Goal: Task Accomplishment & Management: Complete application form

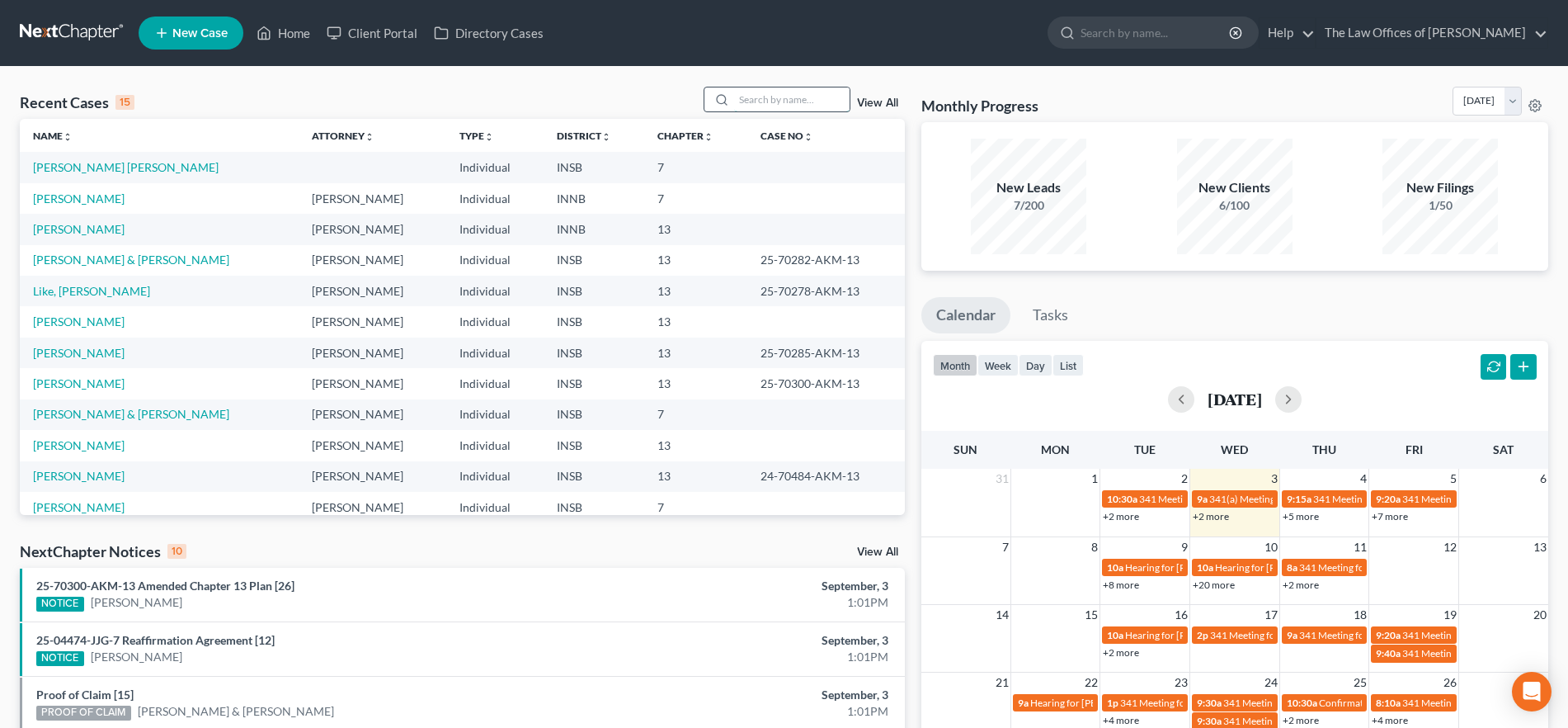
click at [786, 97] on input "search" at bounding box center [791, 99] width 115 height 24
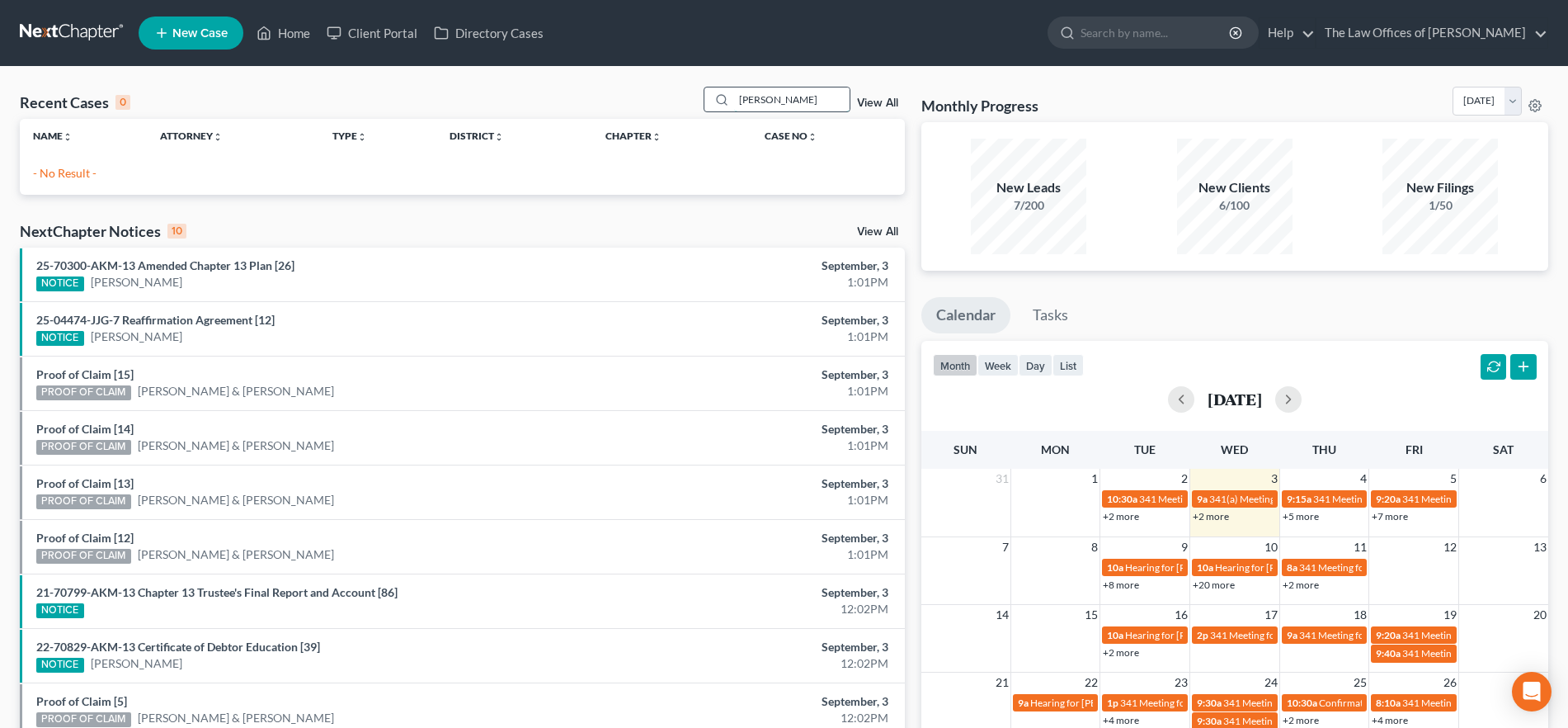
type input "[PERSON_NAME]"
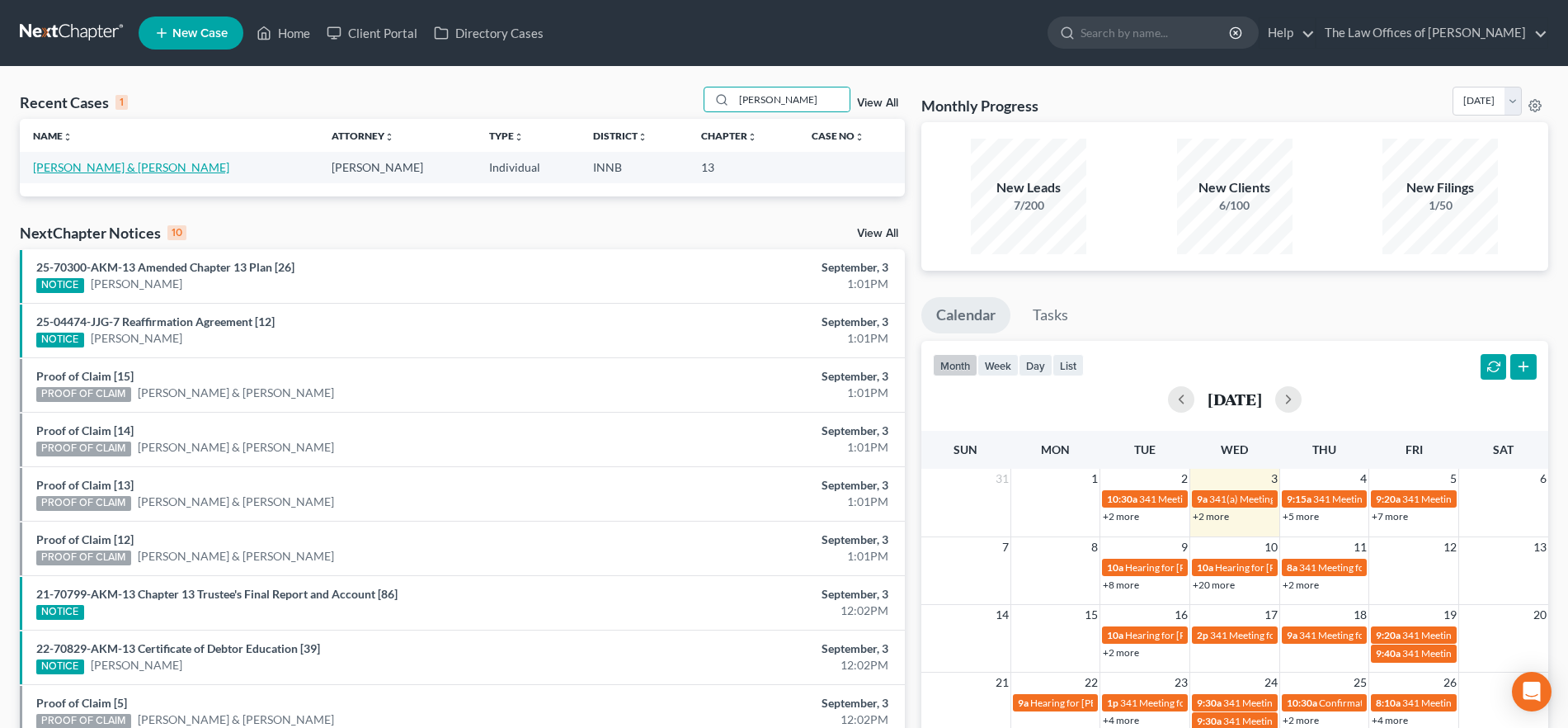
click at [86, 164] on link "[PERSON_NAME] & [PERSON_NAME]" at bounding box center [131, 166] width 196 height 14
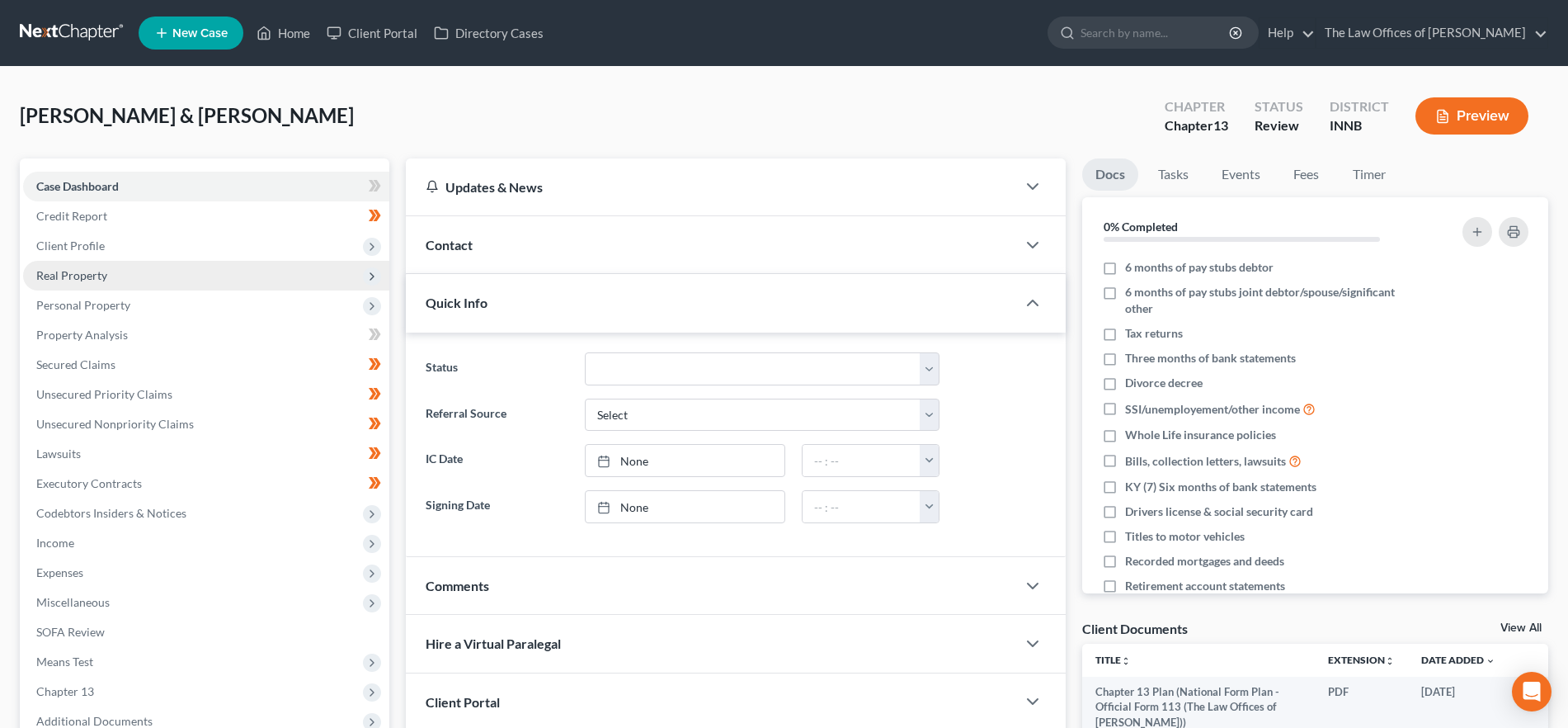
drag, startPoint x: 113, startPoint y: 248, endPoint x: 132, endPoint y: 272, distance: 30.6
click at [113, 248] on span "Client Profile" at bounding box center [206, 246] width 367 height 30
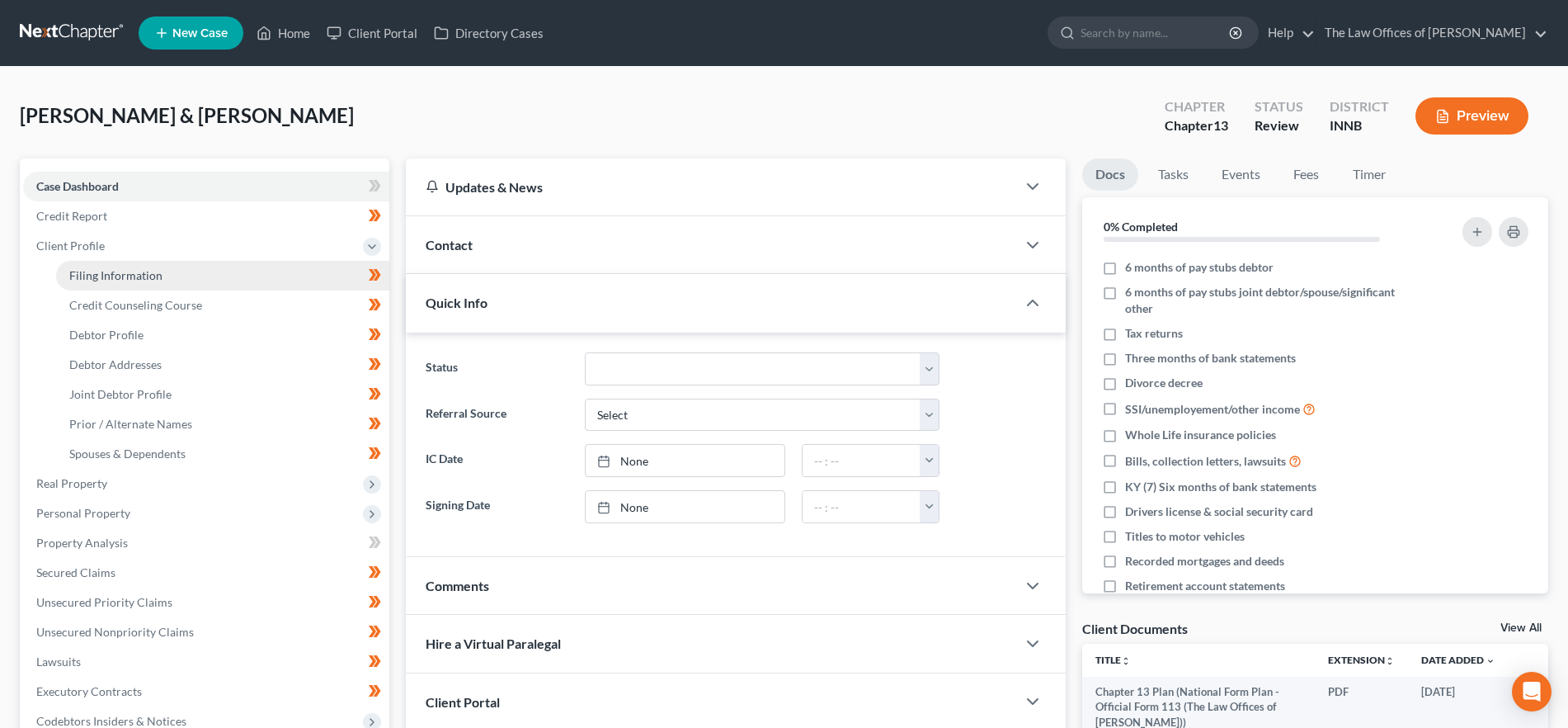
click at [132, 267] on link "Filing Information" at bounding box center [222, 275] width 333 height 30
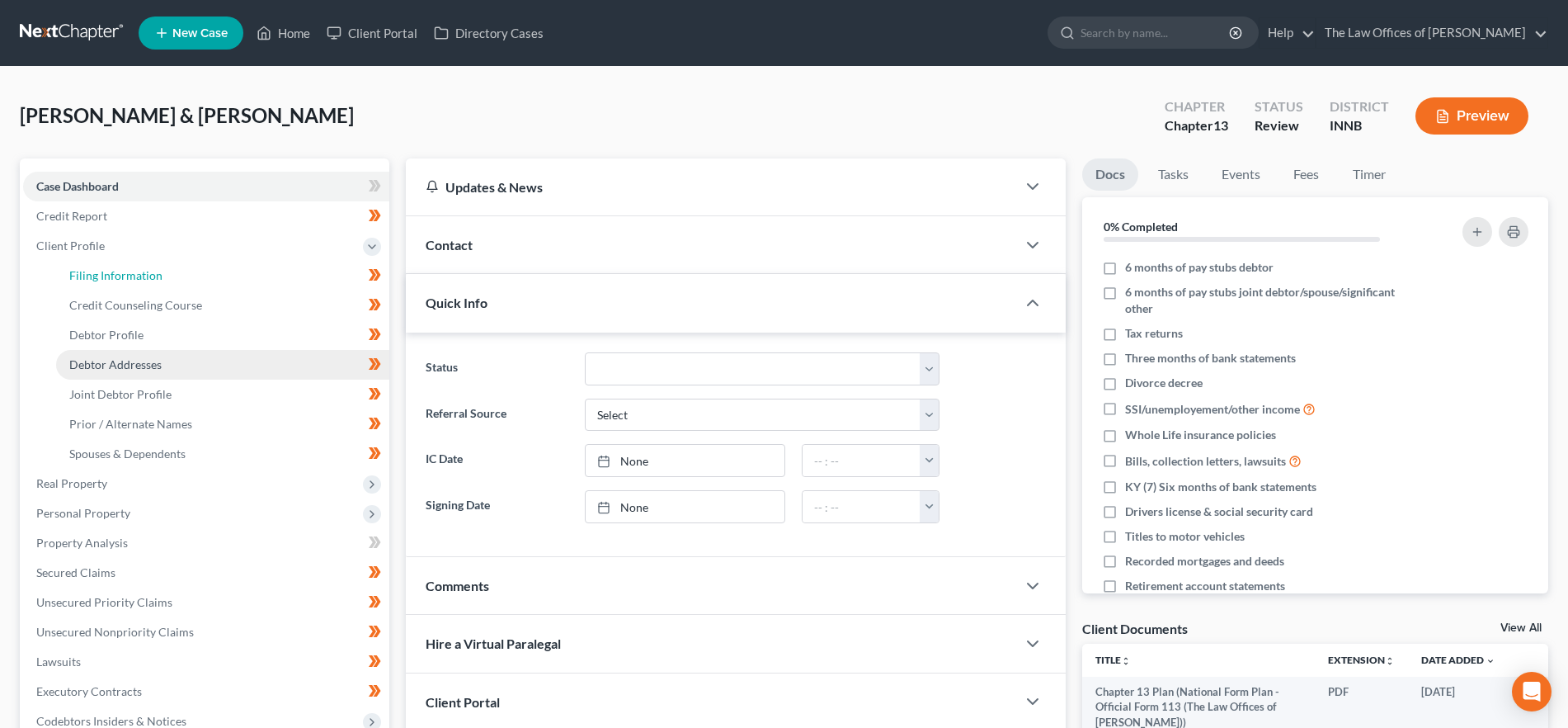
select select "1"
select select "3"
select select "27"
select select "3"
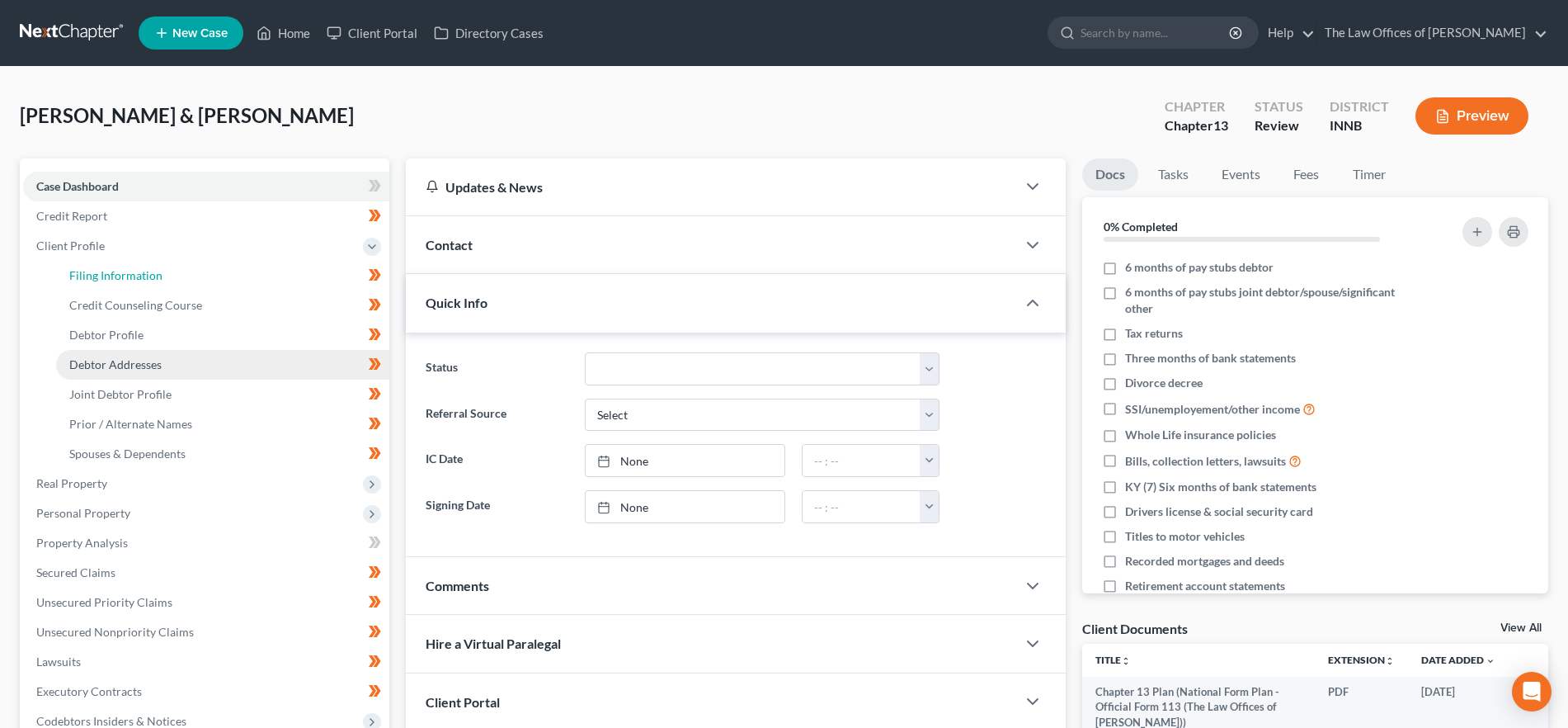
select select "15"
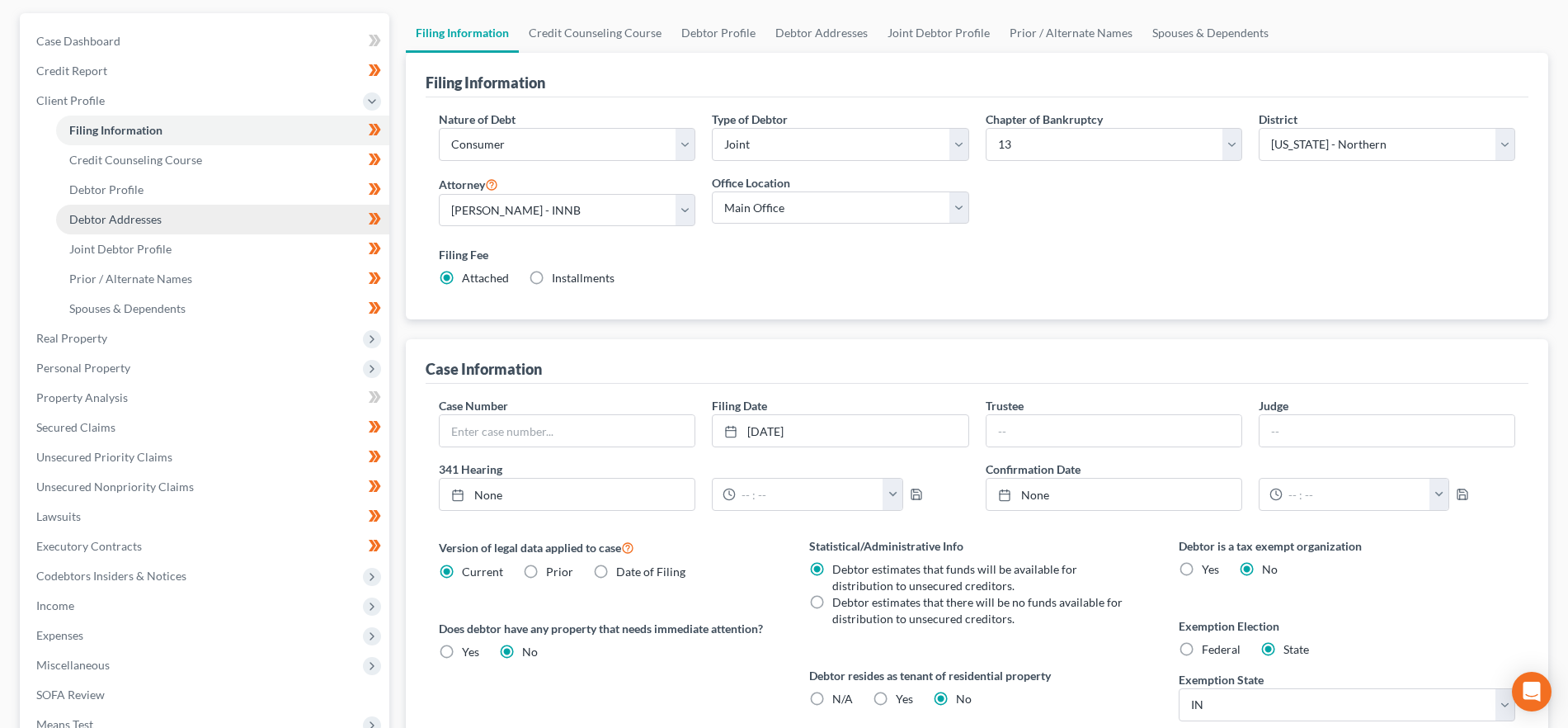
scroll to position [97, 0]
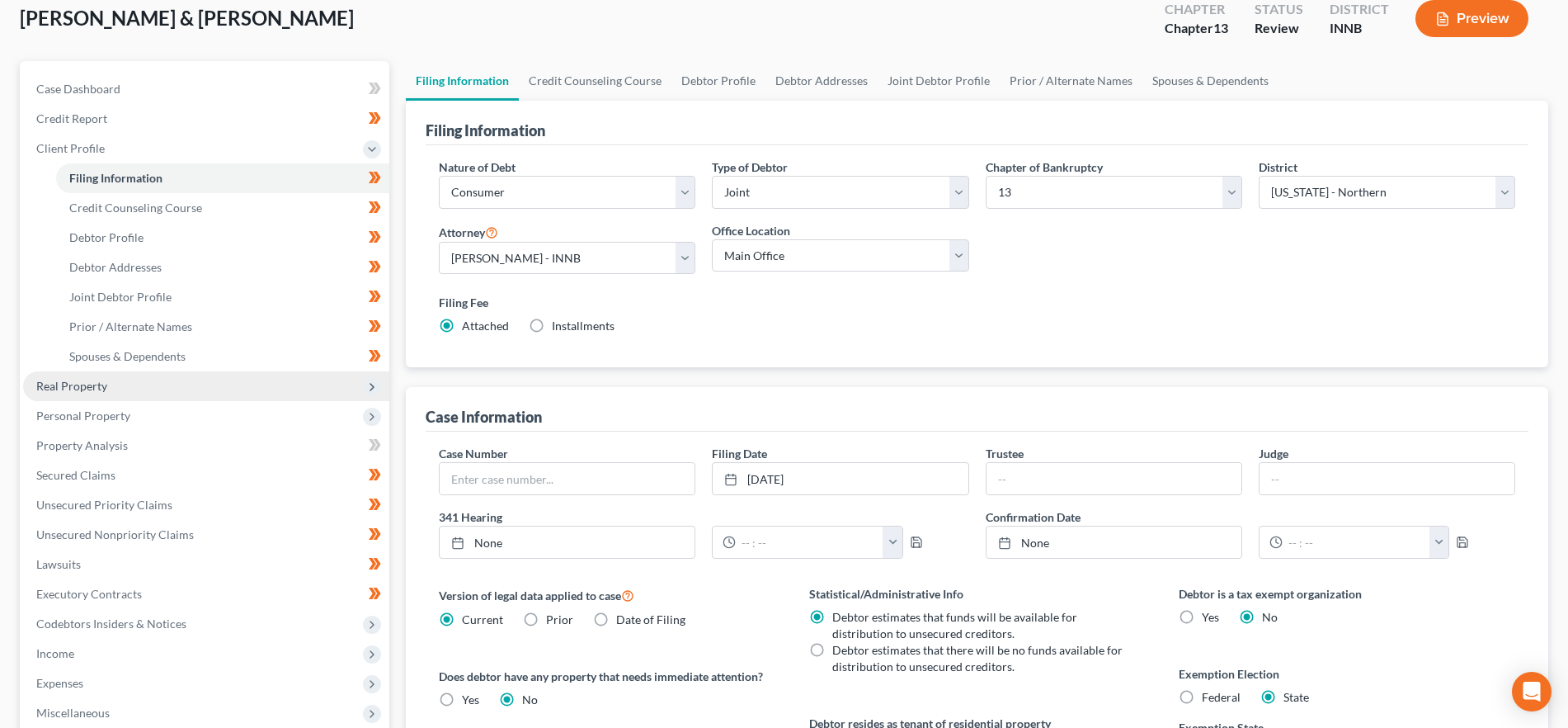
click at [142, 377] on span "Real Property" at bounding box center [206, 386] width 367 height 30
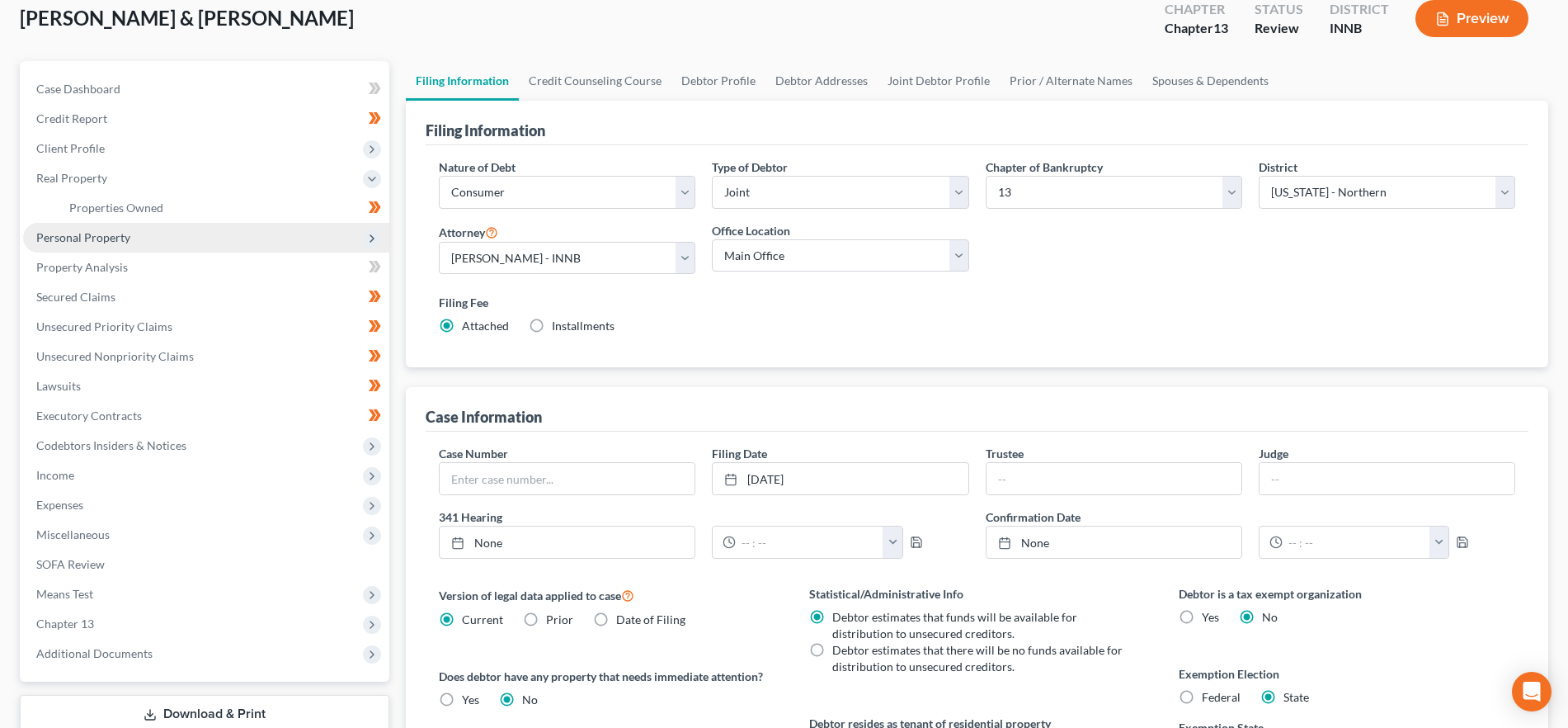
click at [141, 234] on span "Personal Property" at bounding box center [206, 237] width 367 height 30
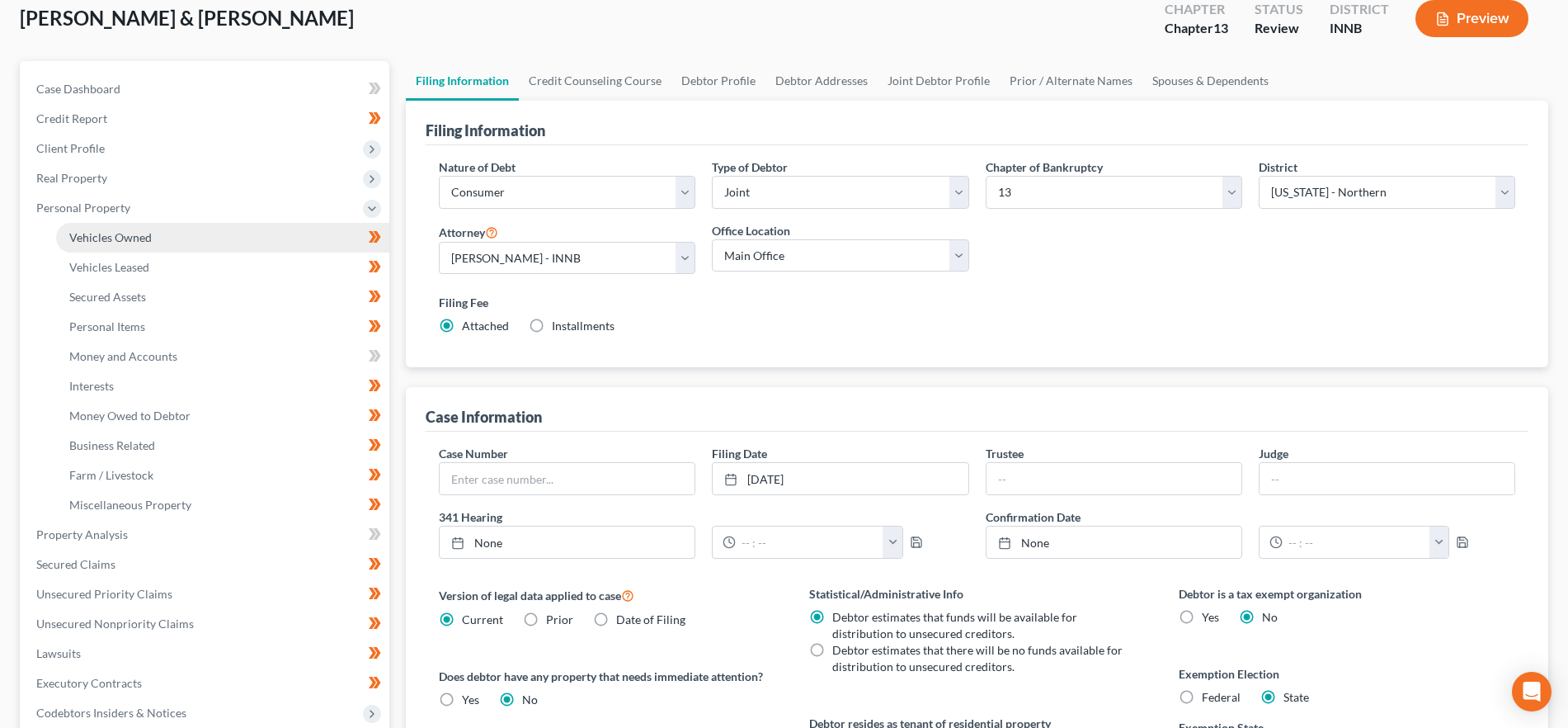
click at [141, 239] on span "Vehicles Owned" at bounding box center [110, 237] width 83 height 14
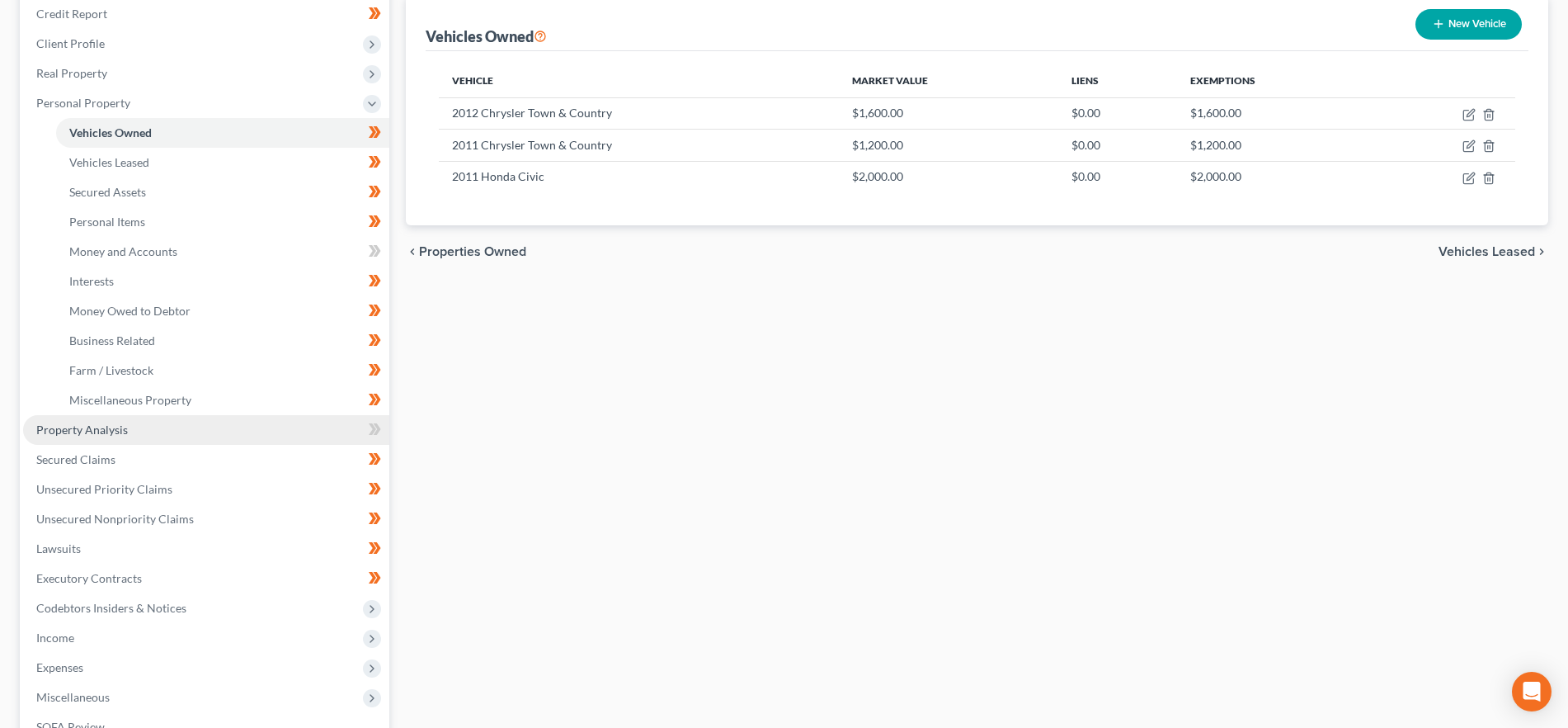
click at [109, 428] on span "Property Analysis" at bounding box center [82, 429] width 92 height 14
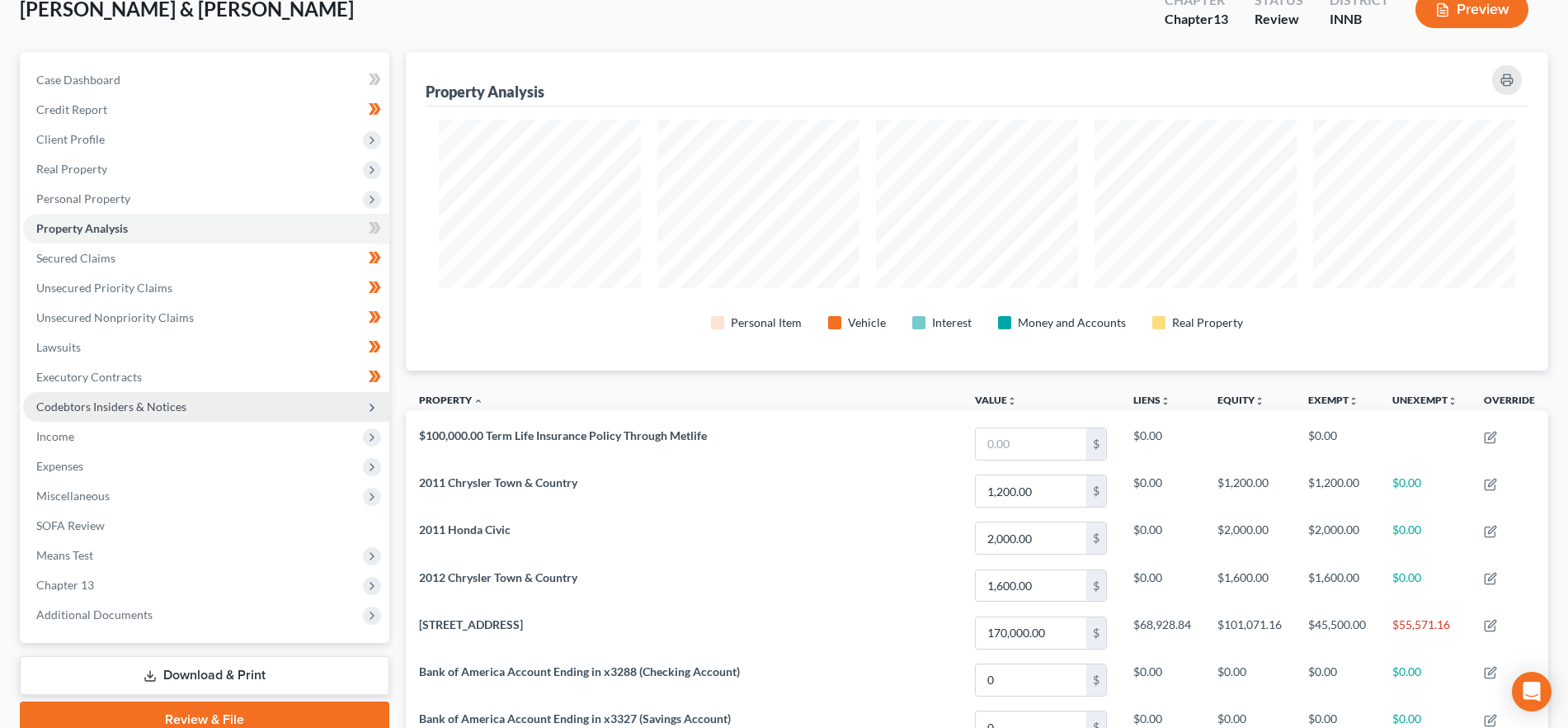
scroll to position [115, 0]
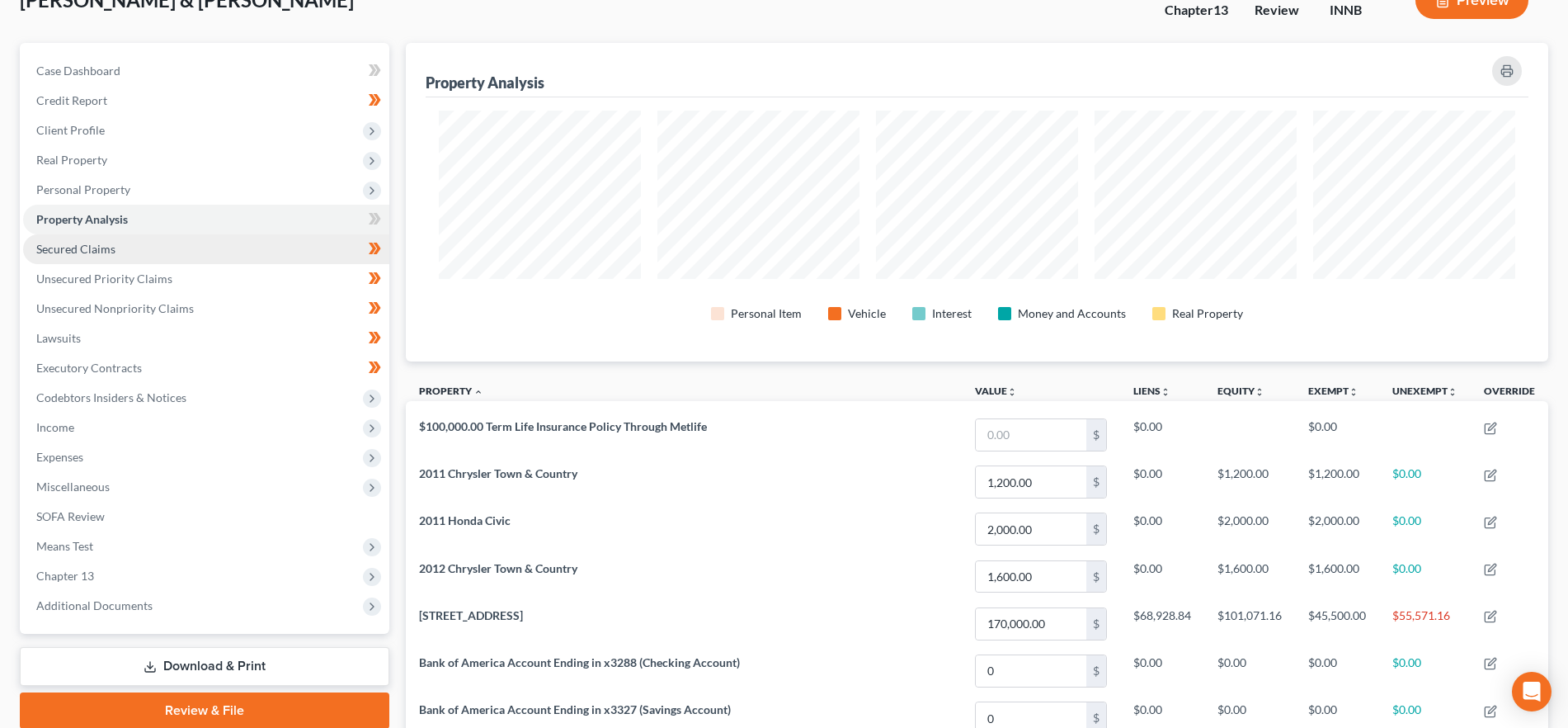
click at [88, 247] on span "Secured Claims" at bounding box center [75, 248] width 79 height 14
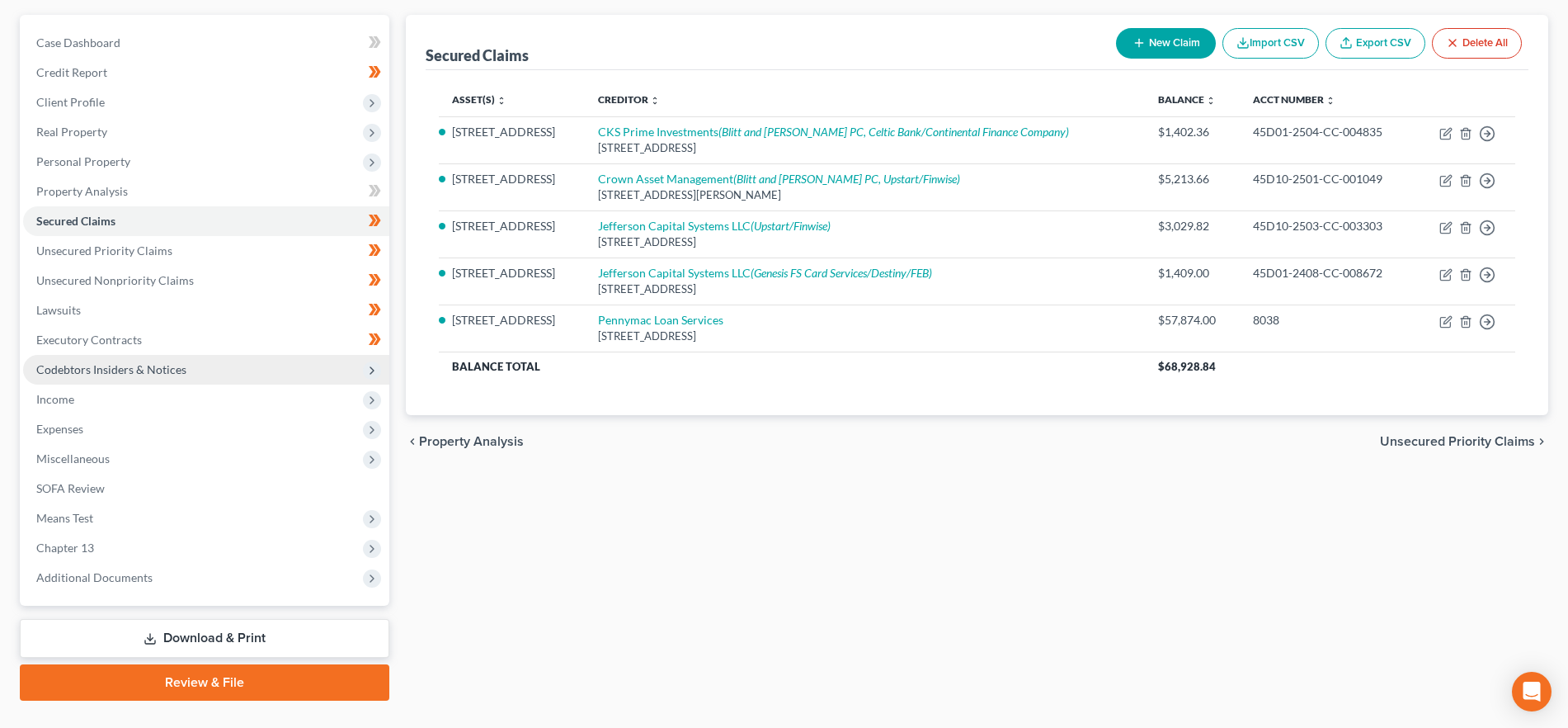
scroll to position [152, 0]
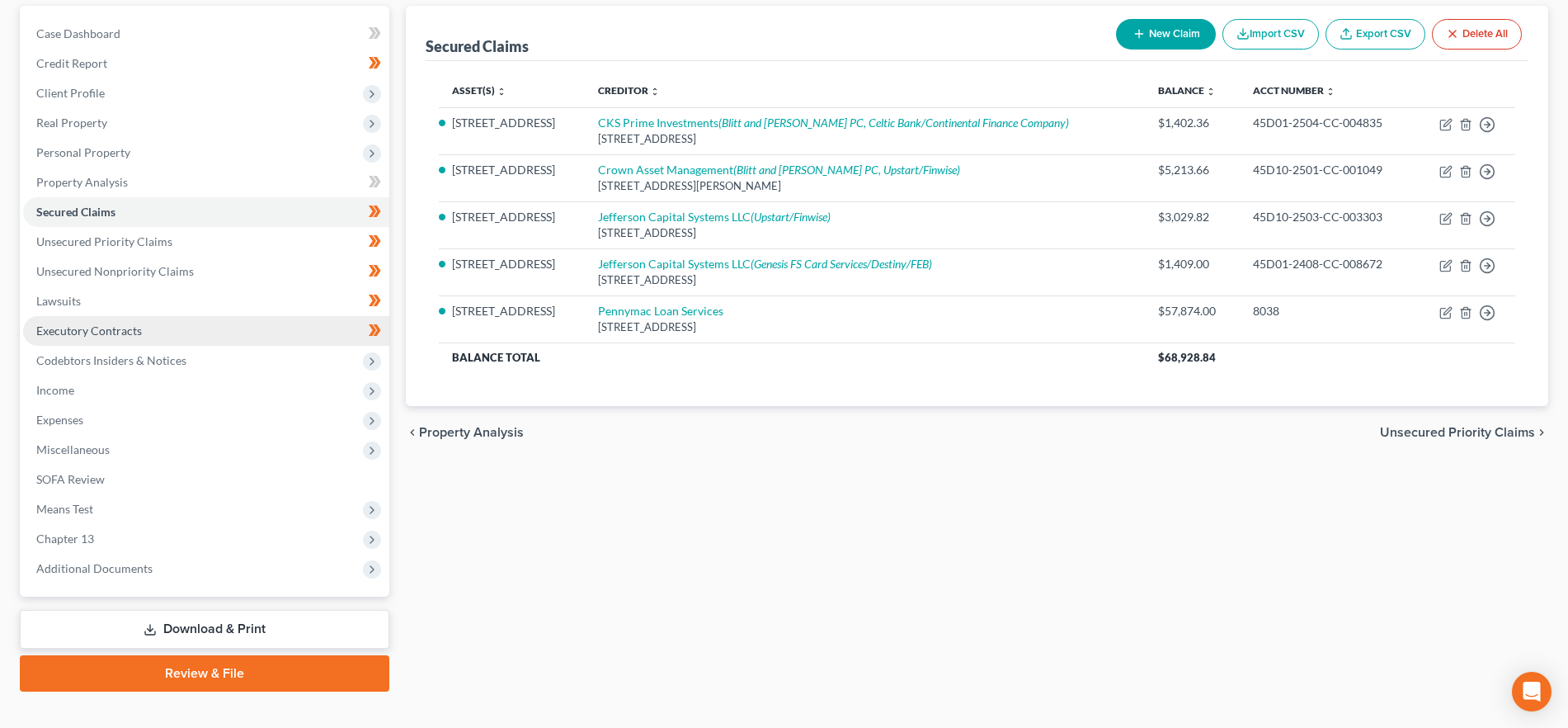
drag, startPoint x: 1438, startPoint y: 431, endPoint x: 314, endPoint y: 317, distance: 1129.8
click at [1438, 431] on span "Unsecured Priority Claims" at bounding box center [1457, 432] width 155 height 14
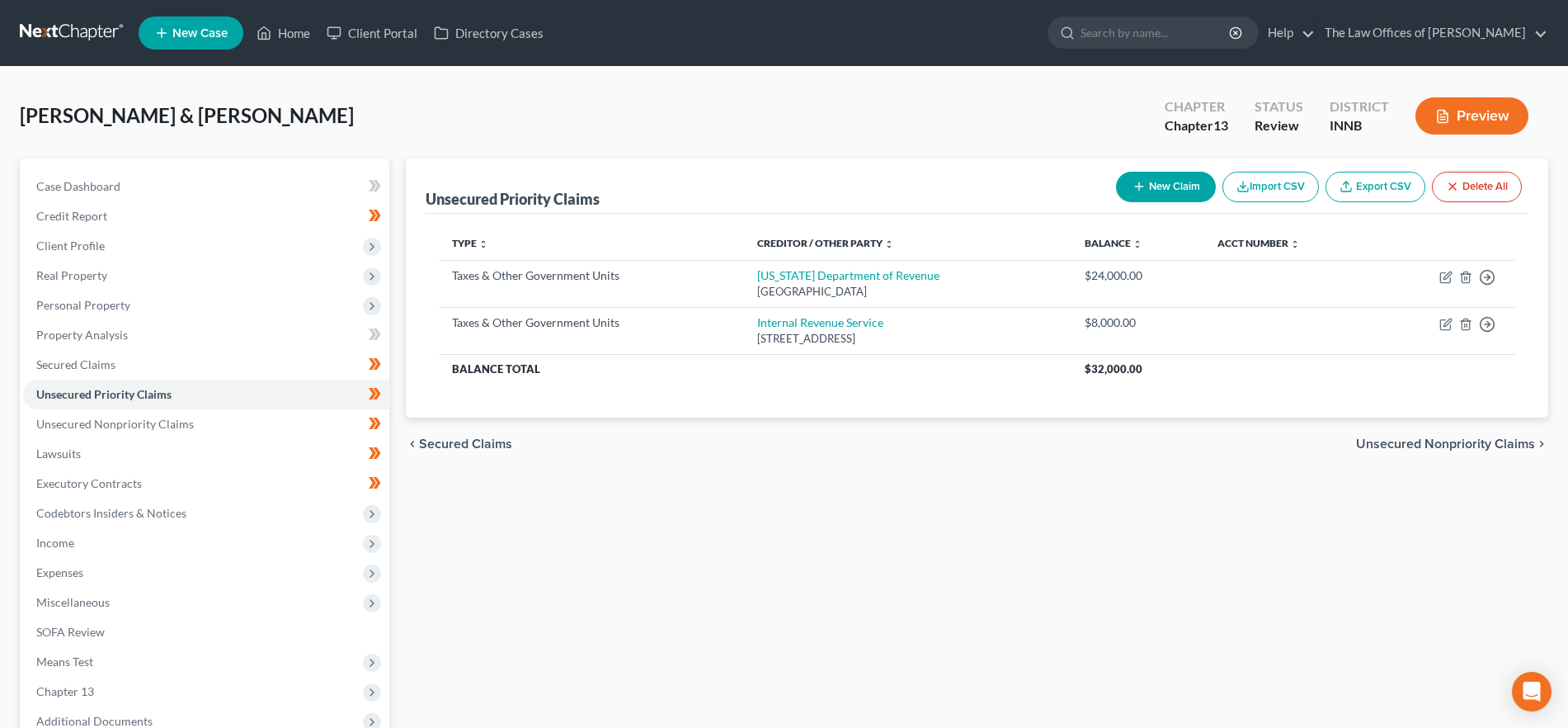
click at [1432, 445] on span "Unsecured Nonpriority Claims" at bounding box center [1446, 444] width 179 height 14
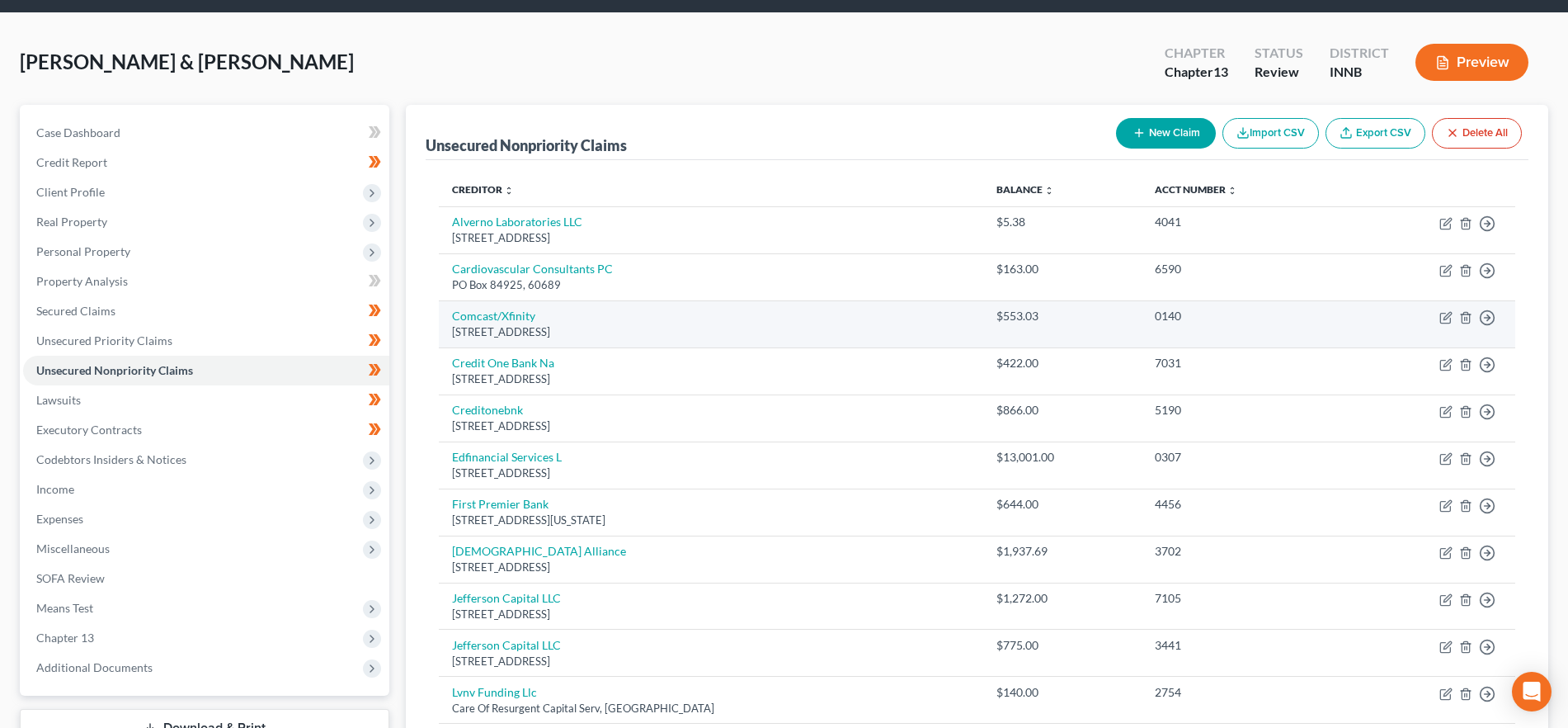
scroll to position [52, 0]
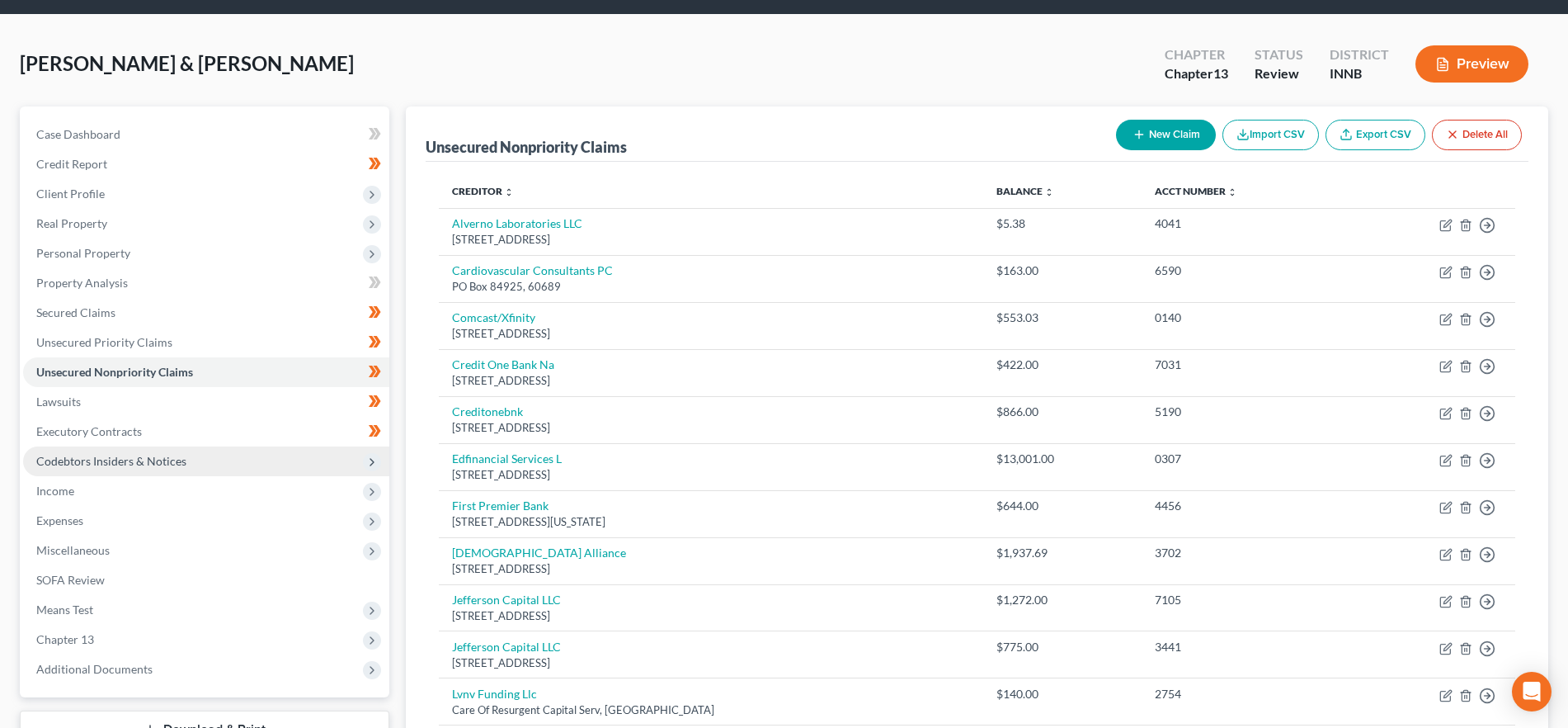
click at [190, 460] on span "Codebtors Insiders & Notices" at bounding box center [206, 461] width 367 height 30
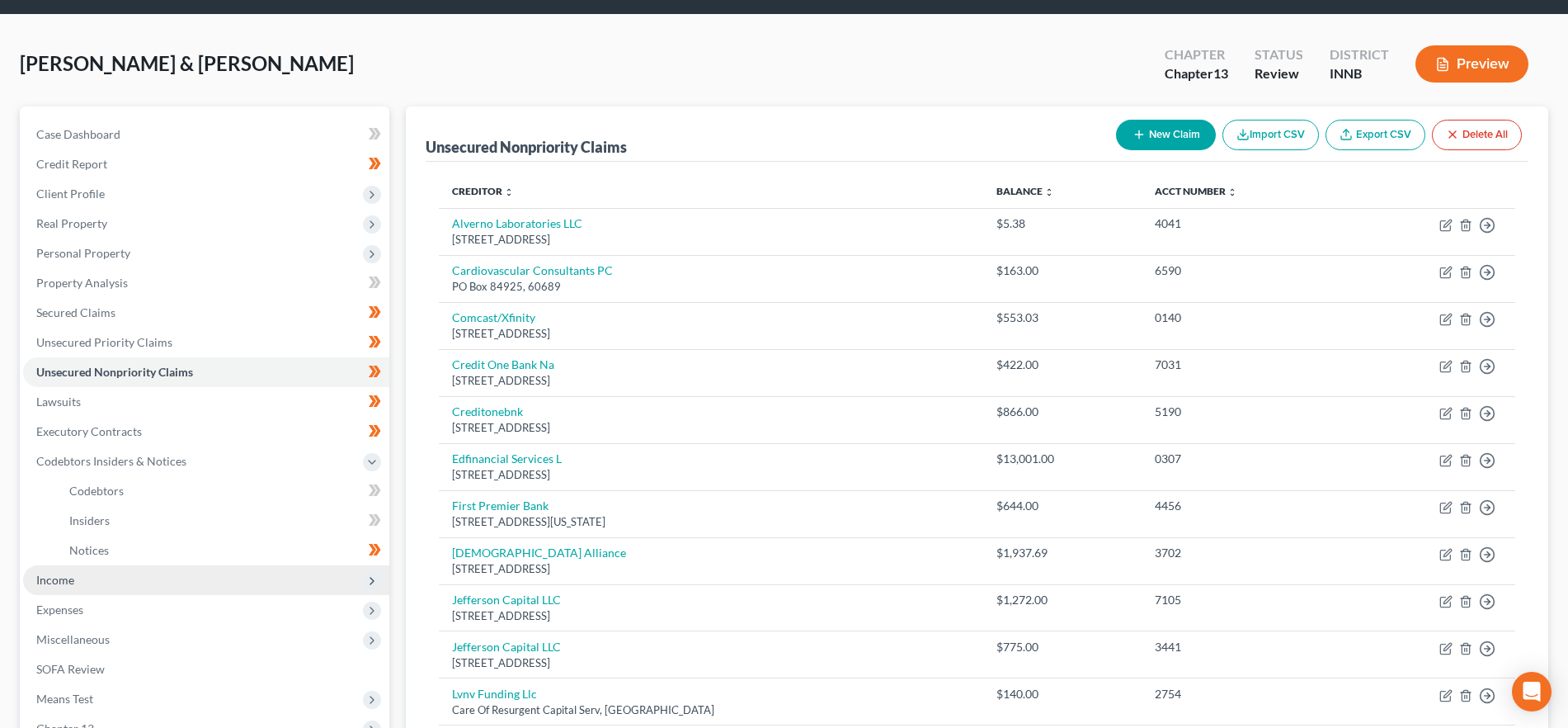
click at [133, 581] on span "Income" at bounding box center [206, 580] width 367 height 30
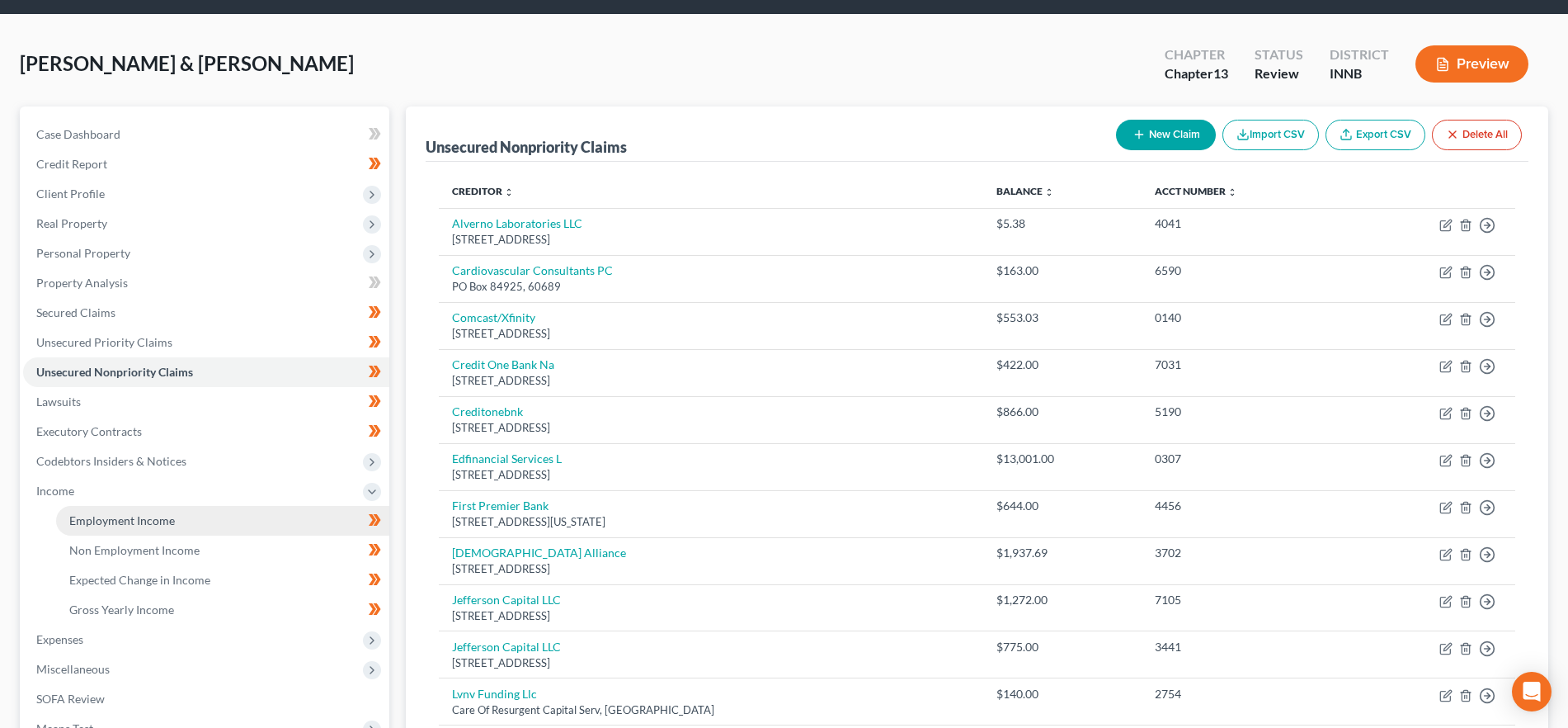
click at [133, 516] on span "Employment Income" at bounding box center [122, 520] width 105 height 14
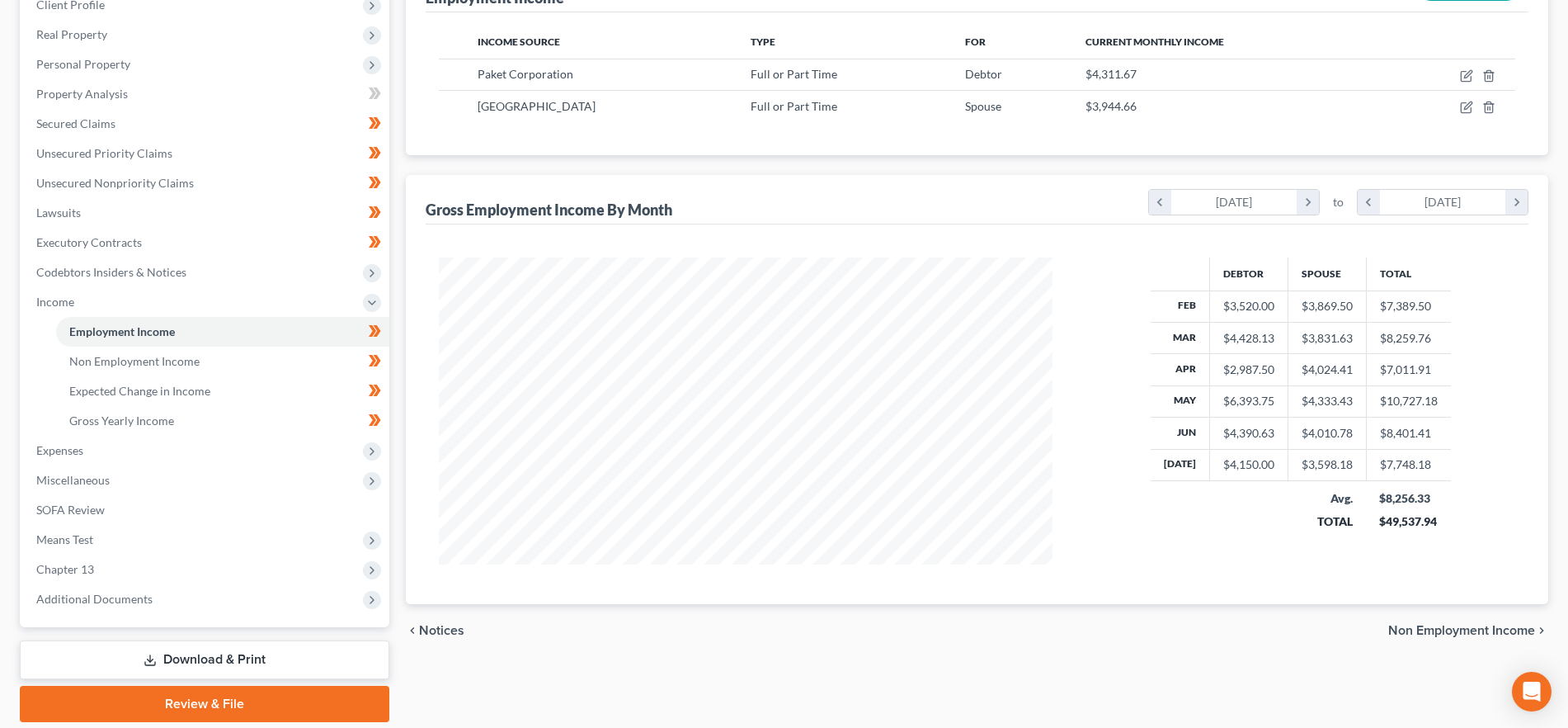
scroll to position [298, 0]
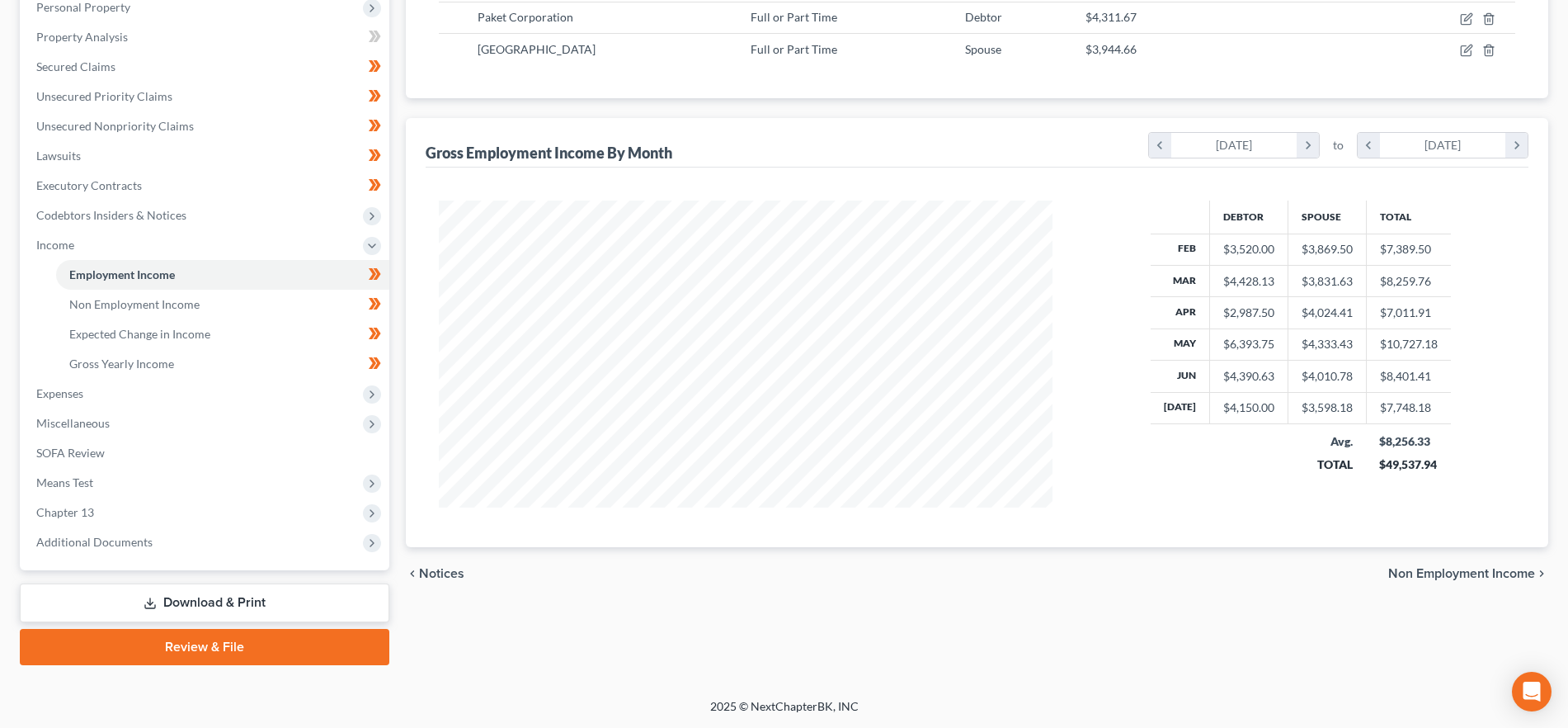
click at [1411, 568] on span "Non Employment Income" at bounding box center [1462, 574] width 147 height 14
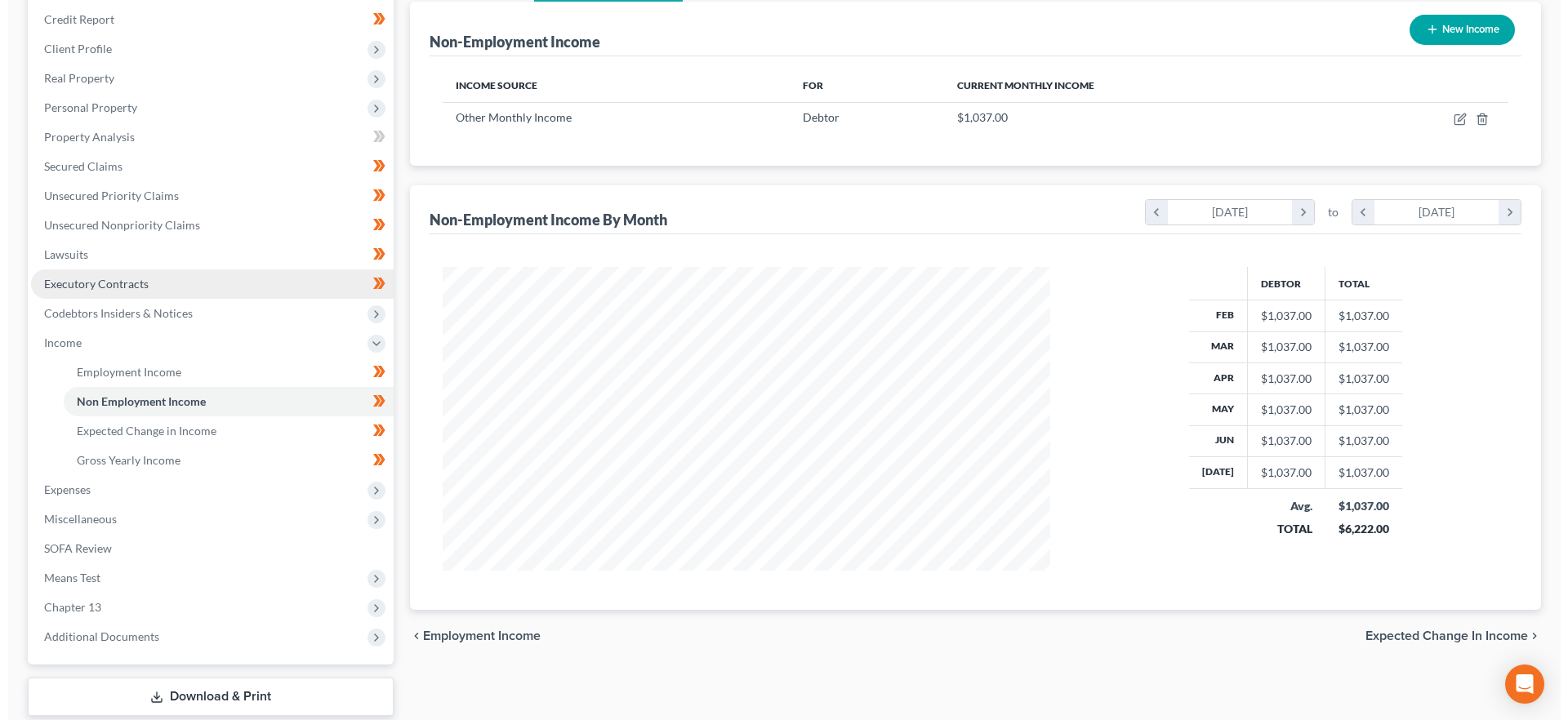
scroll to position [203, 0]
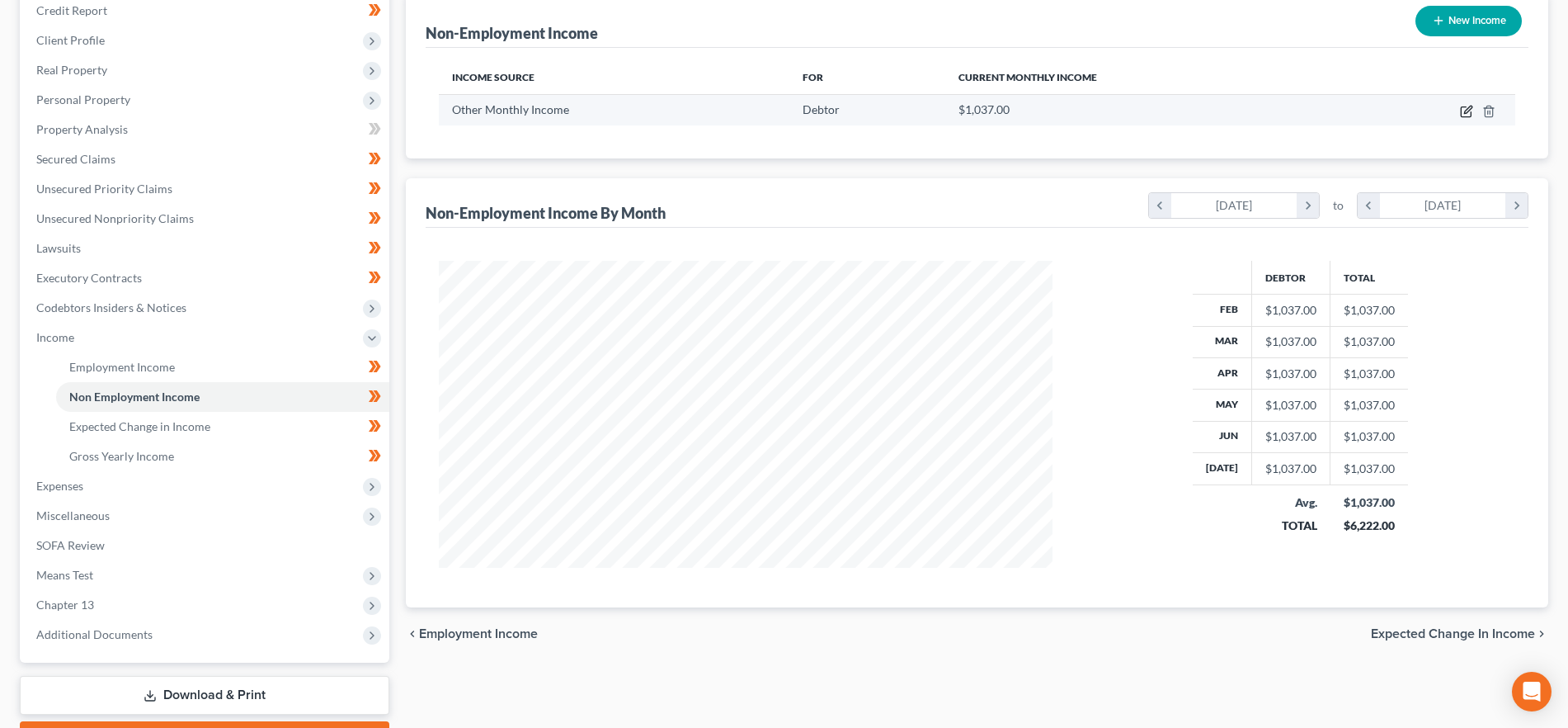
click at [1463, 107] on icon "button" at bounding box center [1465, 112] width 10 height 10
select select "13"
select select "0"
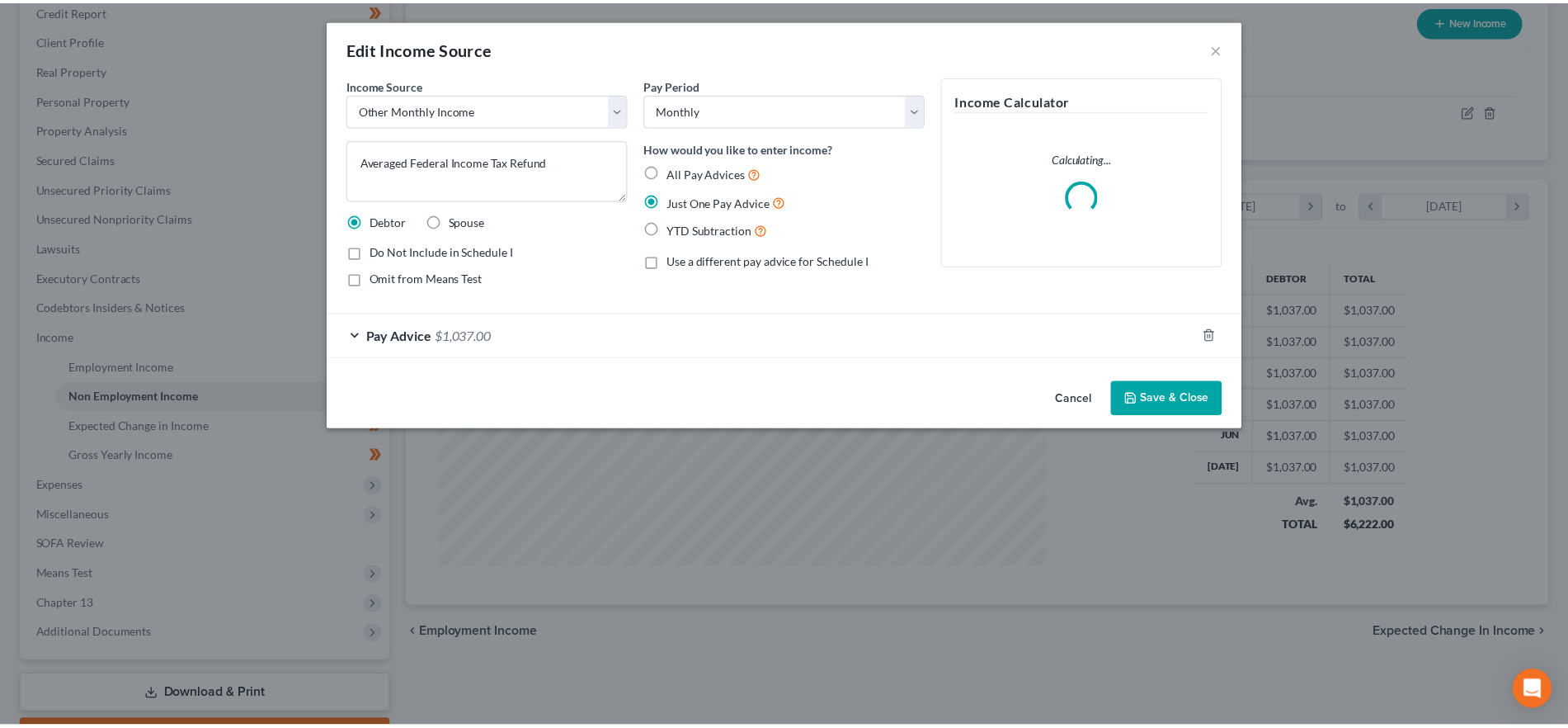
scroll to position [310, 654]
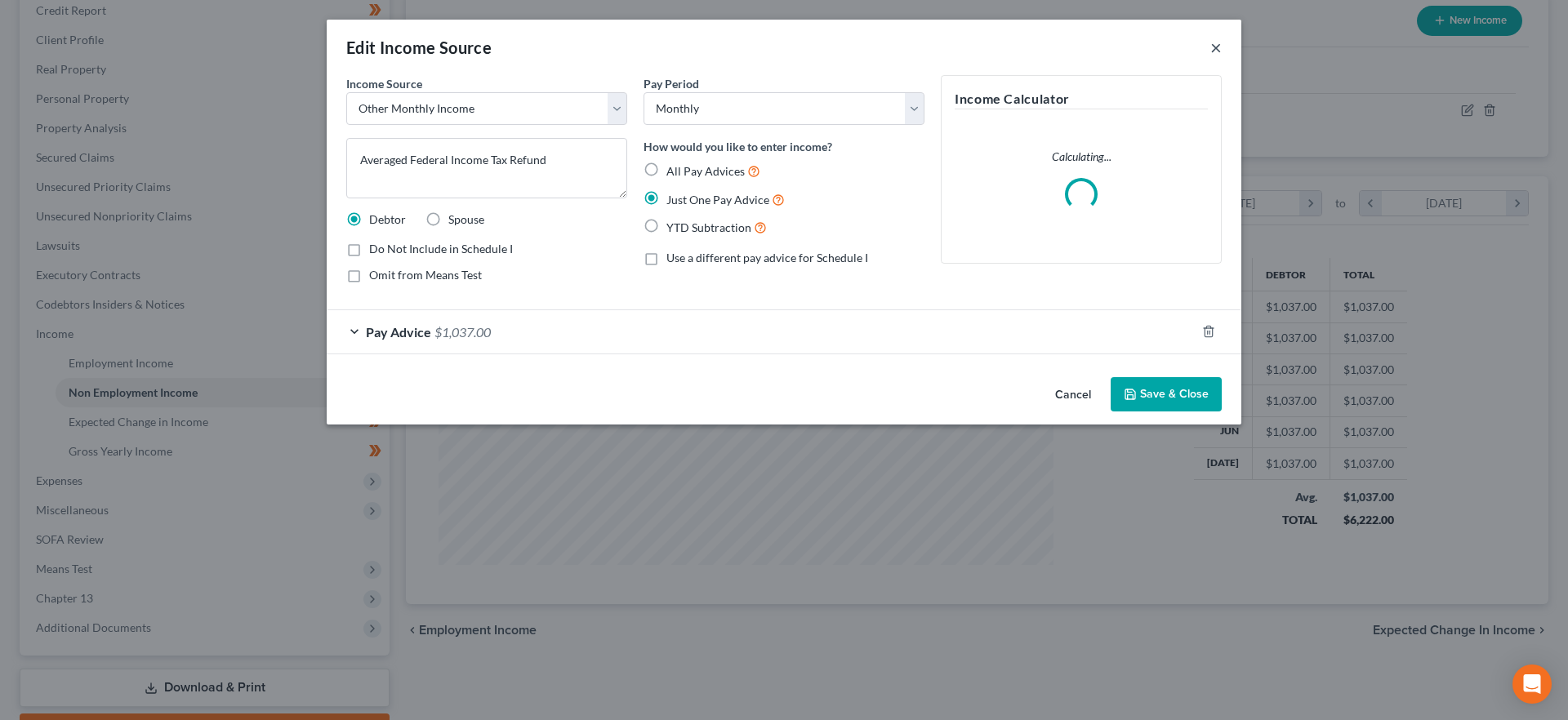
click at [1219, 45] on button "×" at bounding box center [1215, 48] width 12 height 20
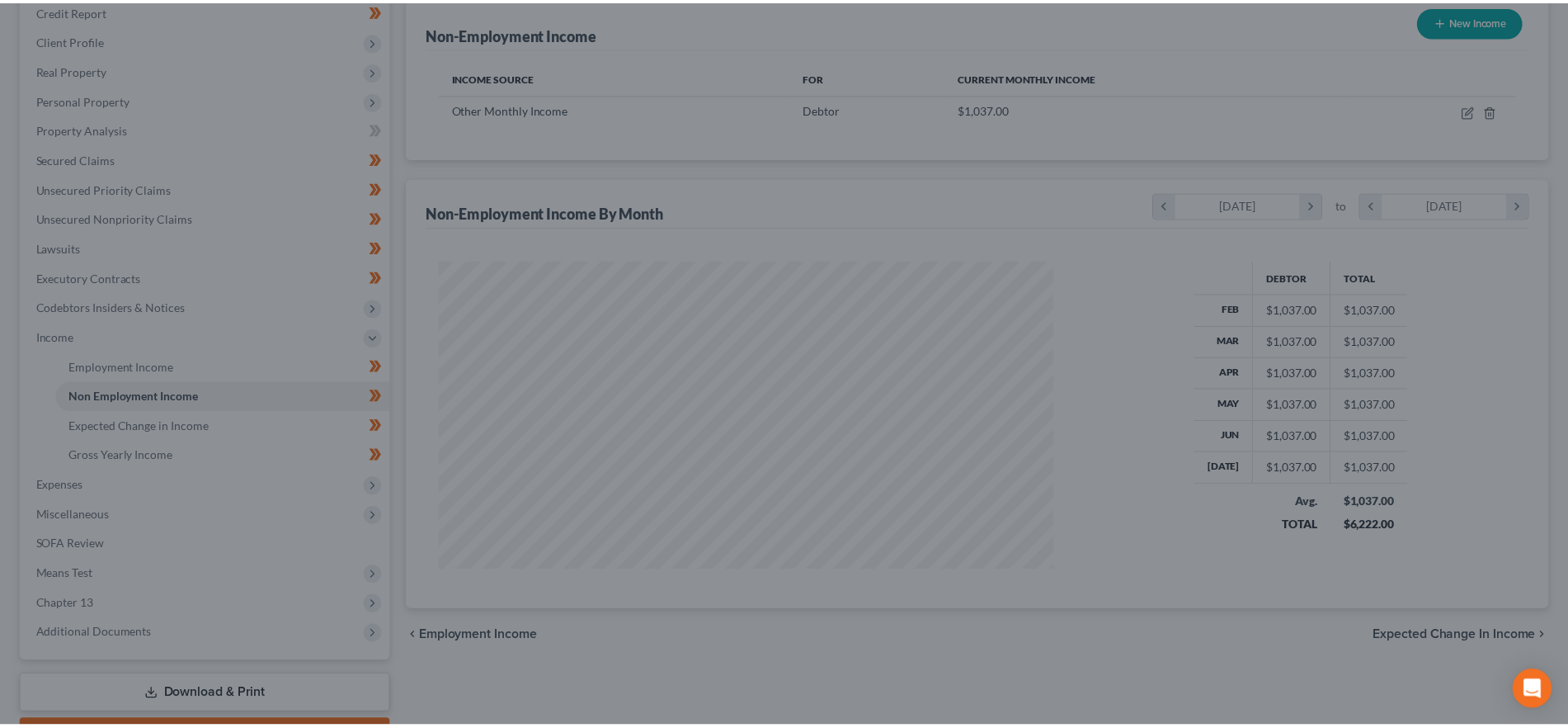
scroll to position [824991, 824358]
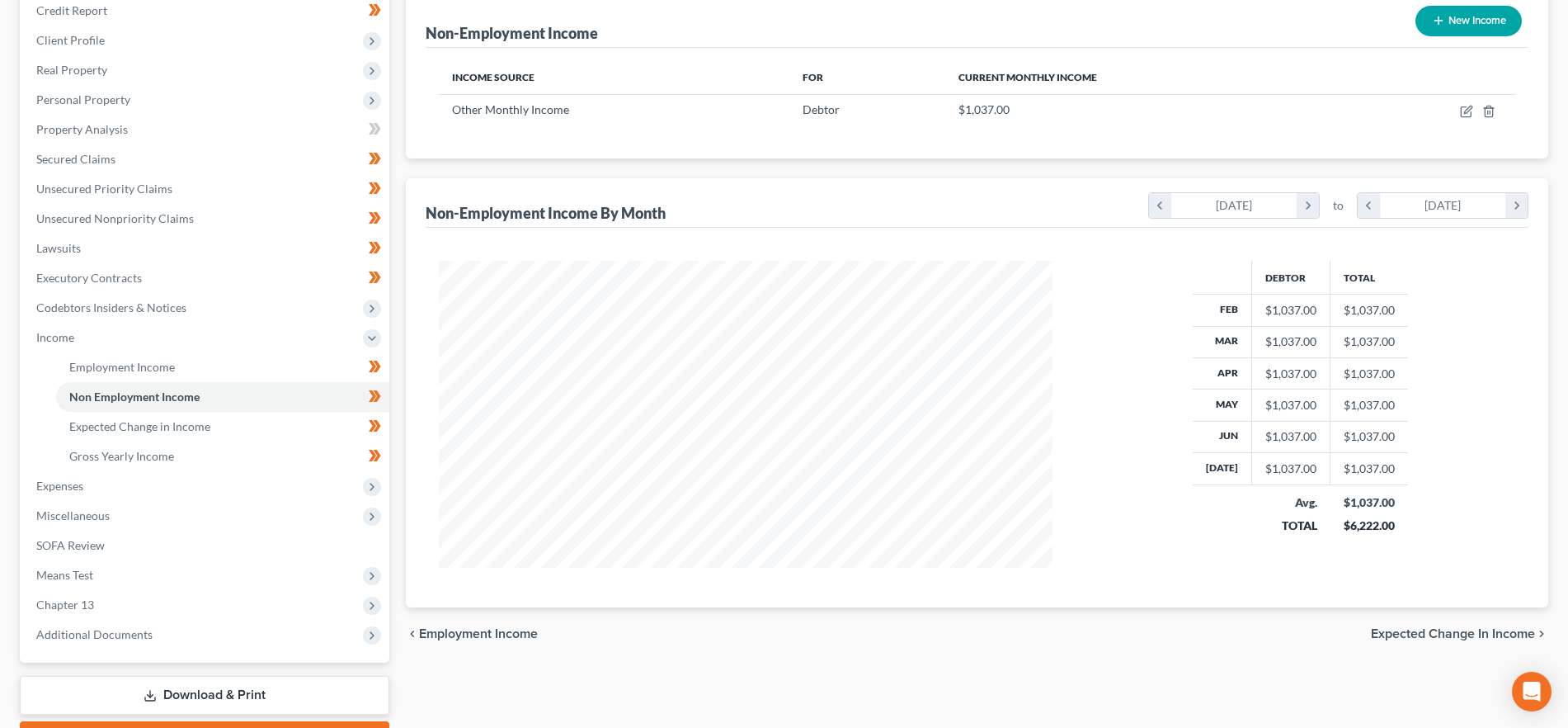
drag, startPoint x: 1495, startPoint y: 635, endPoint x: 912, endPoint y: 628, distance: 583.0
click at [1495, 635] on span "Expected Change in Income" at bounding box center [1453, 634] width 164 height 14
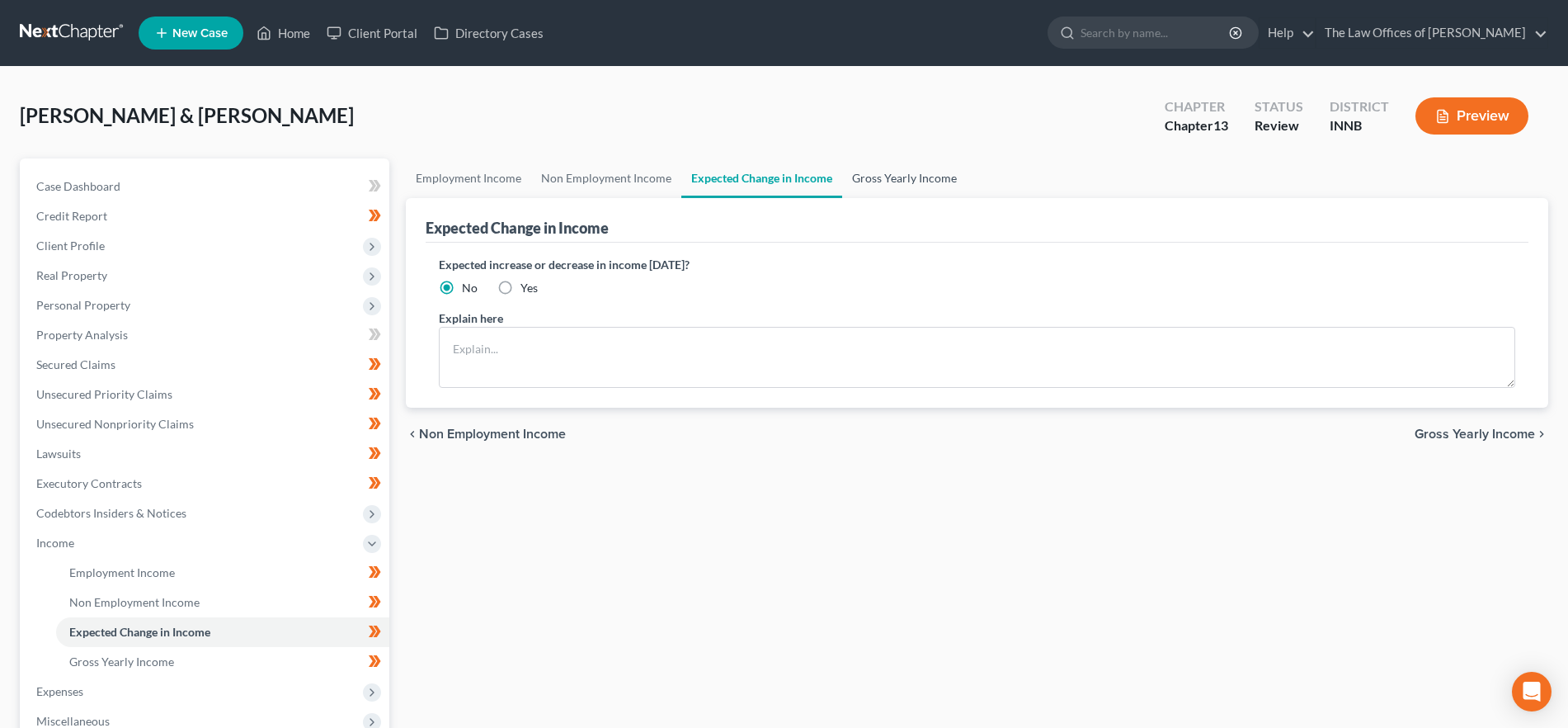
click at [858, 167] on link "Gross Yearly Income" at bounding box center [904, 179] width 124 height 40
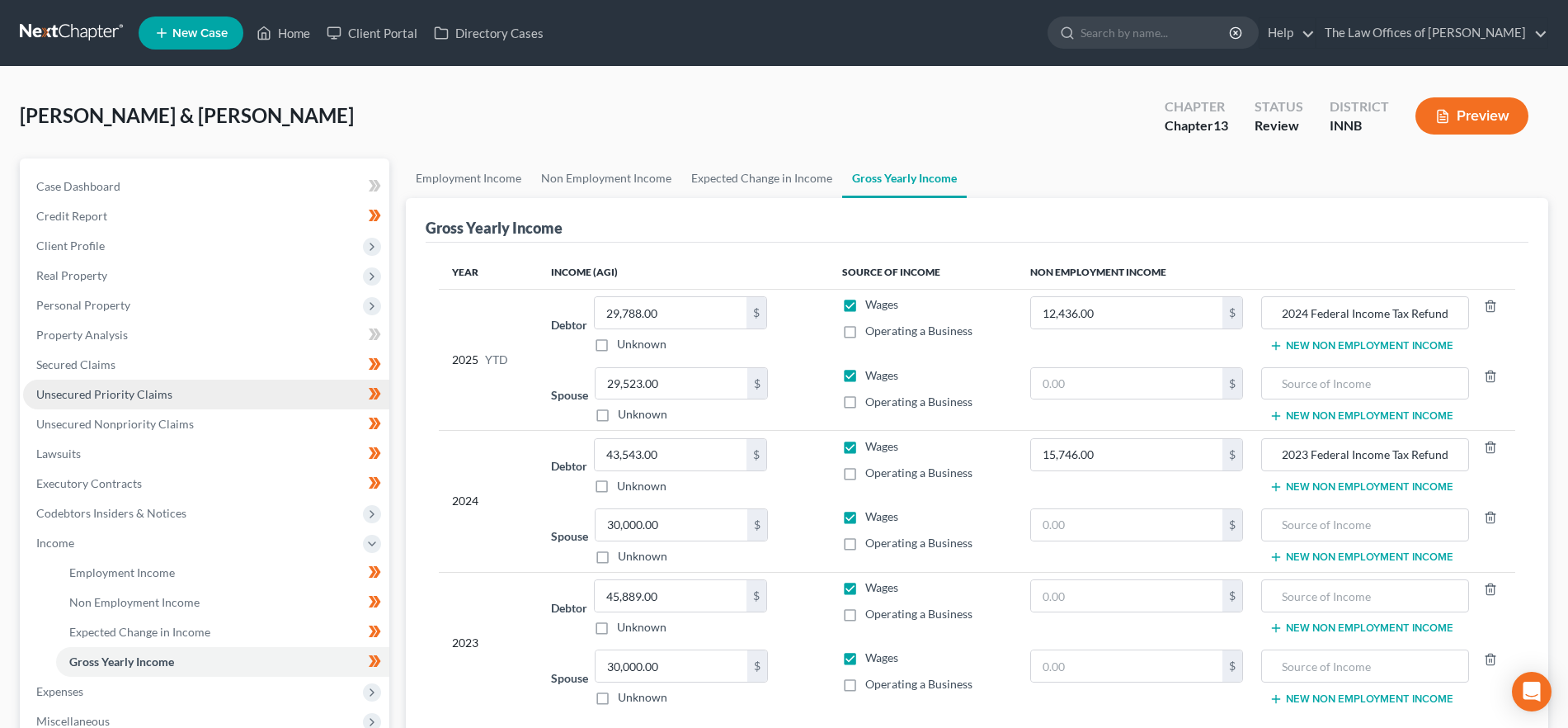
click at [210, 387] on link "Unsecured Priority Claims" at bounding box center [206, 394] width 367 height 30
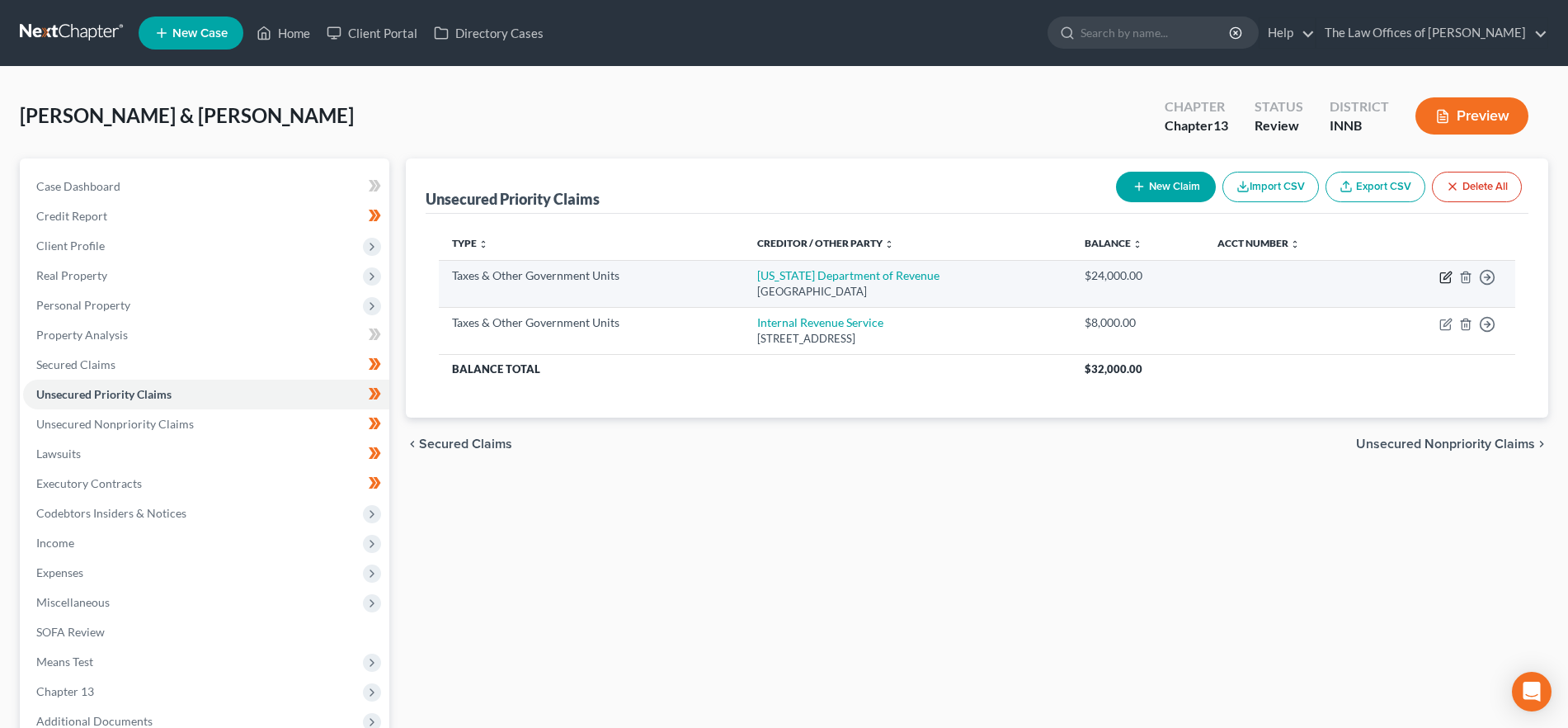
click at [1443, 273] on icon "button" at bounding box center [1445, 278] width 10 height 10
select select "2"
select select "15"
select select "2"
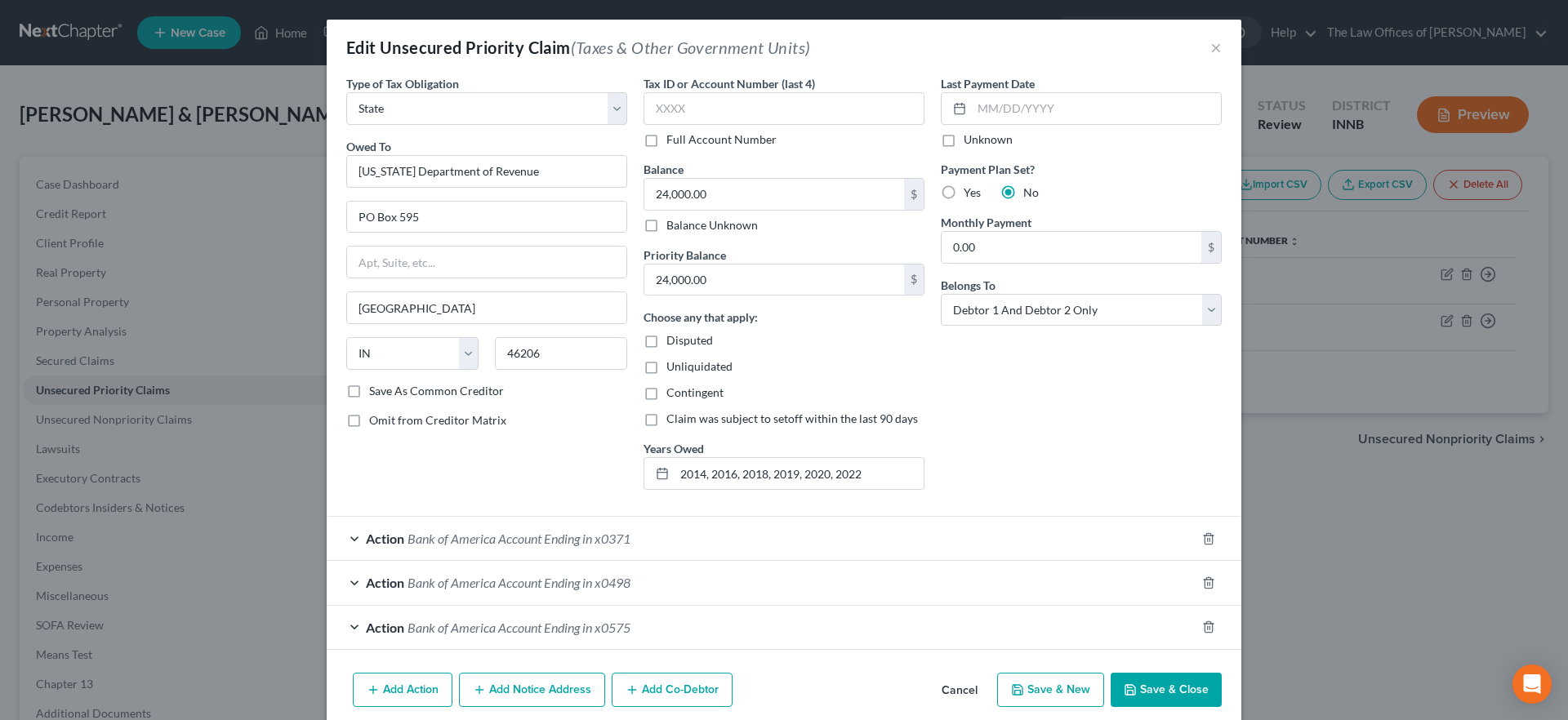
drag, startPoint x: 581, startPoint y: 536, endPoint x: 645, endPoint y: 559, distance: 68.0
click at [582, 536] on span "Bank of America Account Ending in x0371" at bounding box center [519, 538] width 223 height 15
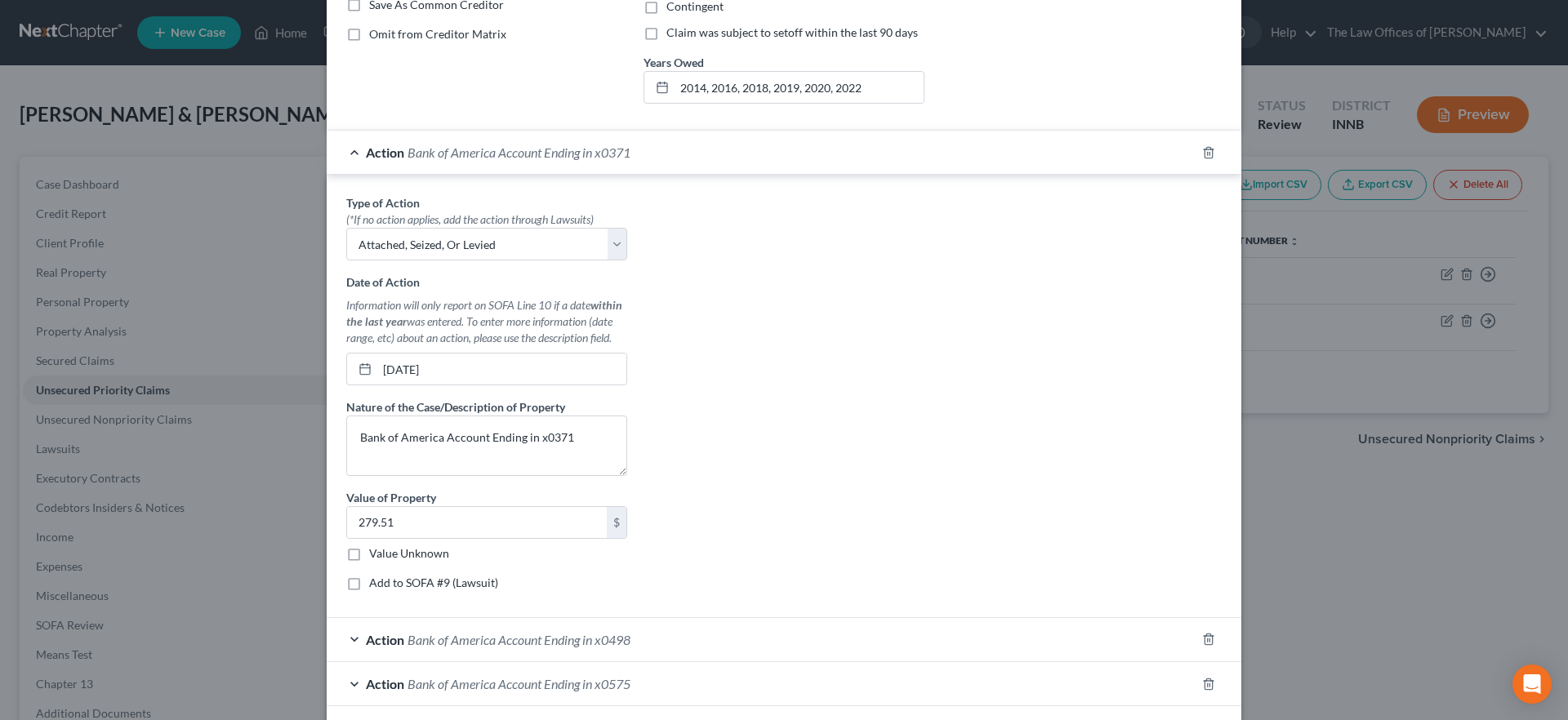
scroll to position [392, 0]
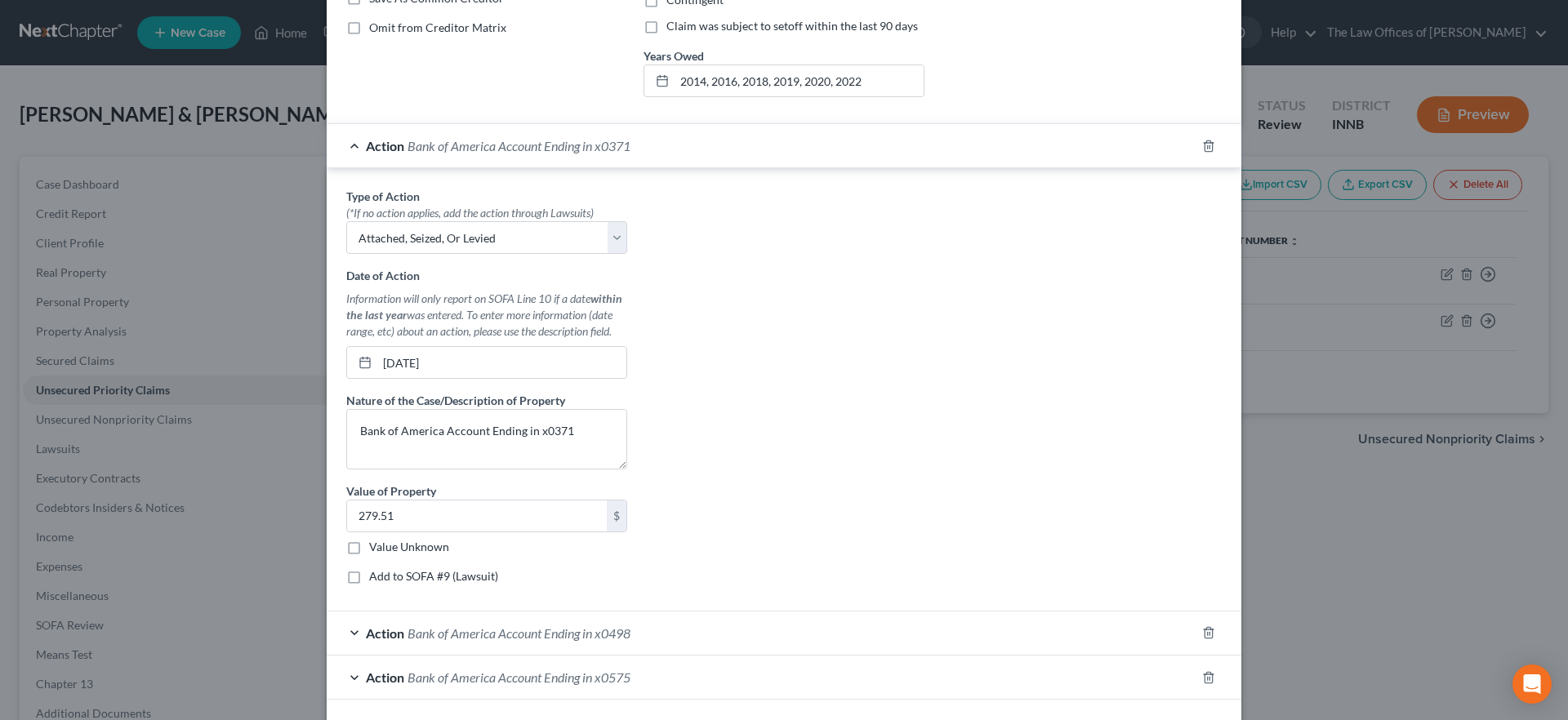
click at [533, 149] on span "Bank of America Account Ending in x0371" at bounding box center [519, 145] width 223 height 15
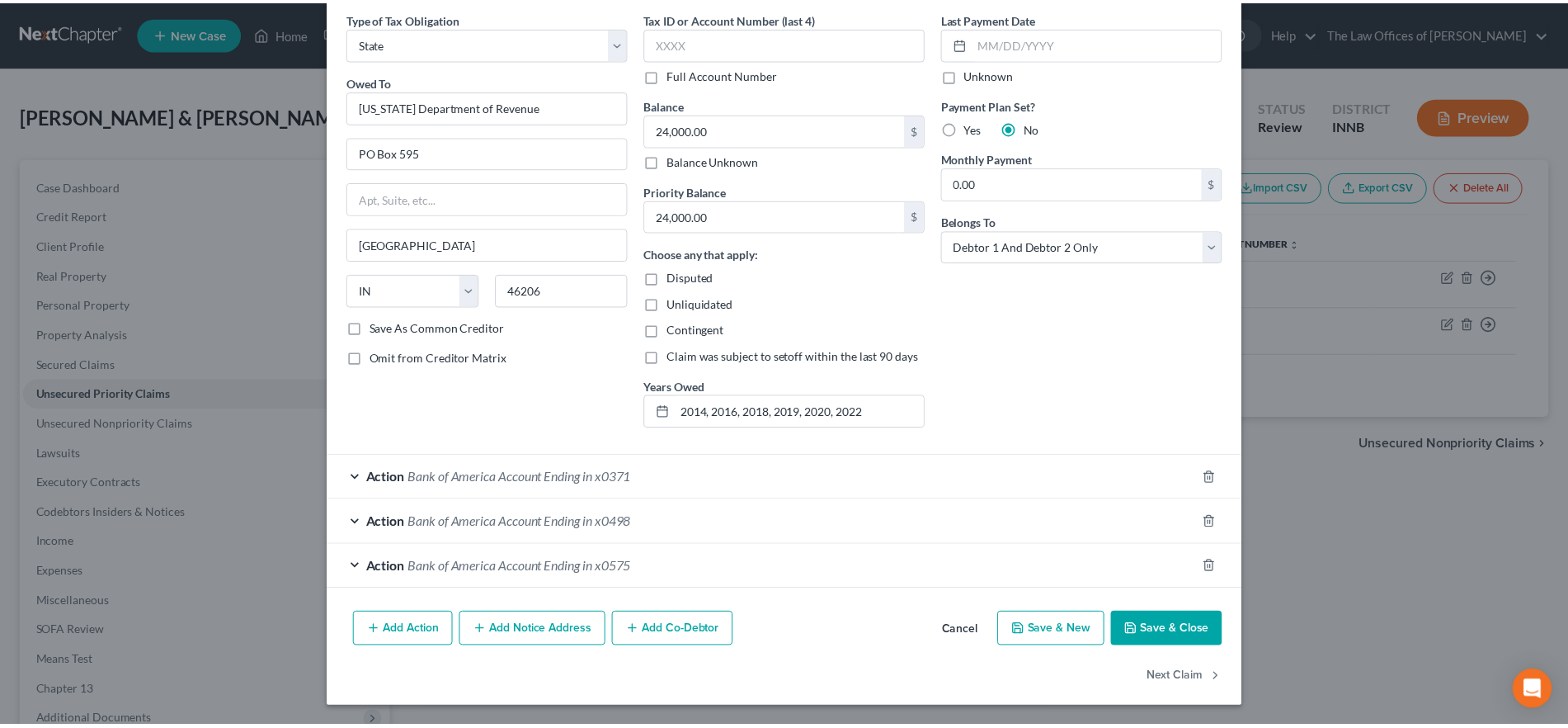
scroll to position [67, 0]
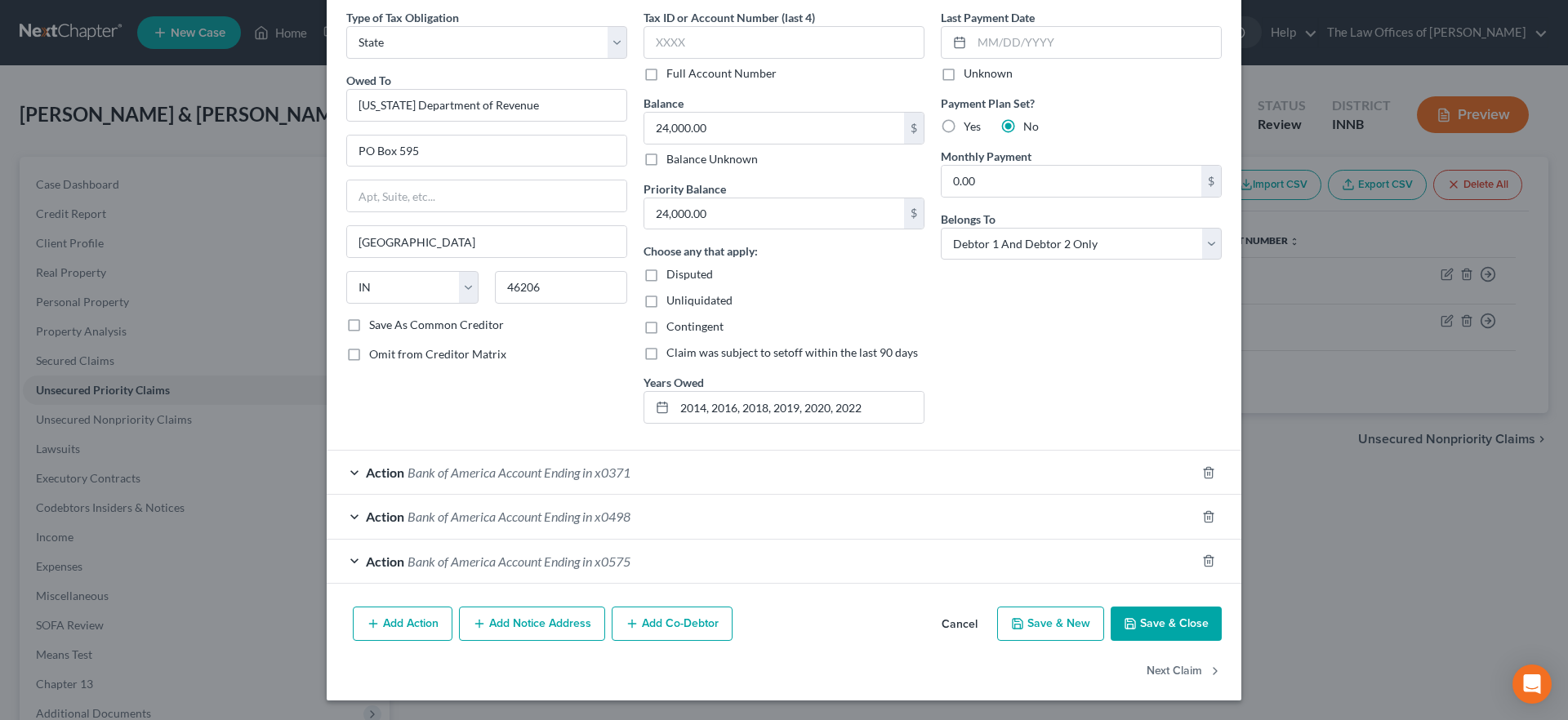
click at [1172, 628] on button "Save & Close" at bounding box center [1166, 624] width 111 height 34
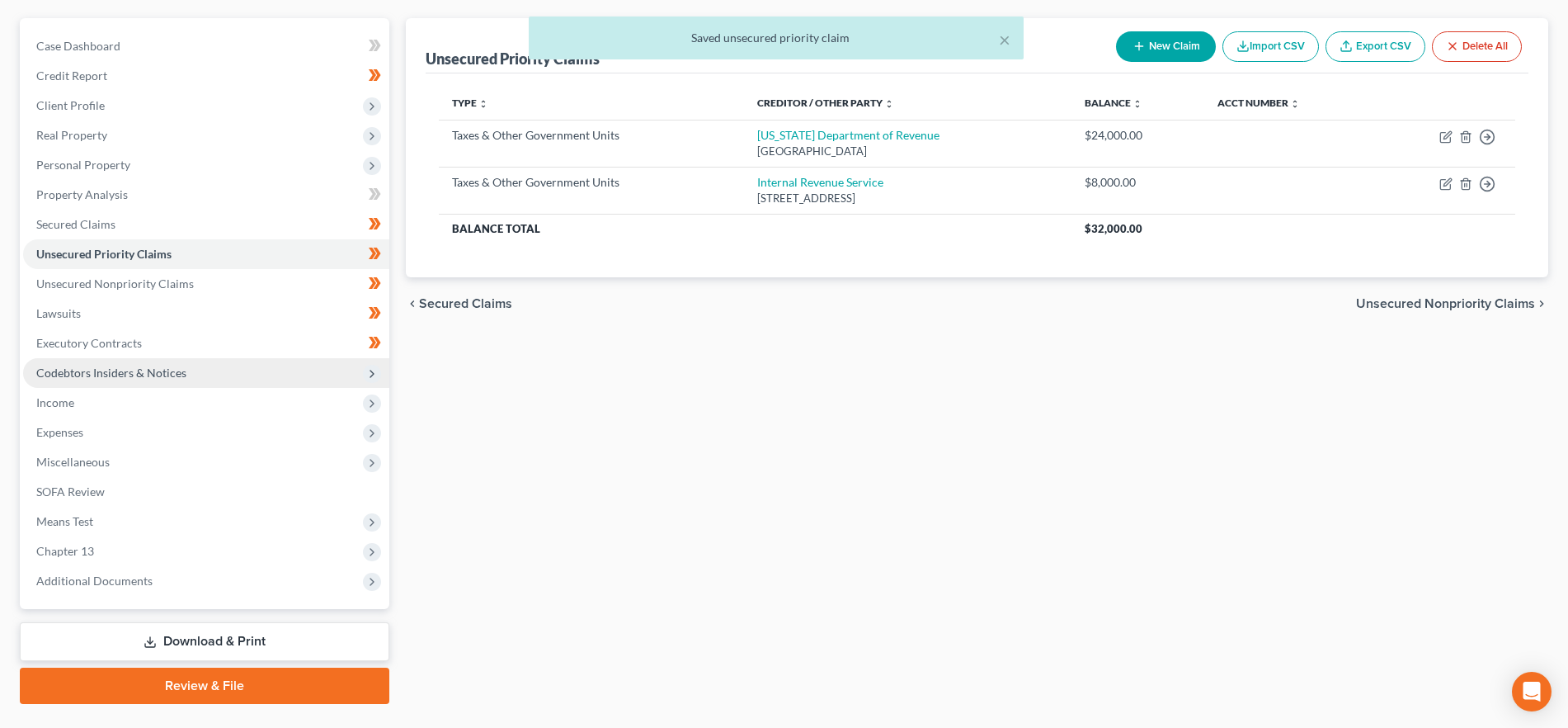
scroll to position [179, 0]
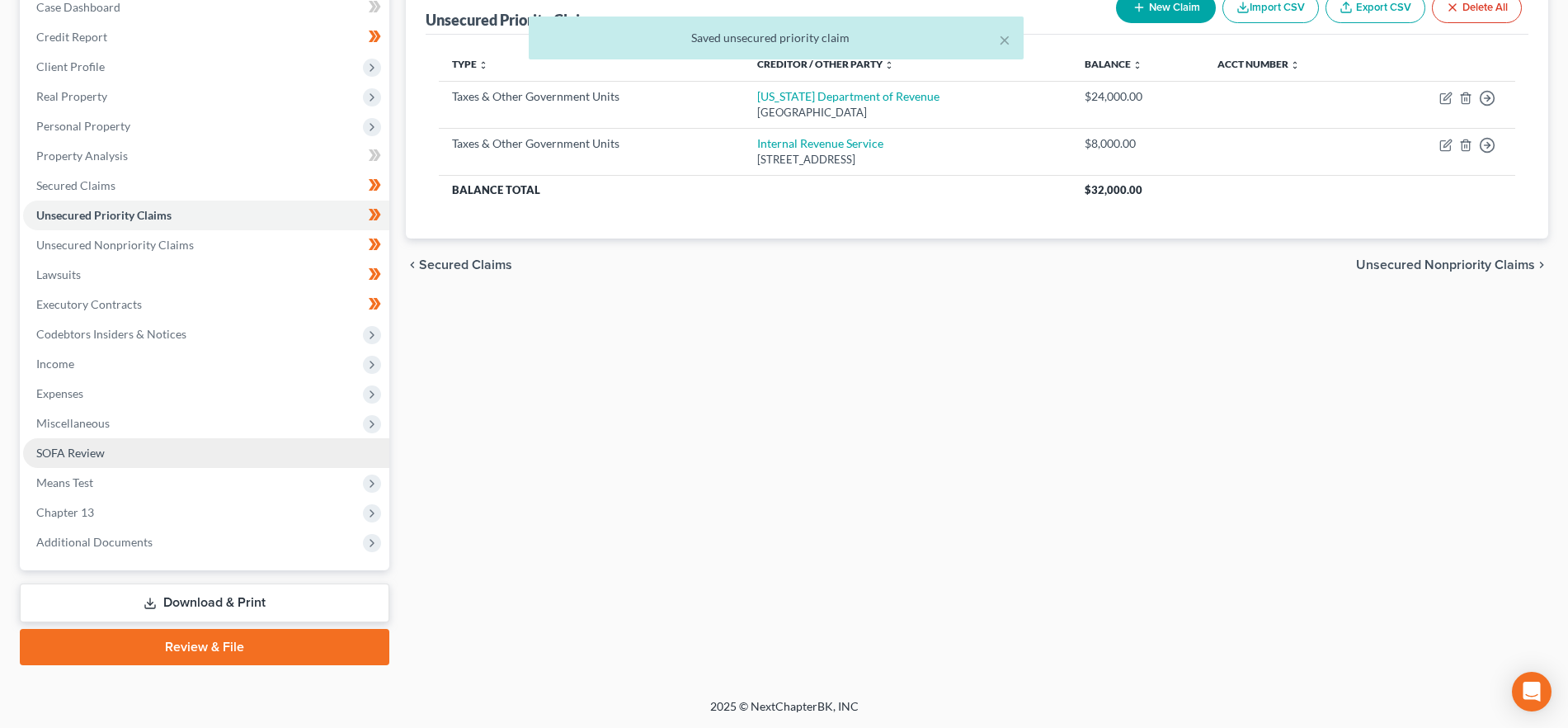
drag, startPoint x: 238, startPoint y: 428, endPoint x: 249, endPoint y: 444, distance: 19.4
click at [238, 428] on span "Miscellaneous" at bounding box center [206, 423] width 367 height 30
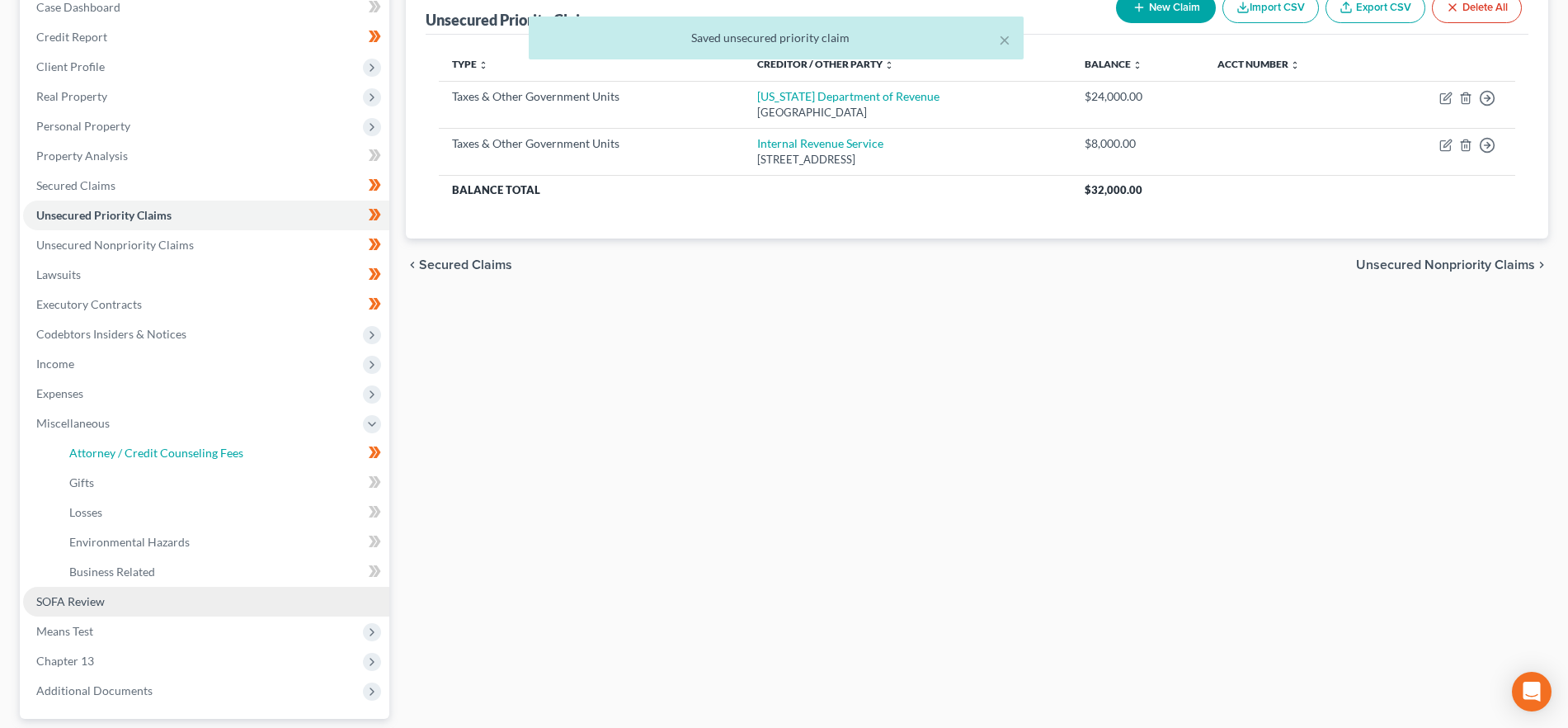
click at [249, 445] on link "Attorney / Credit Counseling Fees" at bounding box center [222, 453] width 333 height 30
select select "3"
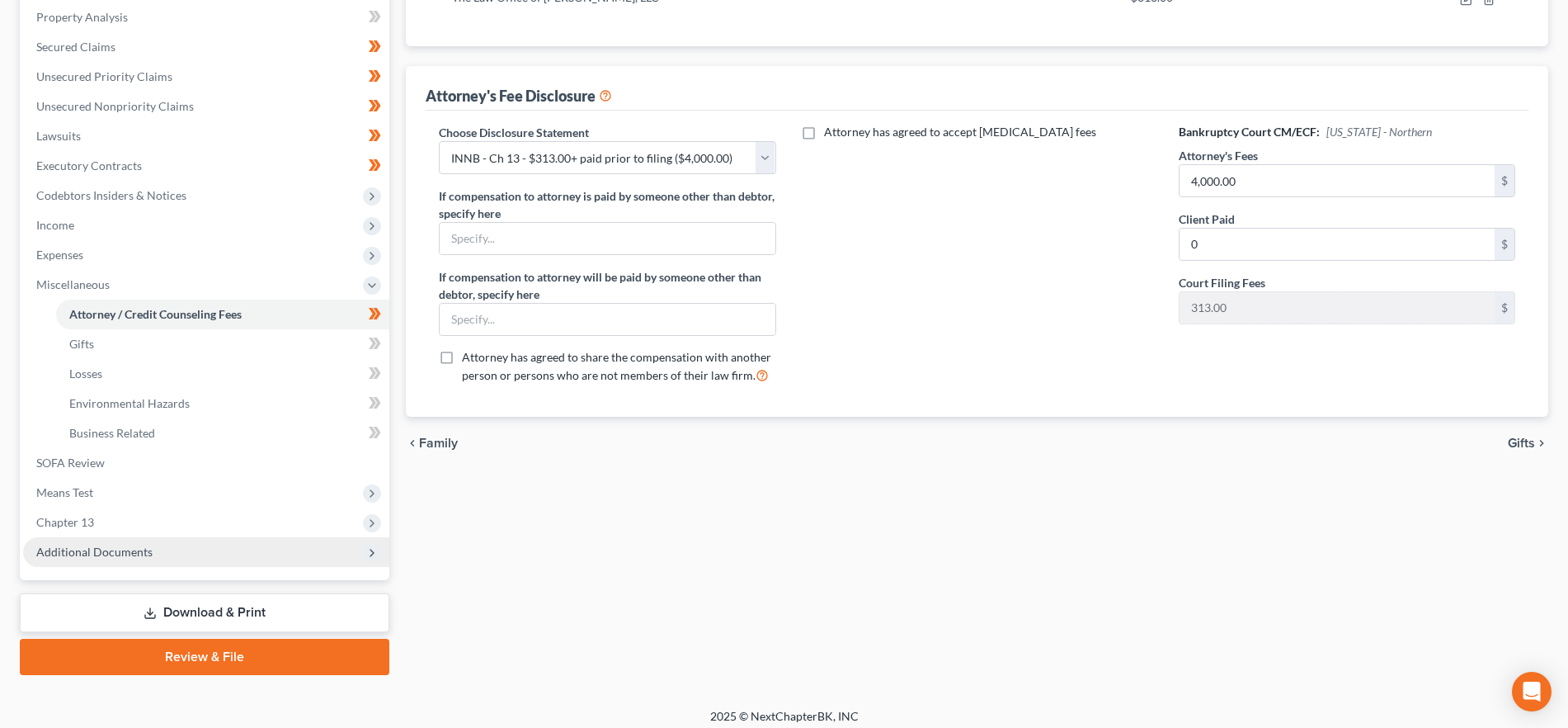
scroll to position [328, 0]
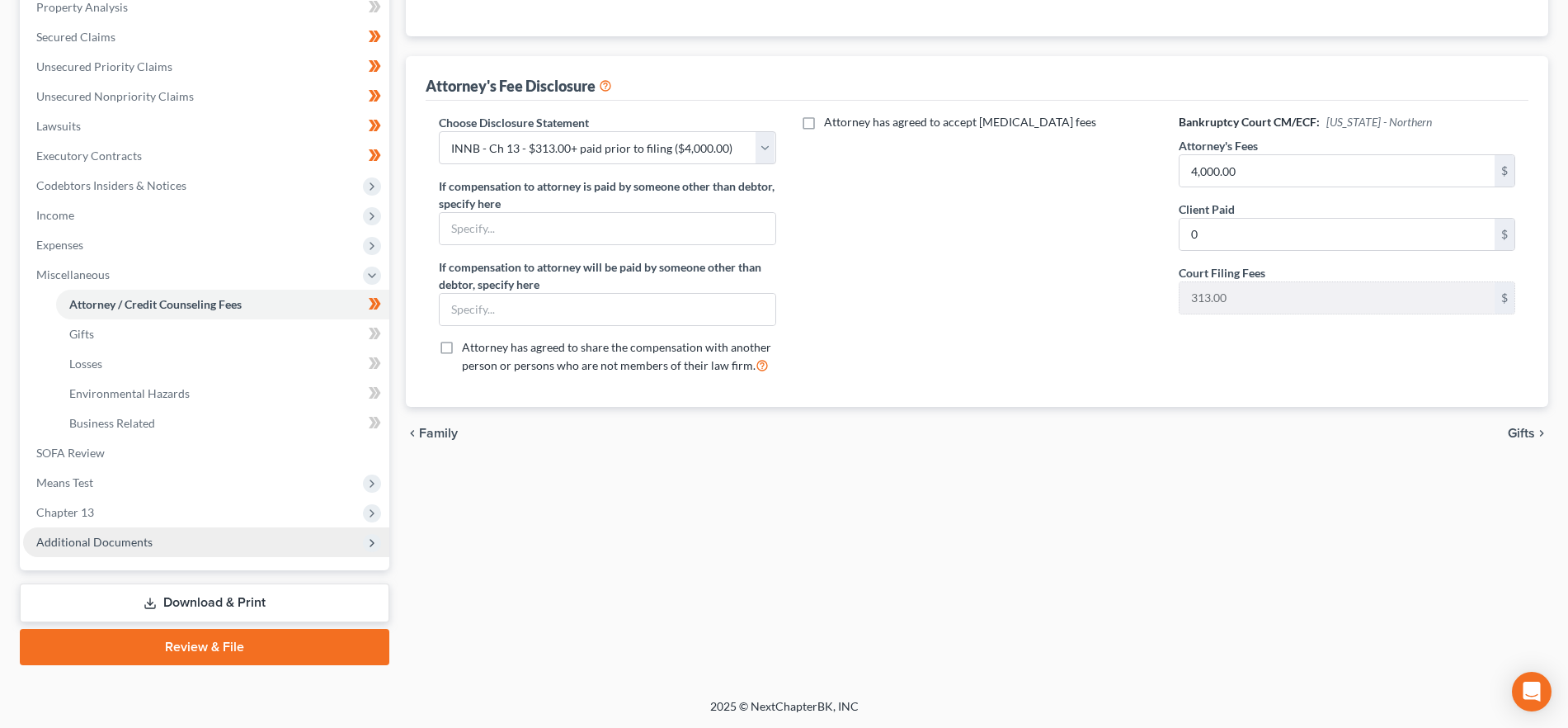
click at [194, 542] on span "Additional Documents" at bounding box center [206, 542] width 367 height 30
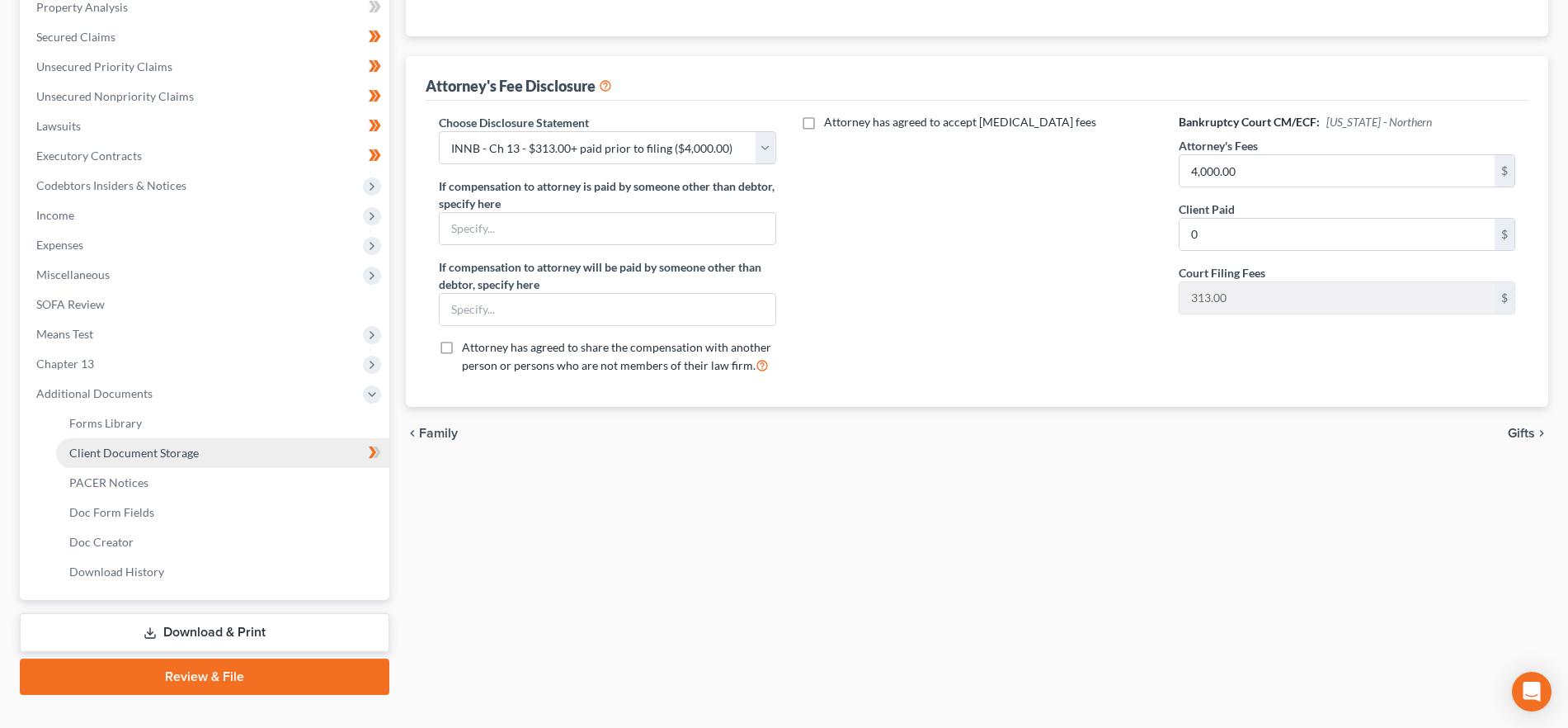
click at [249, 458] on link "Client Document Storage" at bounding box center [222, 453] width 333 height 30
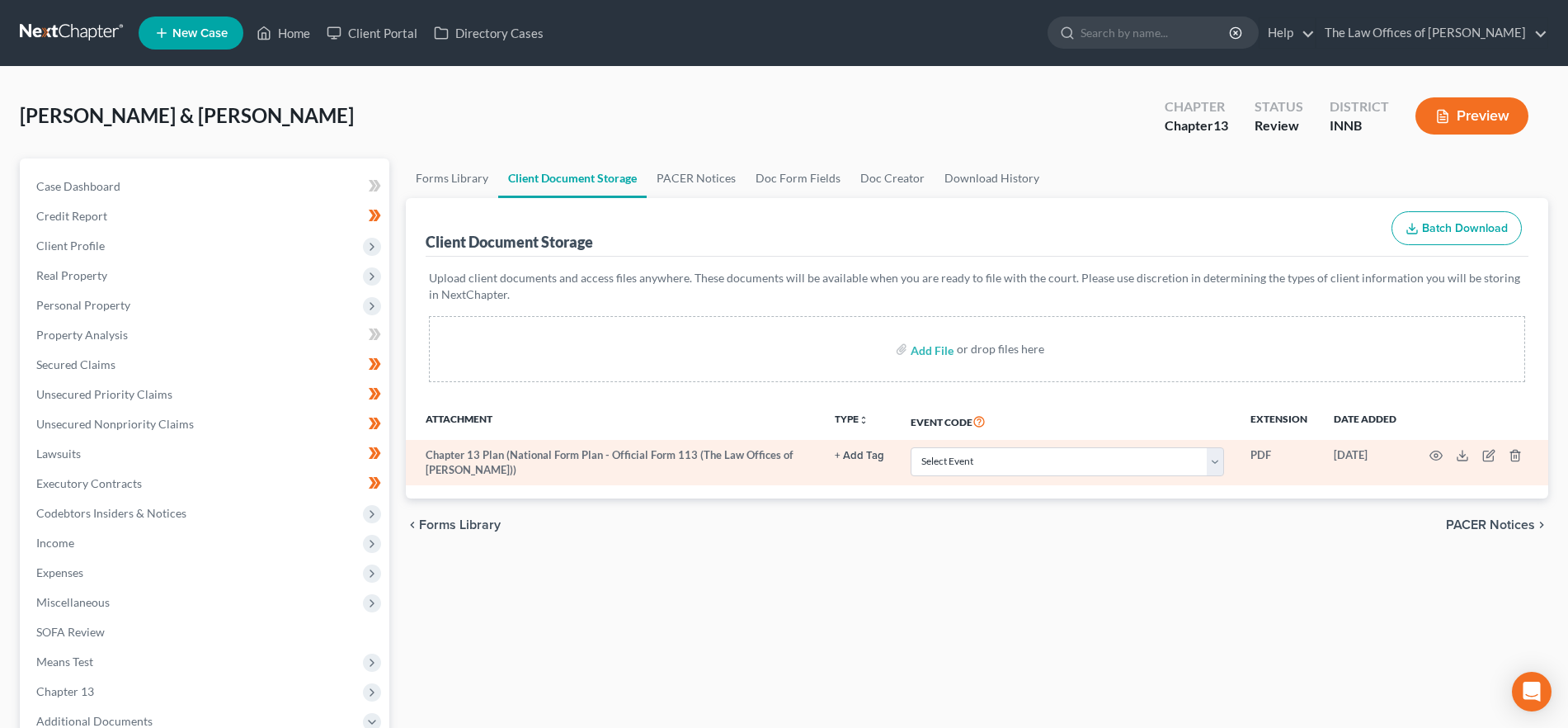
click at [914, 446] on td "Select Event Certificate of Credit Counseling Chapter 13 Calculation of Disposa…" at bounding box center [1067, 463] width 340 height 45
drag, startPoint x: 940, startPoint y: 453, endPoint x: 958, endPoint y: 459, distance: 19.0
click at [940, 453] on select "Select Event Certificate of Credit Counseling Chapter 13 Calculation of Disposa…" at bounding box center [1067, 462] width 313 height 29
select select "2"
click at [911, 448] on select "Select Event Certificate of Credit Counseling Chapter 13 Calculation of Disposa…" at bounding box center [1067, 462] width 313 height 29
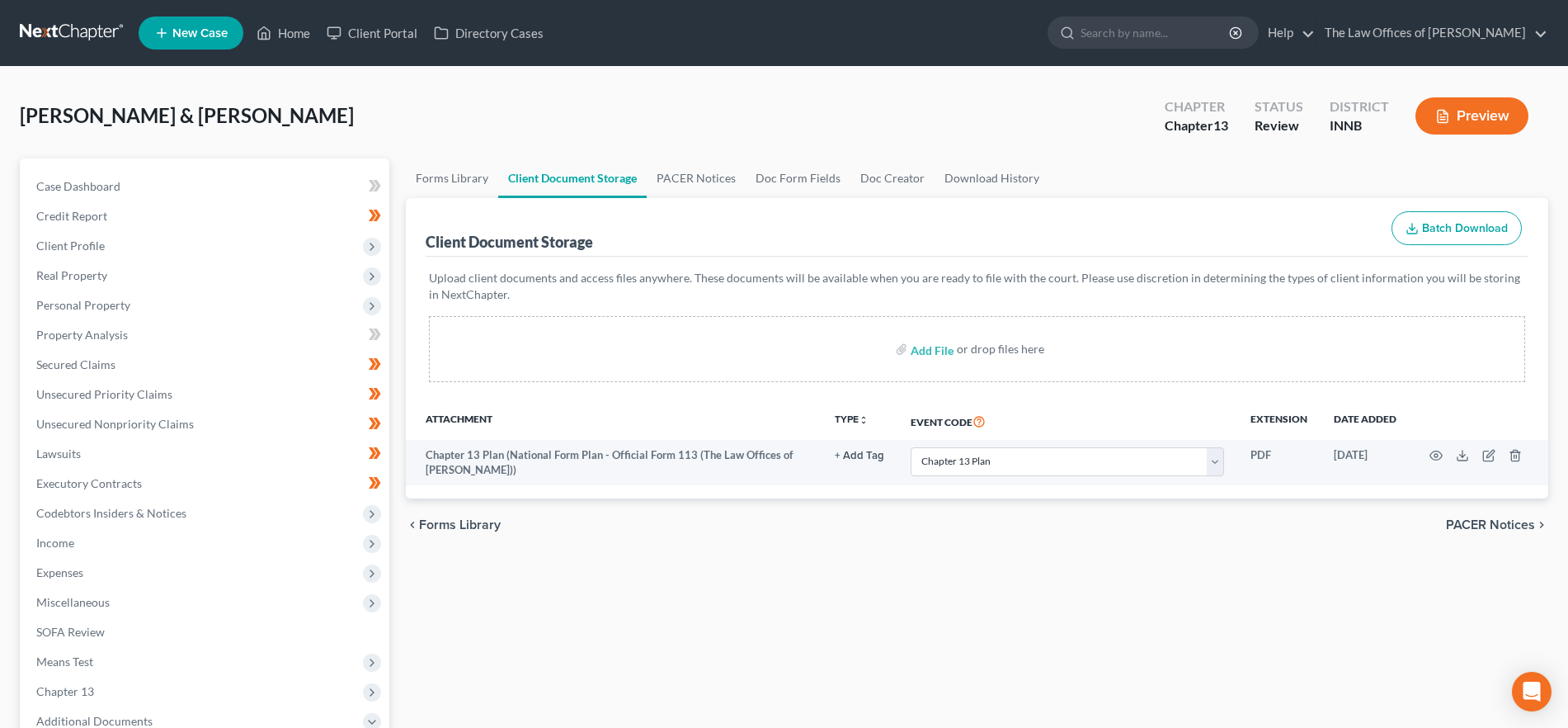
select select "2"
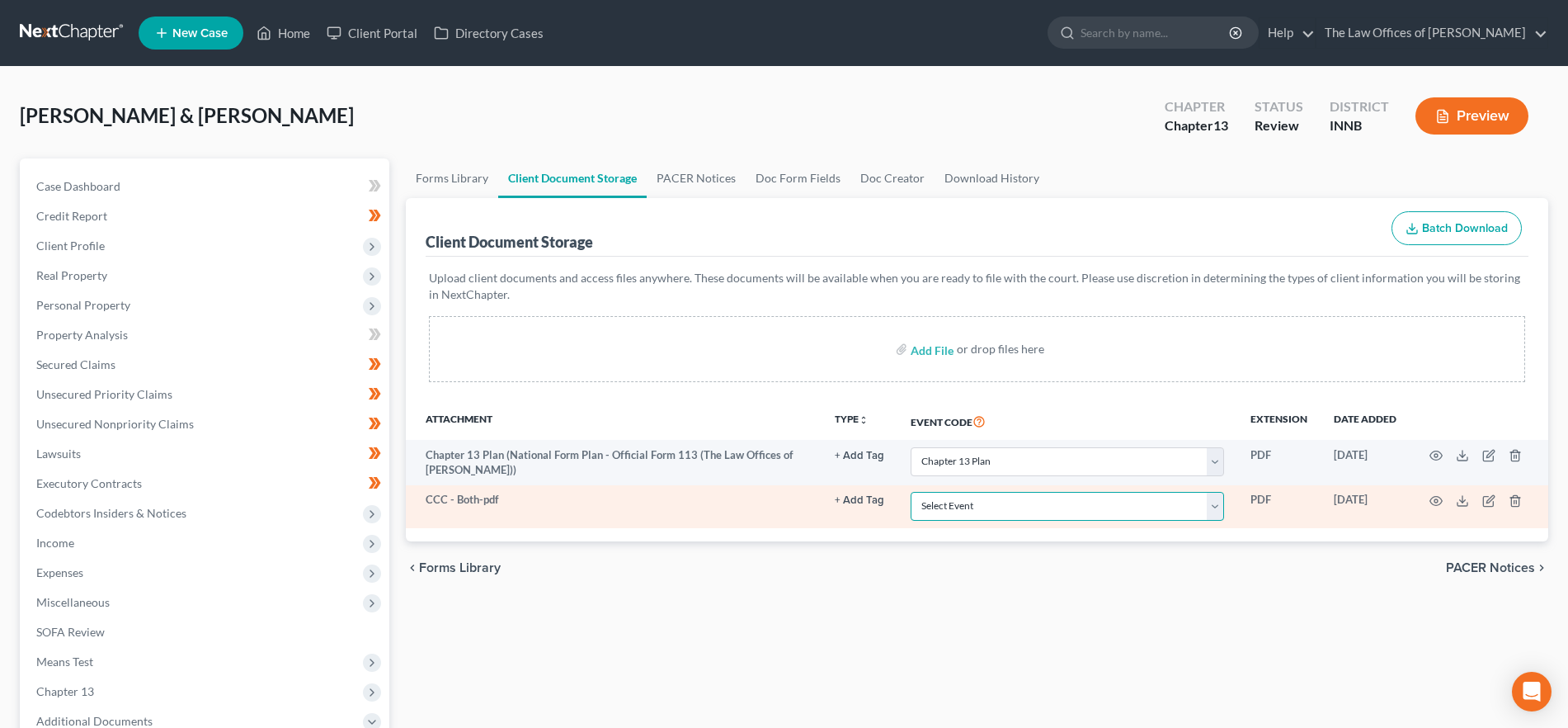
click at [1001, 508] on select "Select Event Certificate of Credit Counseling Chapter 13 Calculation of Disposa…" at bounding box center [1067, 507] width 313 height 29
select select "0"
click at [911, 492] on select "Select Event Certificate of Credit Counseling Chapter 13 Calculation of Disposa…" at bounding box center [1067, 507] width 313 height 29
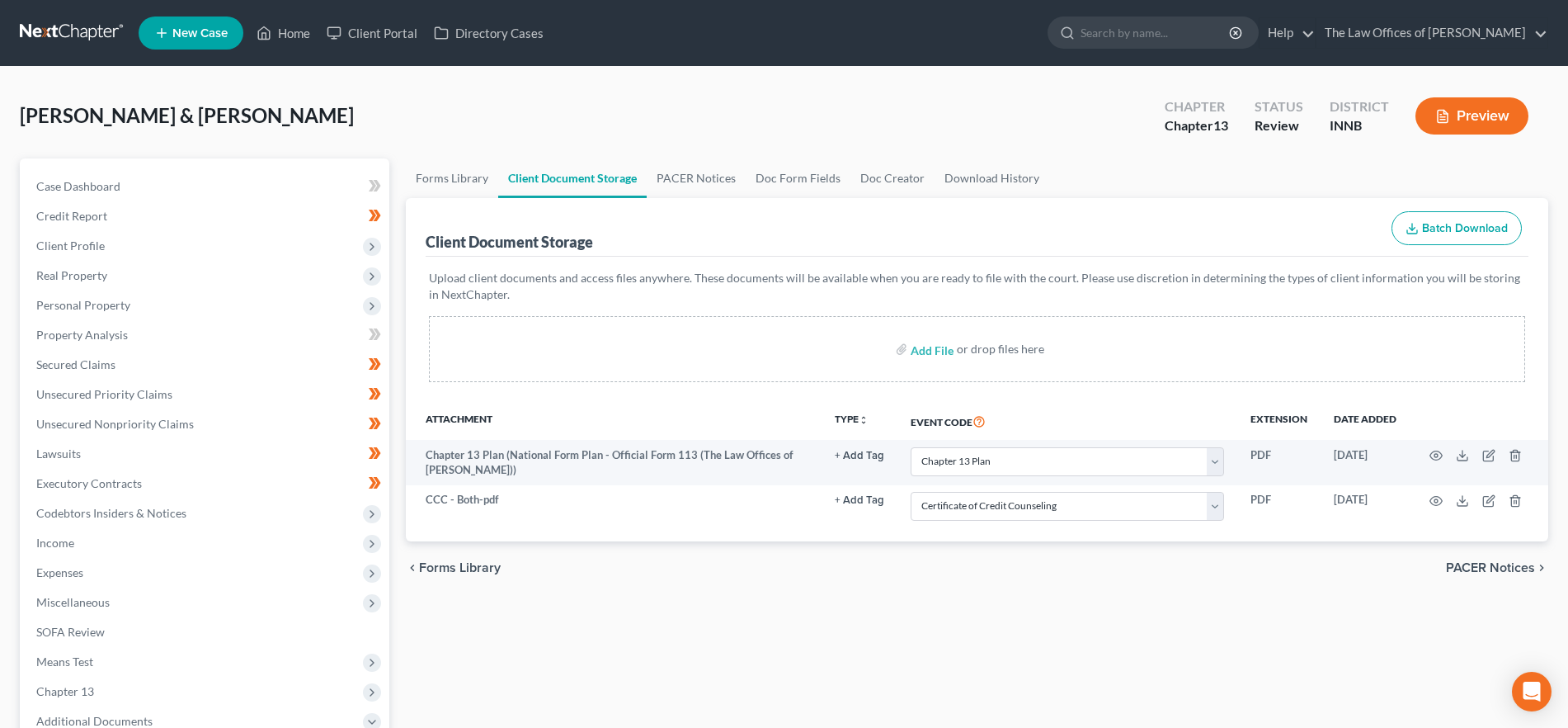
select select "2"
select select "0"
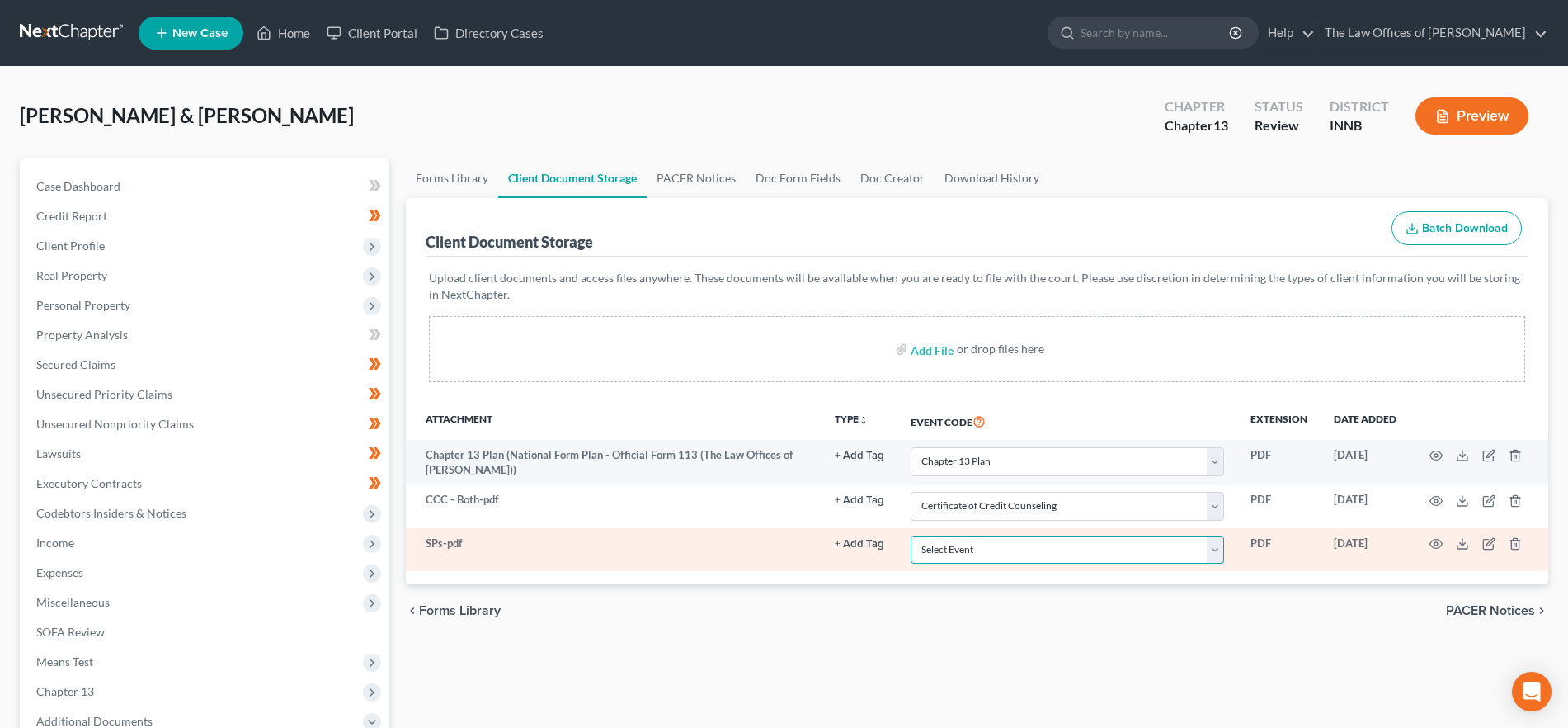
click at [1031, 547] on select "Select Event Certificate of Credit Counseling Chapter 13 Calculation of Disposa…" at bounding box center [1067, 550] width 313 height 29
select select "8"
click at [911, 536] on select "Select Event Certificate of Credit Counseling Chapter 13 Calculation of Disposa…" at bounding box center [1067, 550] width 313 height 29
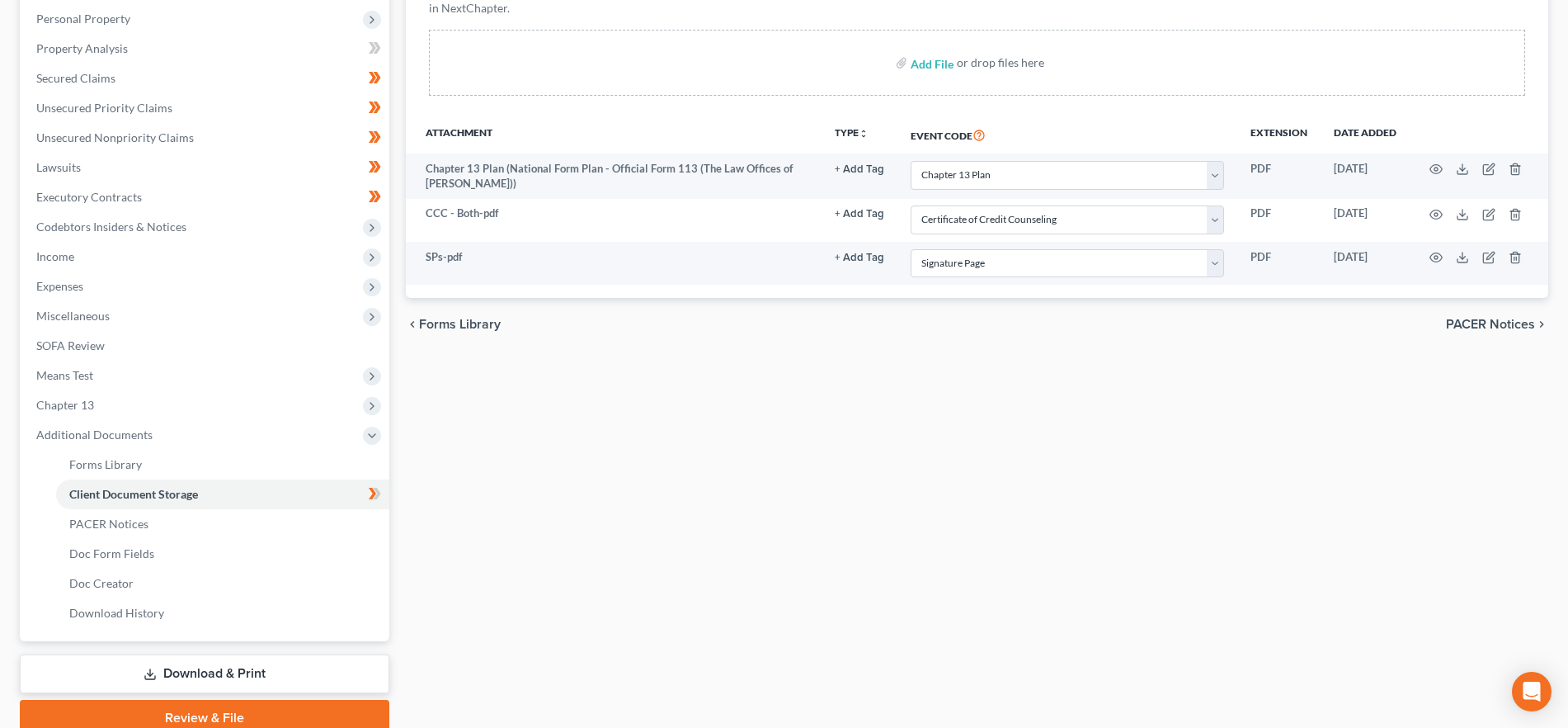
scroll to position [358, 0]
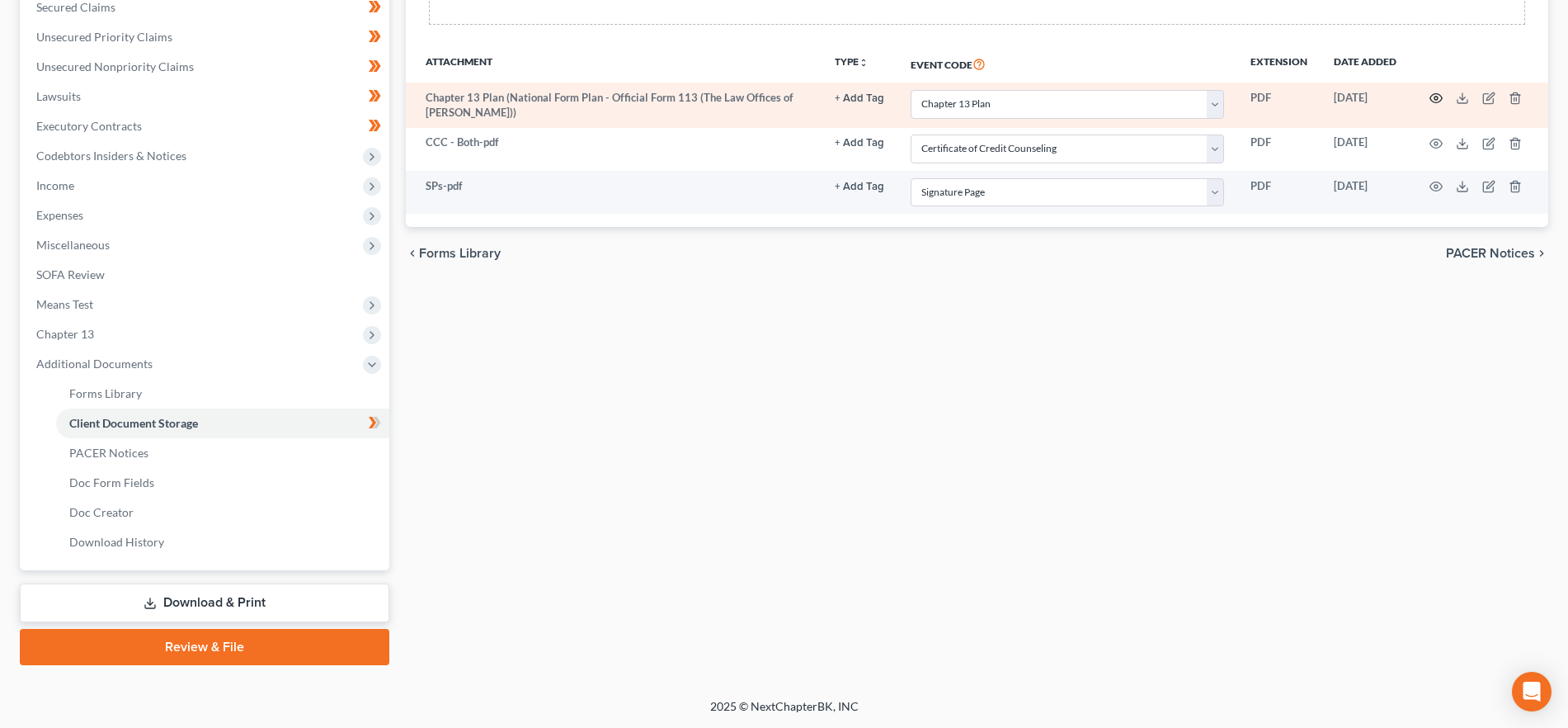
click at [1433, 99] on icon "button" at bounding box center [1436, 98] width 14 height 14
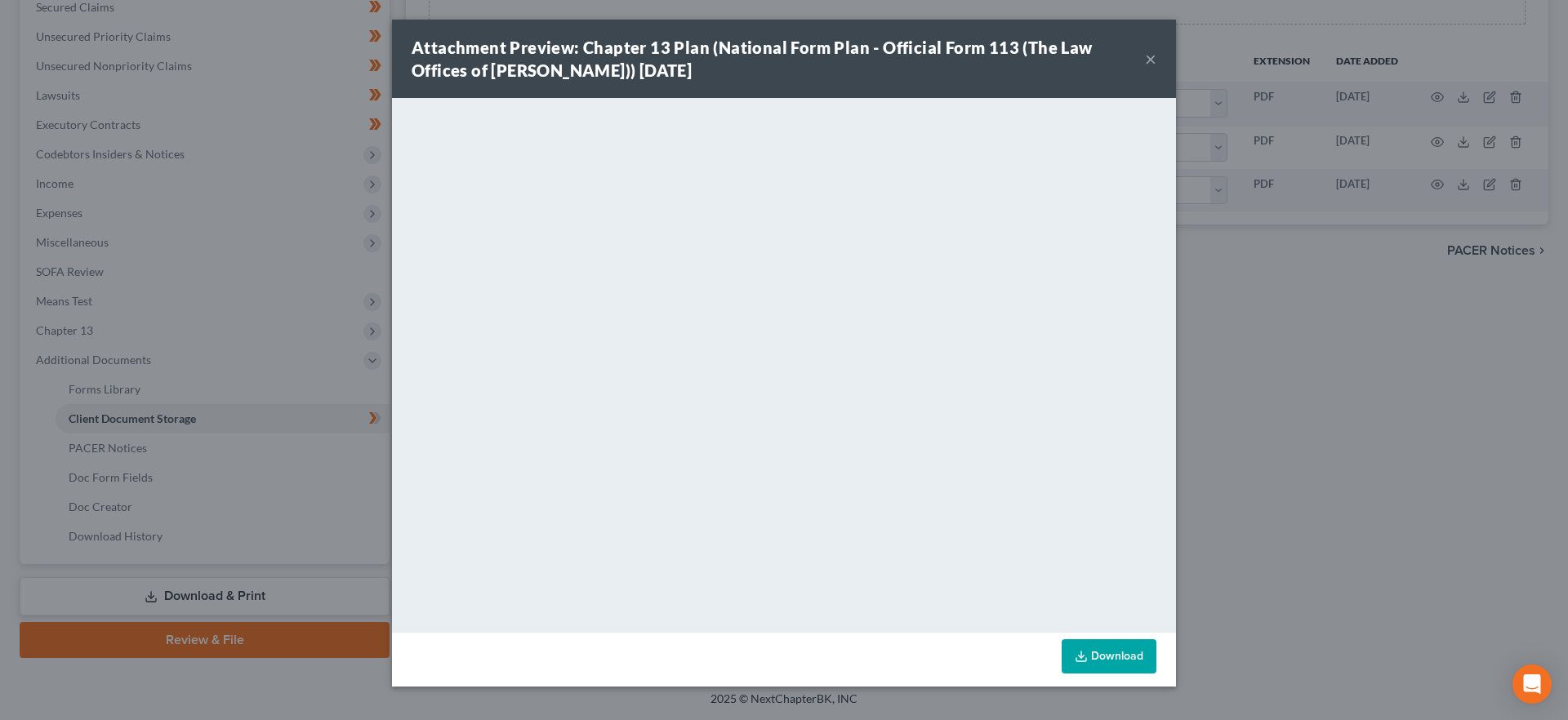
click at [1147, 55] on button "×" at bounding box center [1150, 59] width 12 height 20
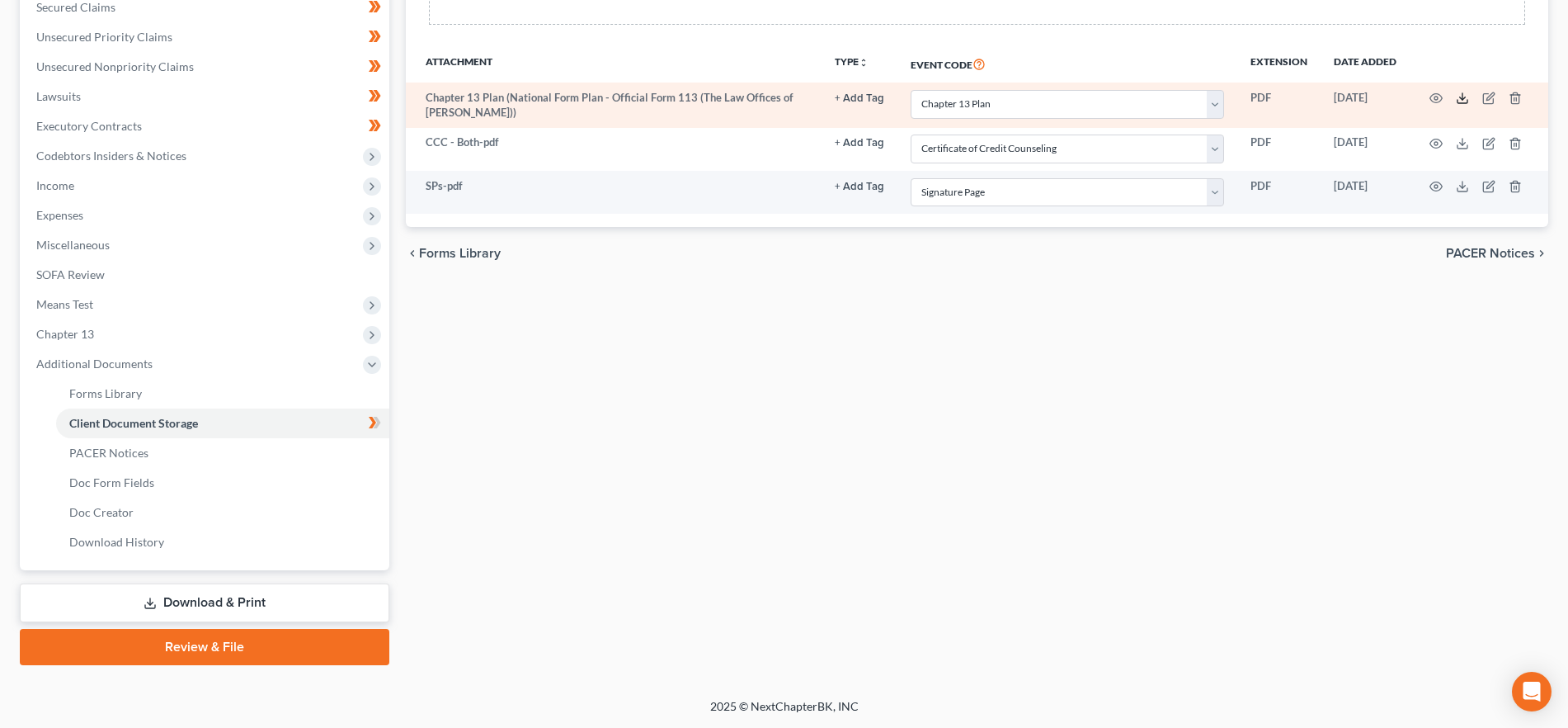
click at [1461, 93] on icon at bounding box center [1463, 98] width 14 height 14
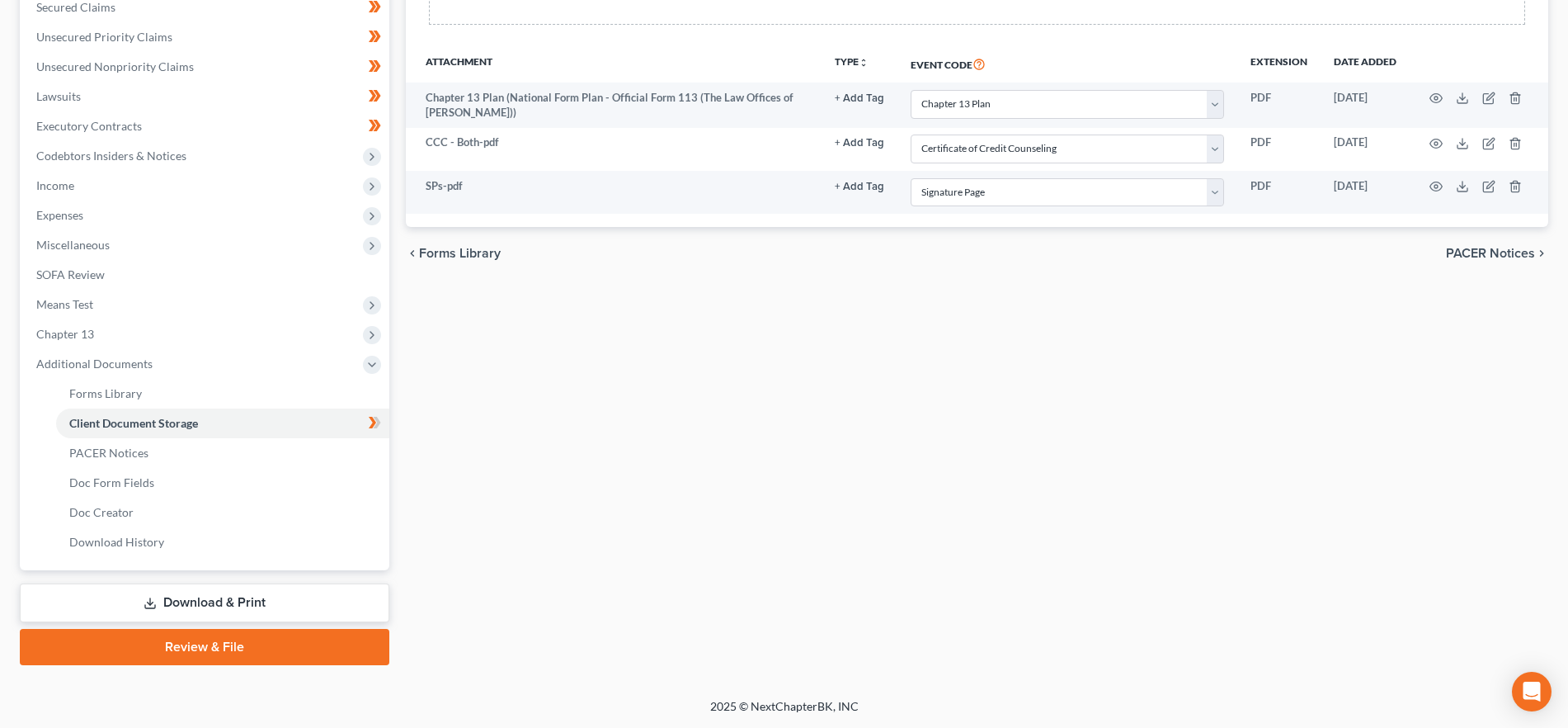
drag, startPoint x: 231, startPoint y: 590, endPoint x: 977, endPoint y: 500, distance: 751.4
click at [231, 590] on link "Download & Print" at bounding box center [204, 603] width 369 height 39
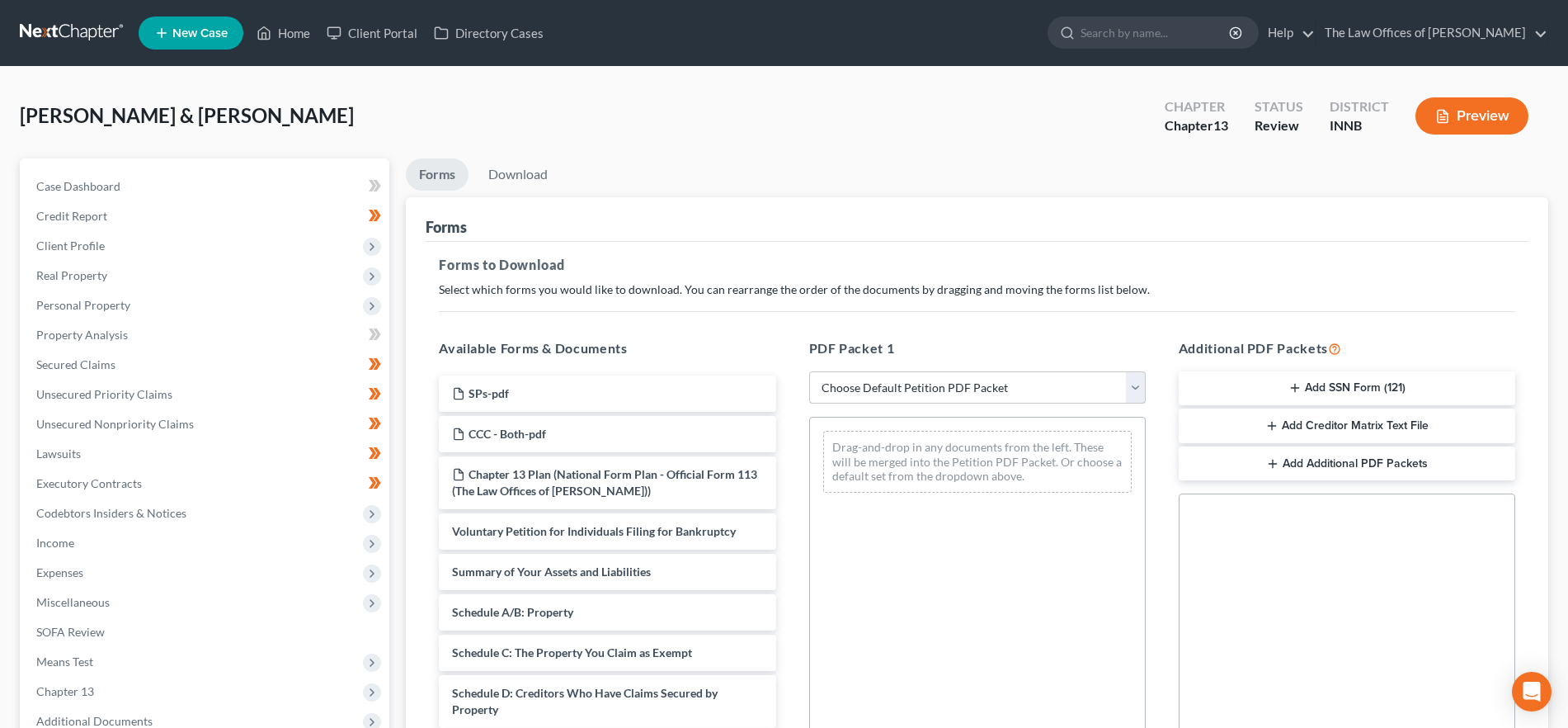
click at [1068, 387] on select "Choose Default Petition PDF Packet Complete Bankruptcy Petition (all forms and …" at bounding box center [977, 388] width 337 height 33
select select "0"
click at [809, 371] on select "Choose Default Petition PDF Packet Complete Bankruptcy Petition (all forms and …" at bounding box center [977, 388] width 337 height 33
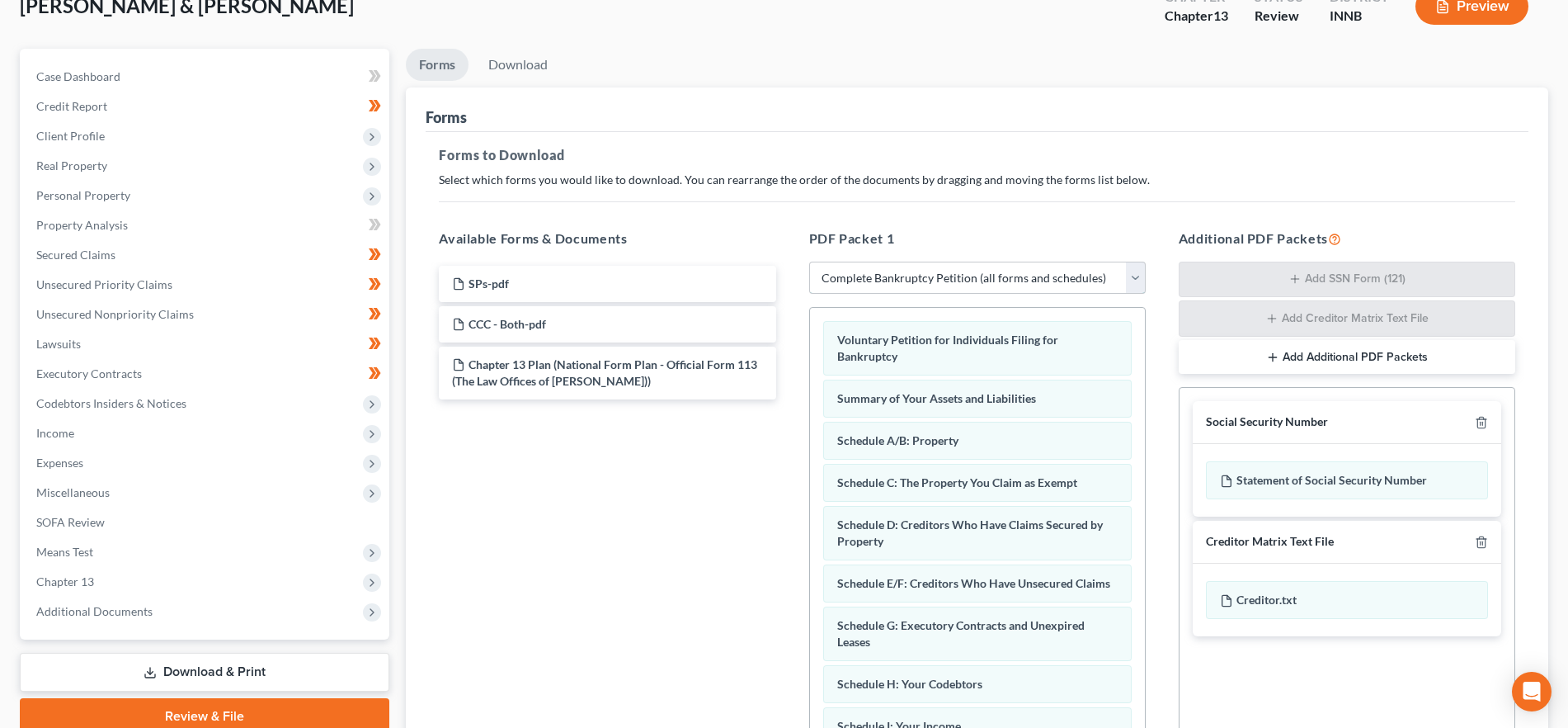
scroll to position [293, 0]
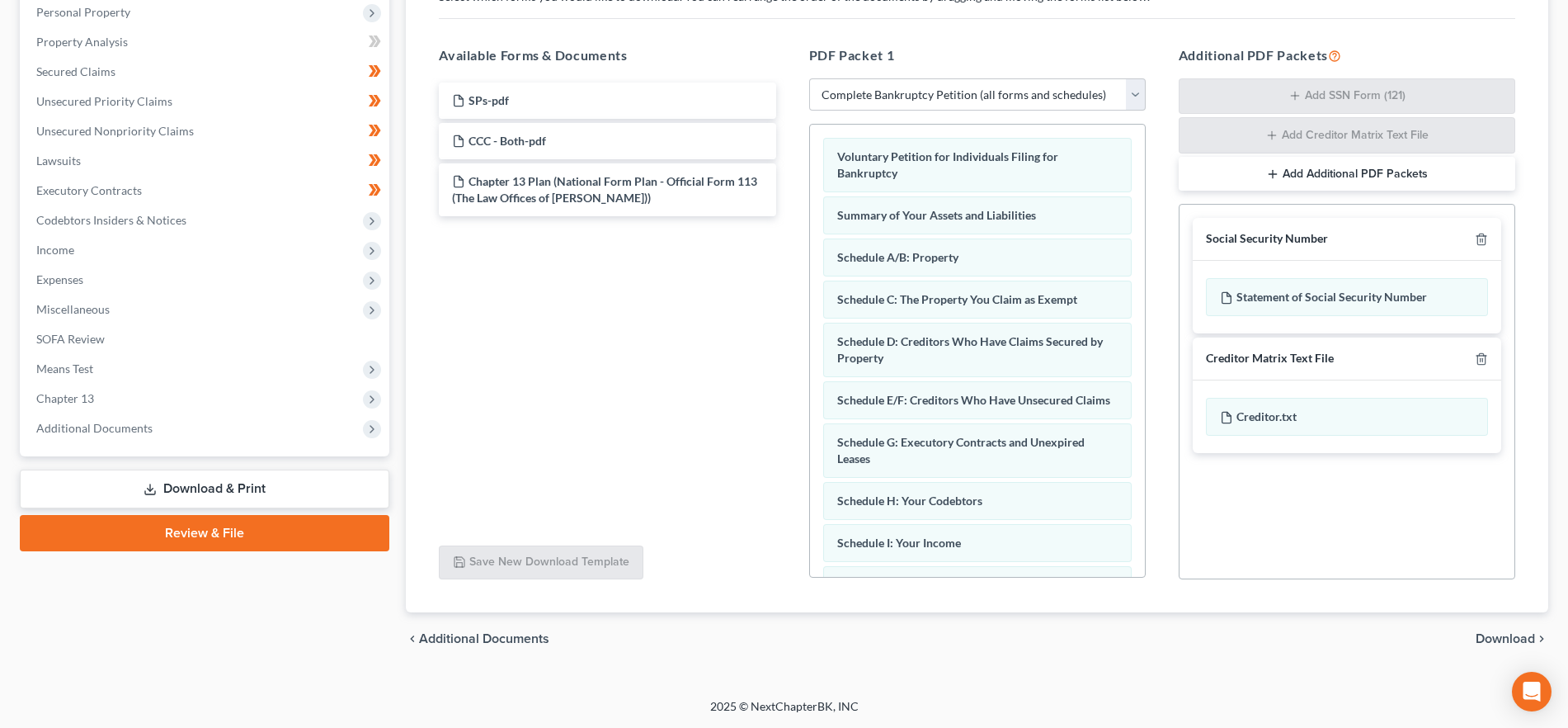
click at [1501, 638] on span "Download" at bounding box center [1505, 638] width 59 height 14
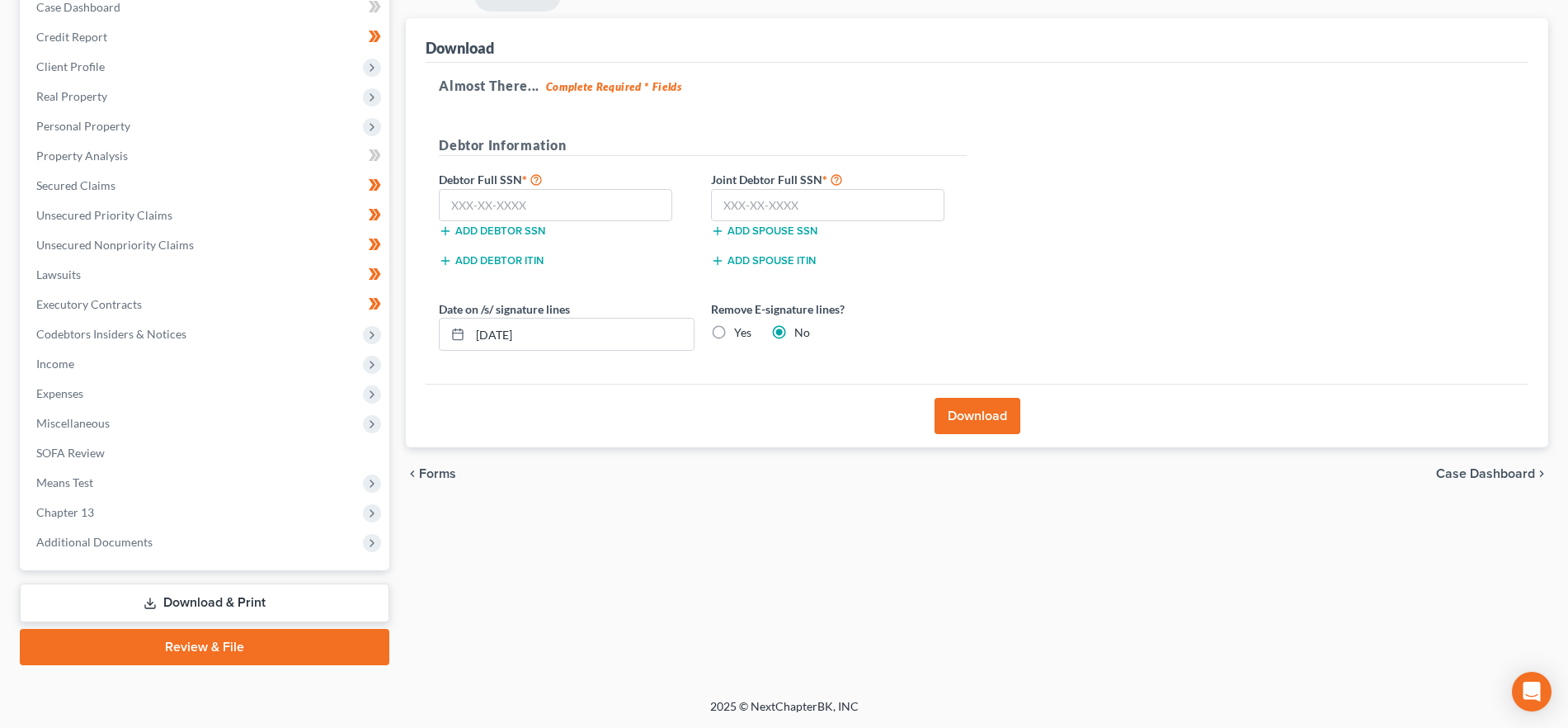
scroll to position [179, 0]
click at [995, 413] on button "Download" at bounding box center [977, 416] width 86 height 36
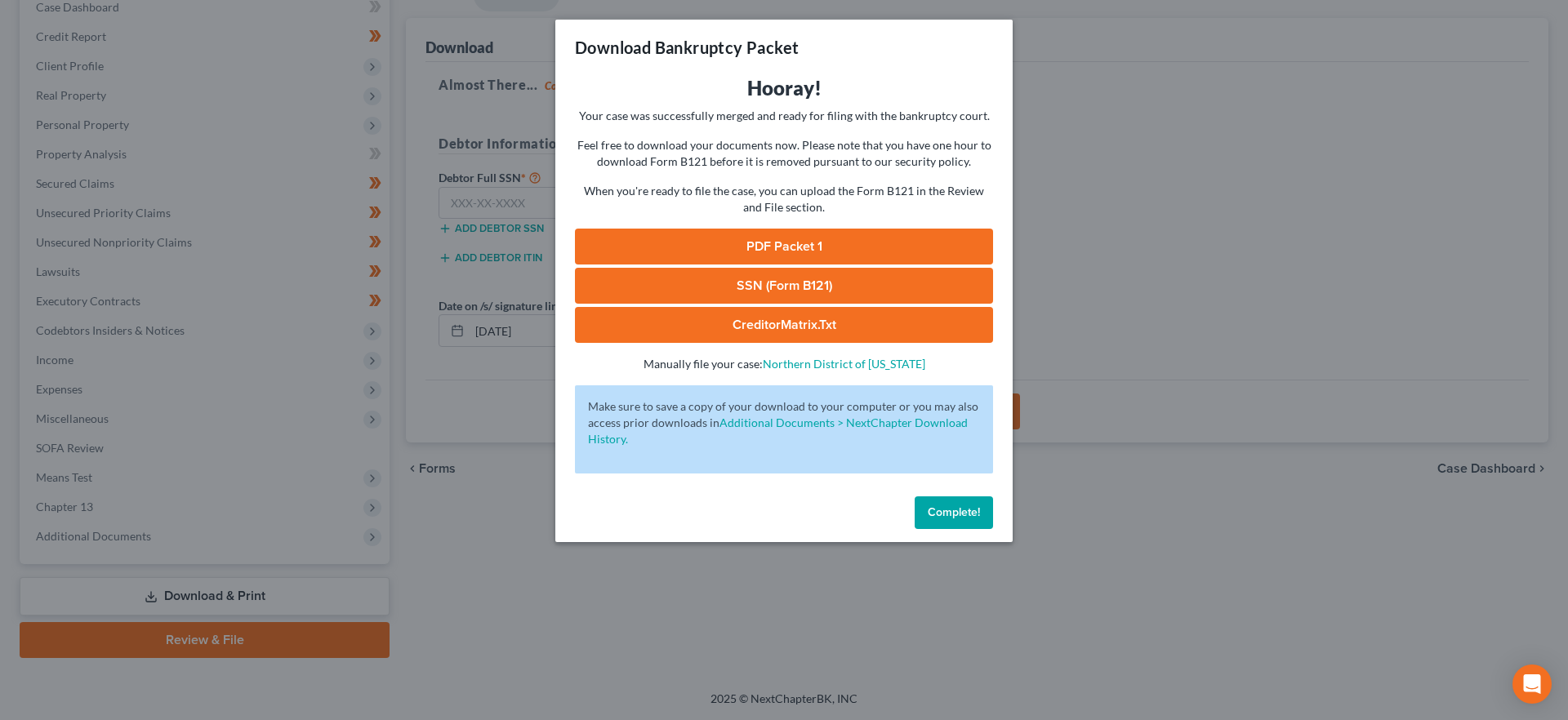
drag, startPoint x: 778, startPoint y: 241, endPoint x: 48, endPoint y: 290, distance: 731.6
click at [778, 241] on link "PDF Packet 1" at bounding box center [784, 247] width 418 height 36
click at [940, 514] on span "Complete!" at bounding box center [954, 512] width 52 height 13
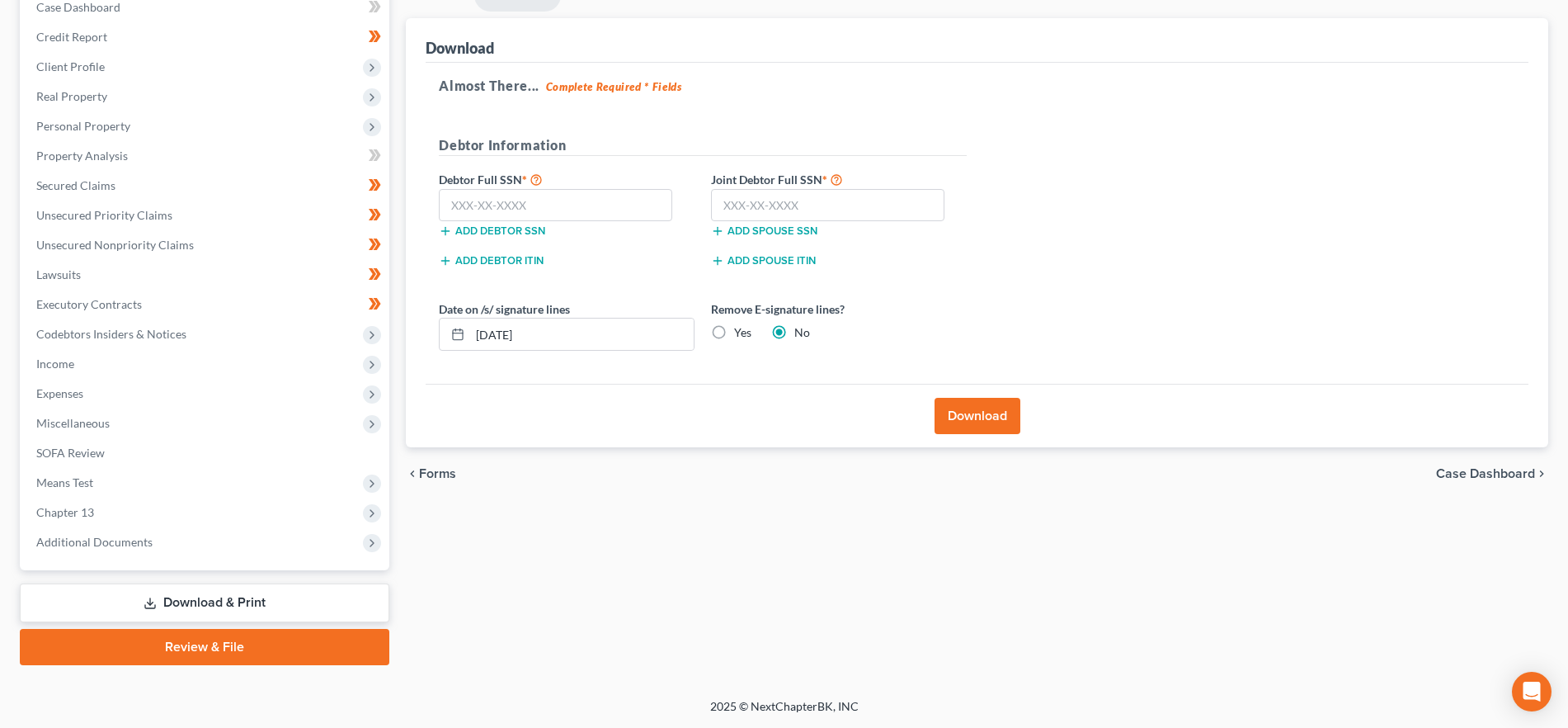
drag, startPoint x: 235, startPoint y: 548, endPoint x: 243, endPoint y: 569, distance: 22.5
click at [235, 546] on span "Additional Documents" at bounding box center [206, 542] width 367 height 30
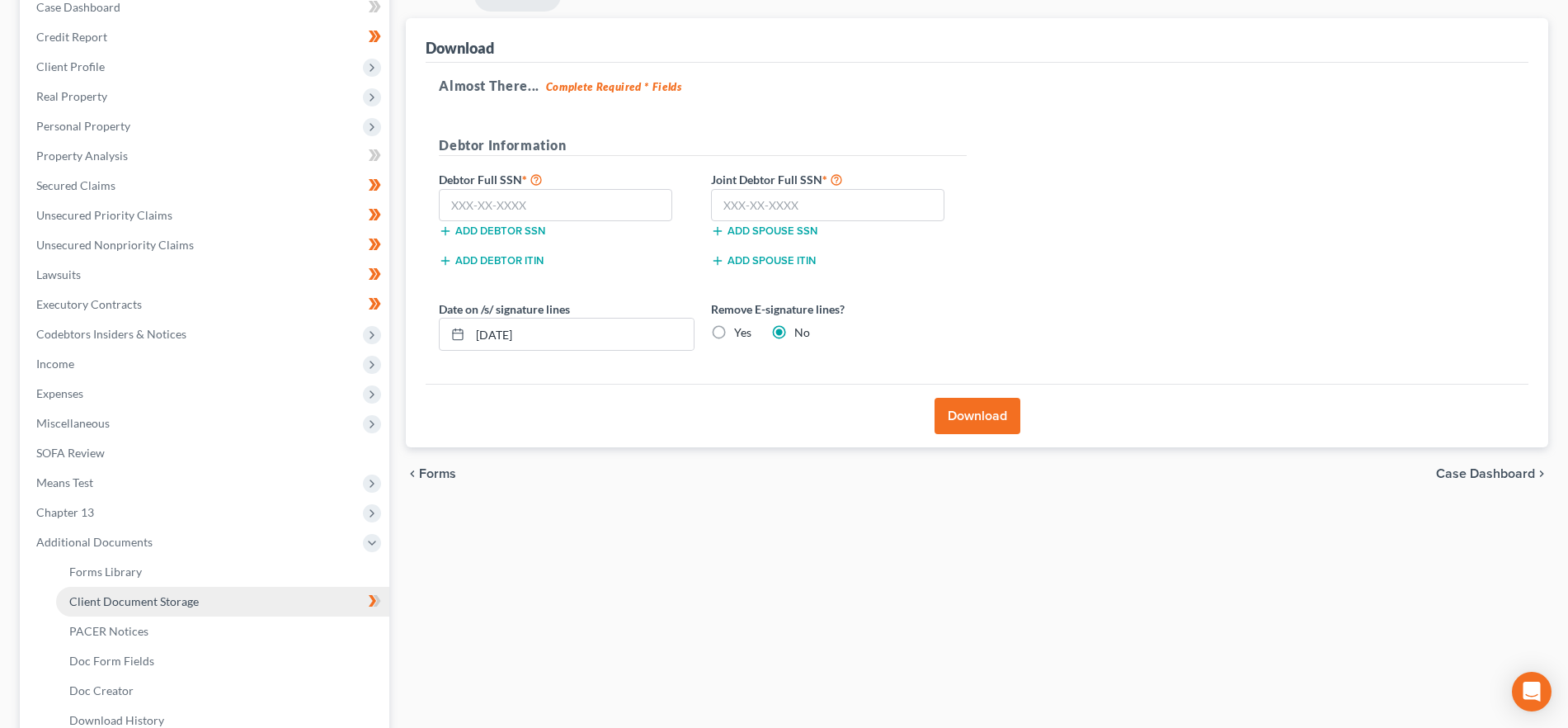
click at [250, 597] on link "Client Document Storage" at bounding box center [222, 601] width 333 height 30
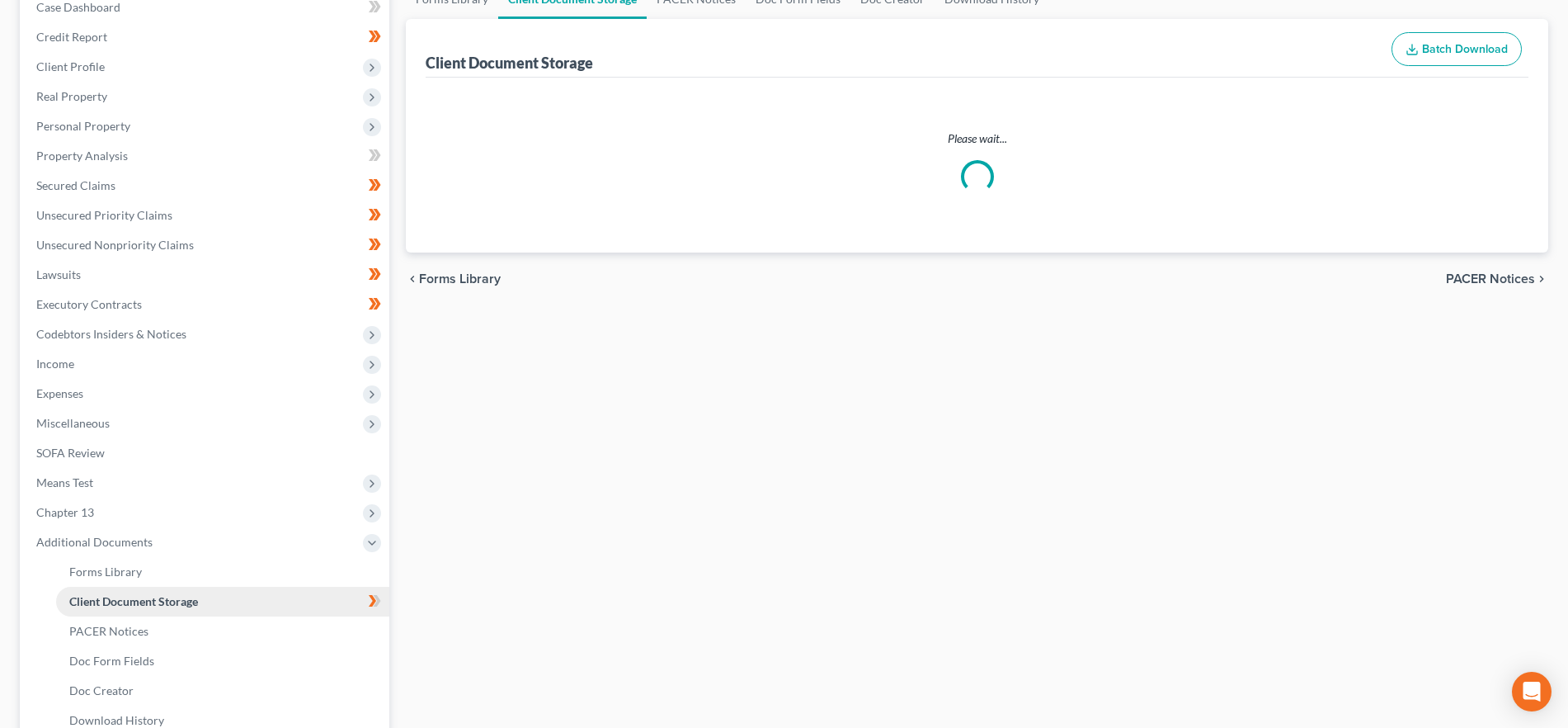
scroll to position [97, 0]
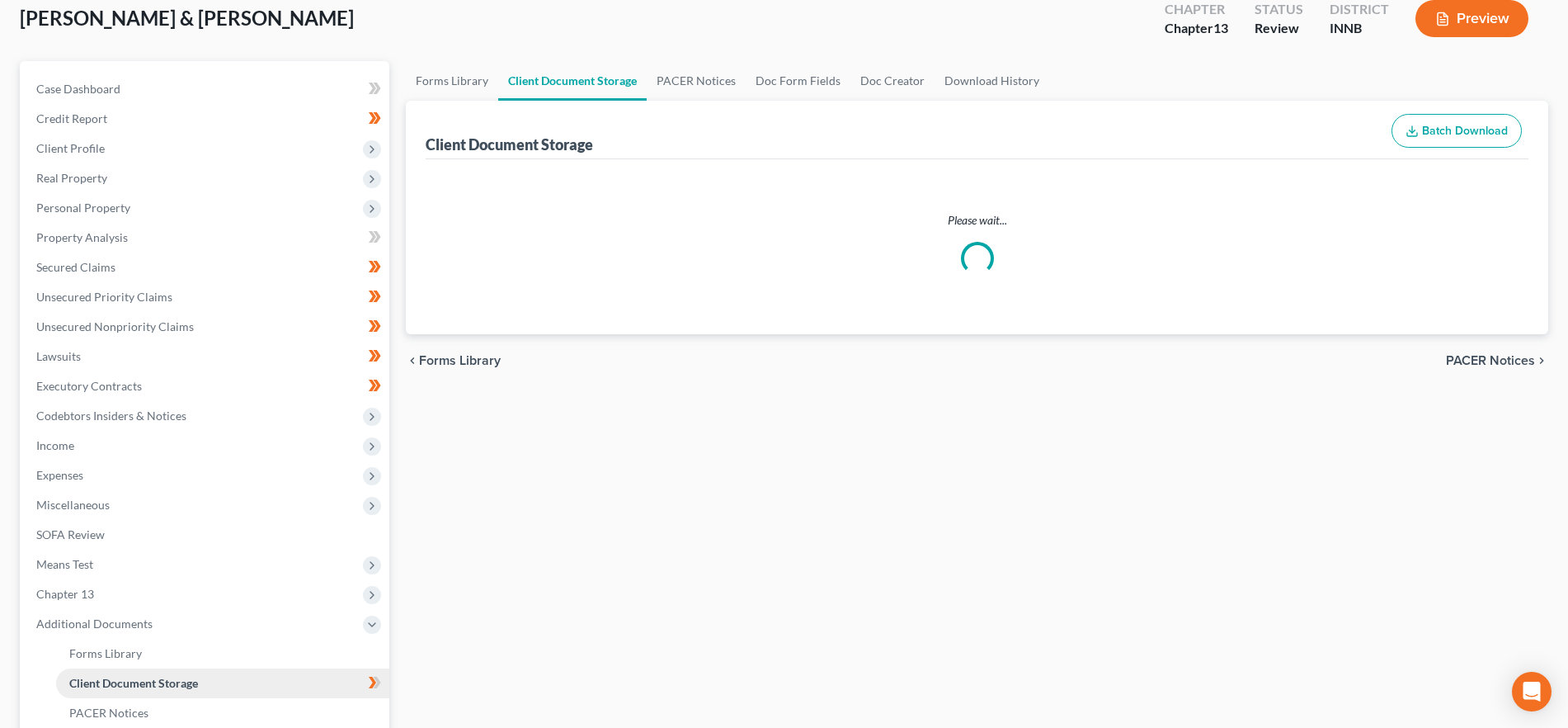
select select "2"
select select "0"
select select "8"
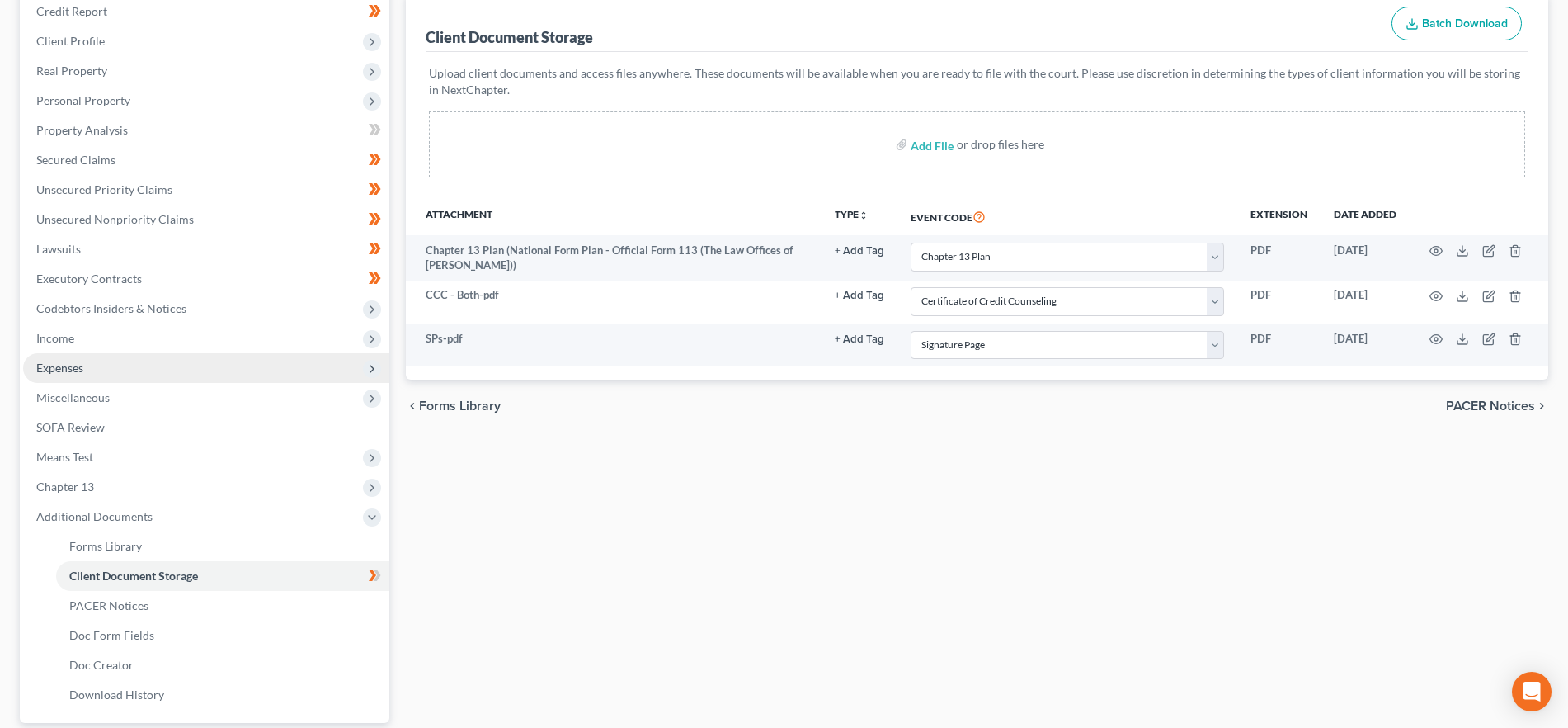
scroll to position [312, 0]
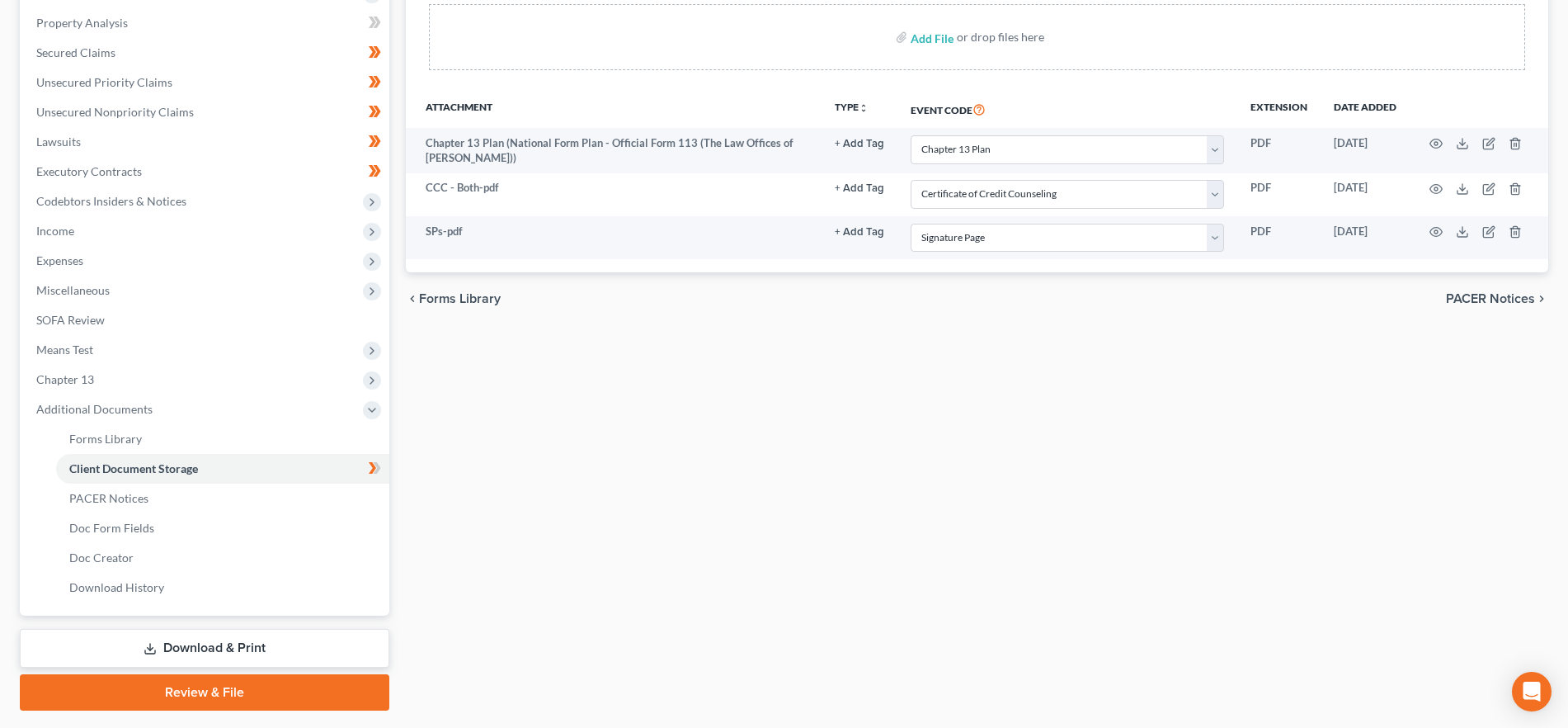
click at [284, 691] on link "Review & File" at bounding box center [204, 693] width 369 height 36
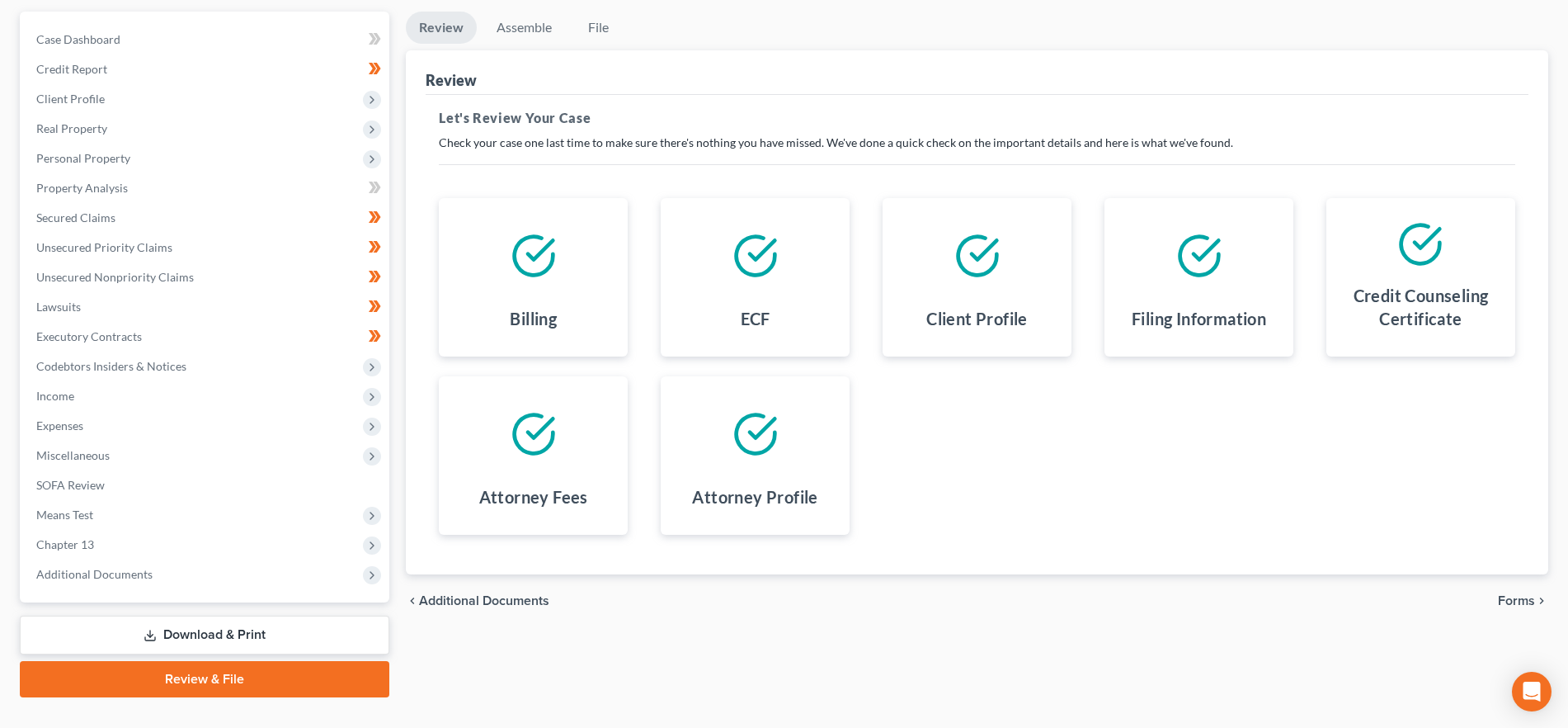
scroll to position [179, 0]
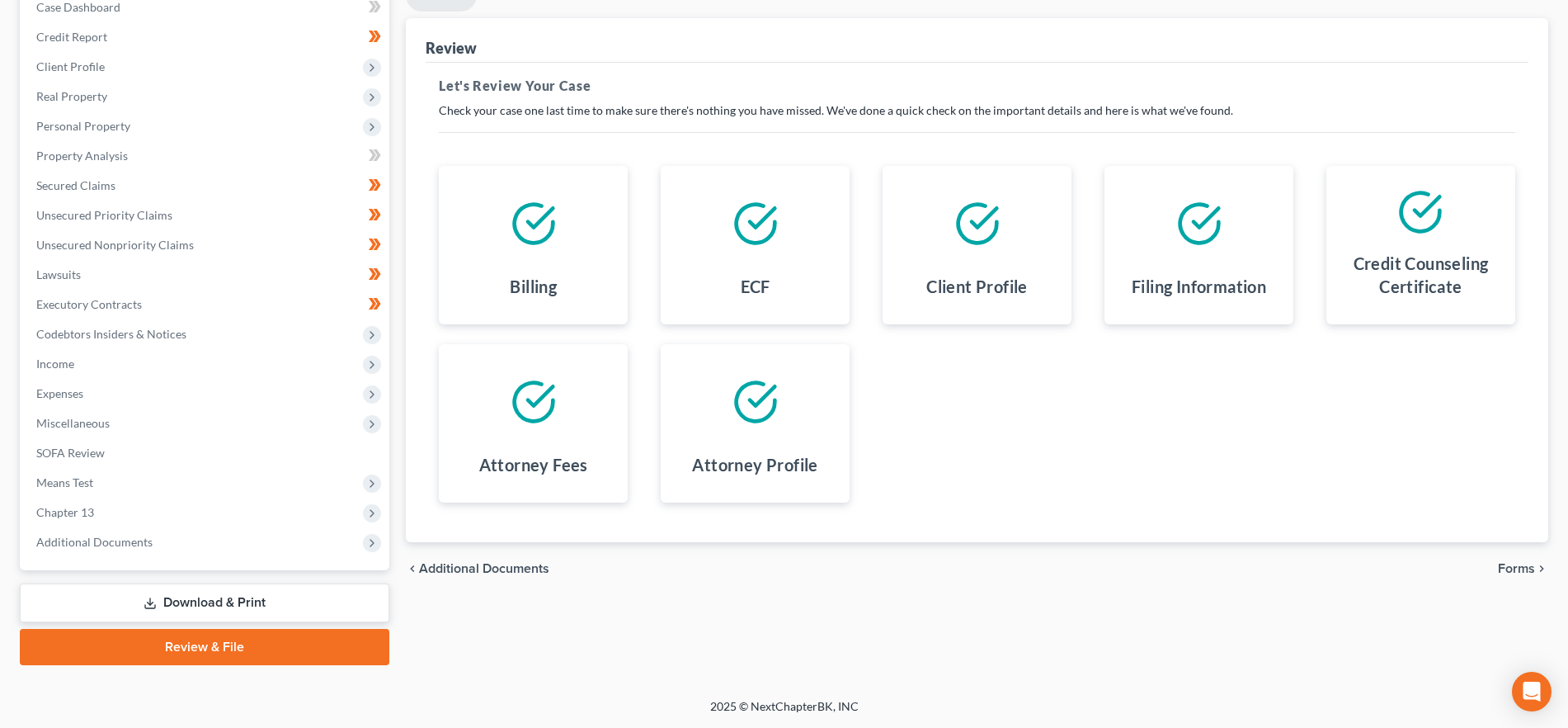
click at [1524, 569] on span "Forms" at bounding box center [1516, 568] width 37 height 14
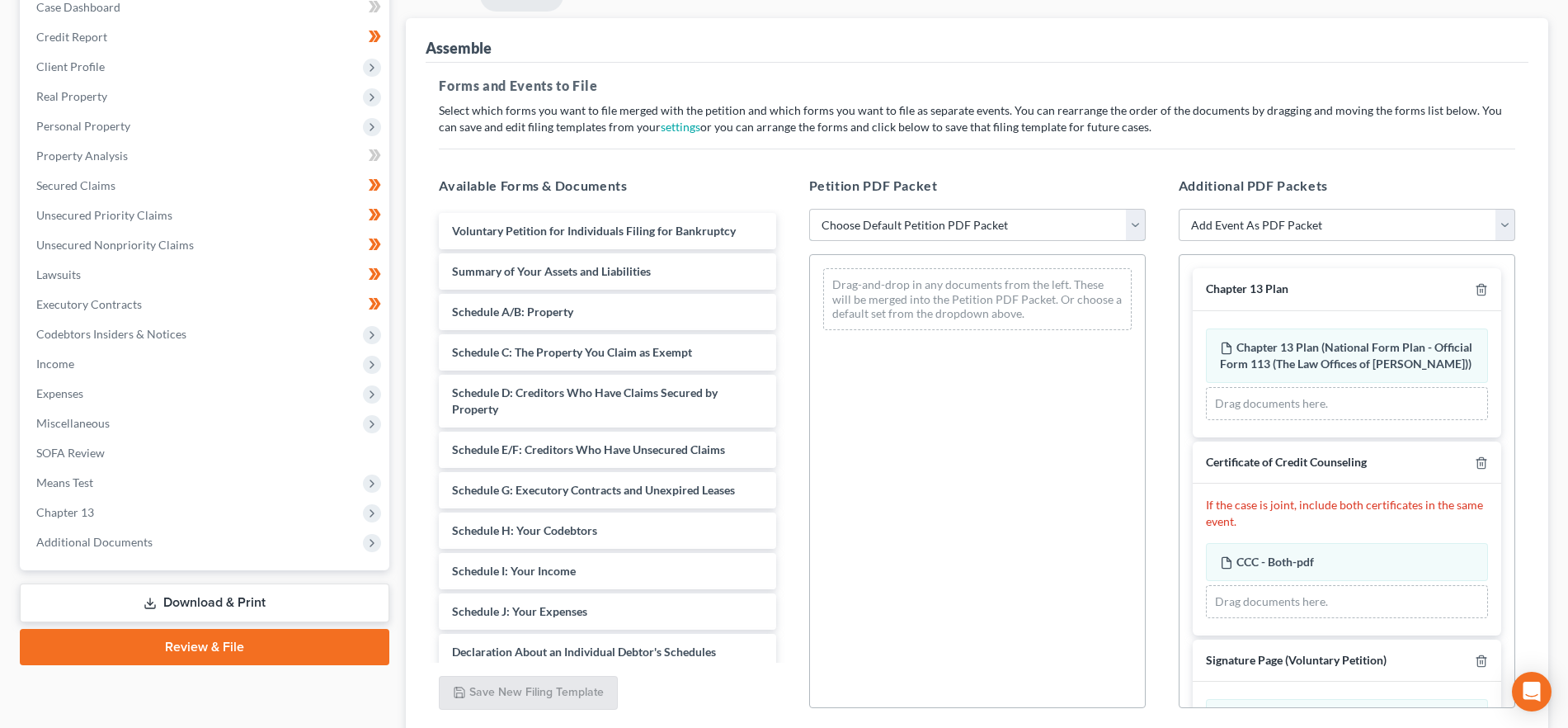
click at [906, 221] on select "Choose Default Petition PDF Packet Emergency Filing (Voluntary Petition and Cre…" at bounding box center [977, 225] width 337 height 33
select select "1"
click at [809, 209] on select "Choose Default Petition PDF Packet Emergency Filing (Voluntary Petition and Cre…" at bounding box center [977, 225] width 337 height 33
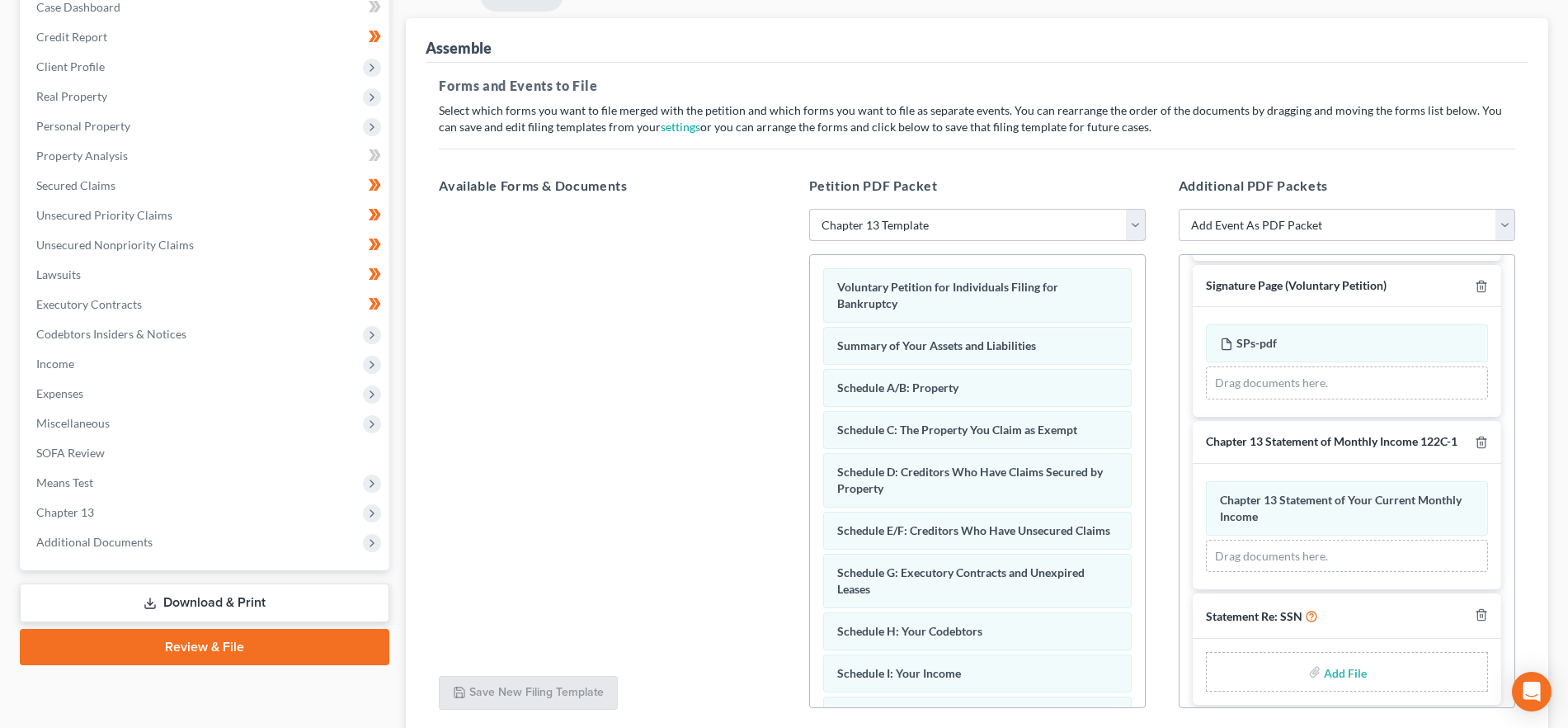
scroll to position [397, 0]
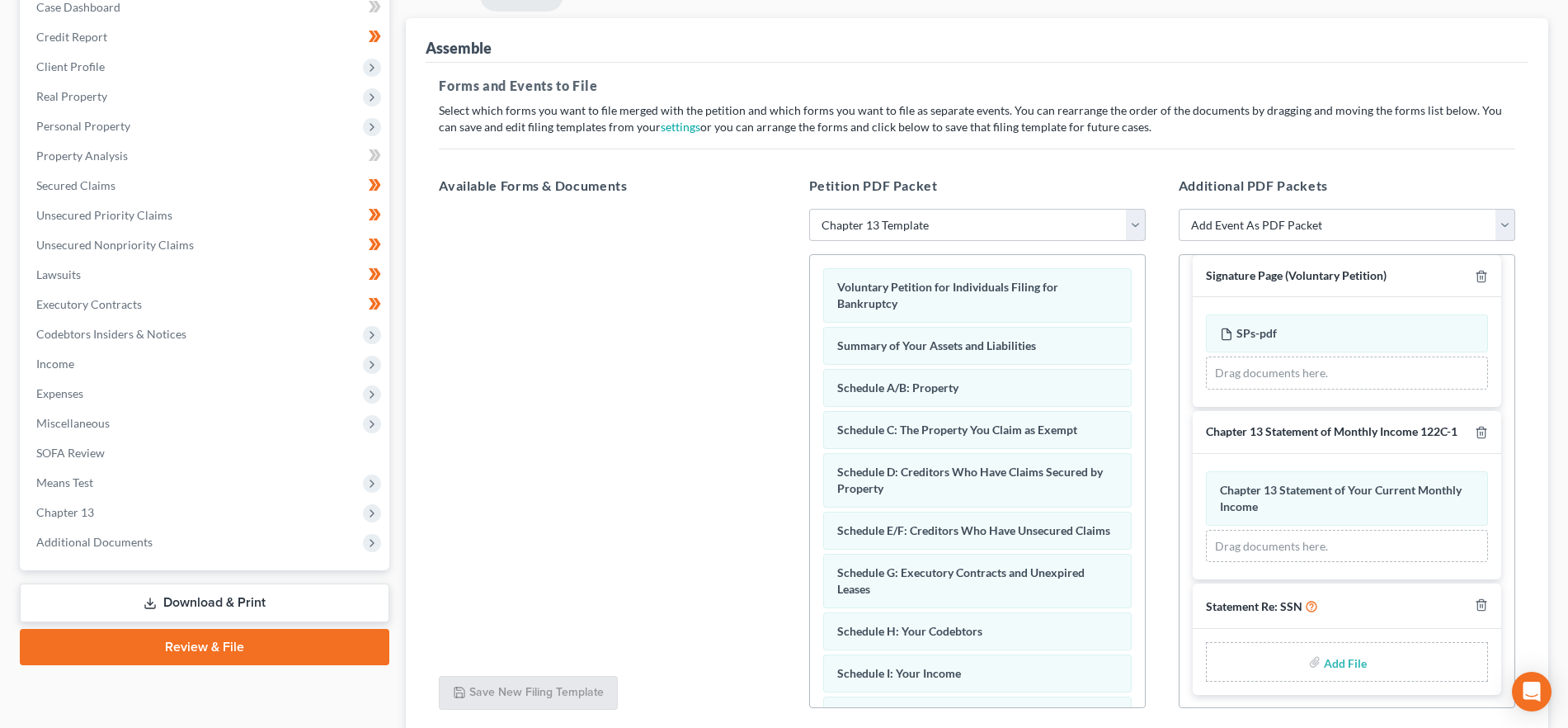
click at [1327, 677] on input "file" at bounding box center [1344, 662] width 40 height 30
type input "C:\fakepath\SSN - WS.pdf"
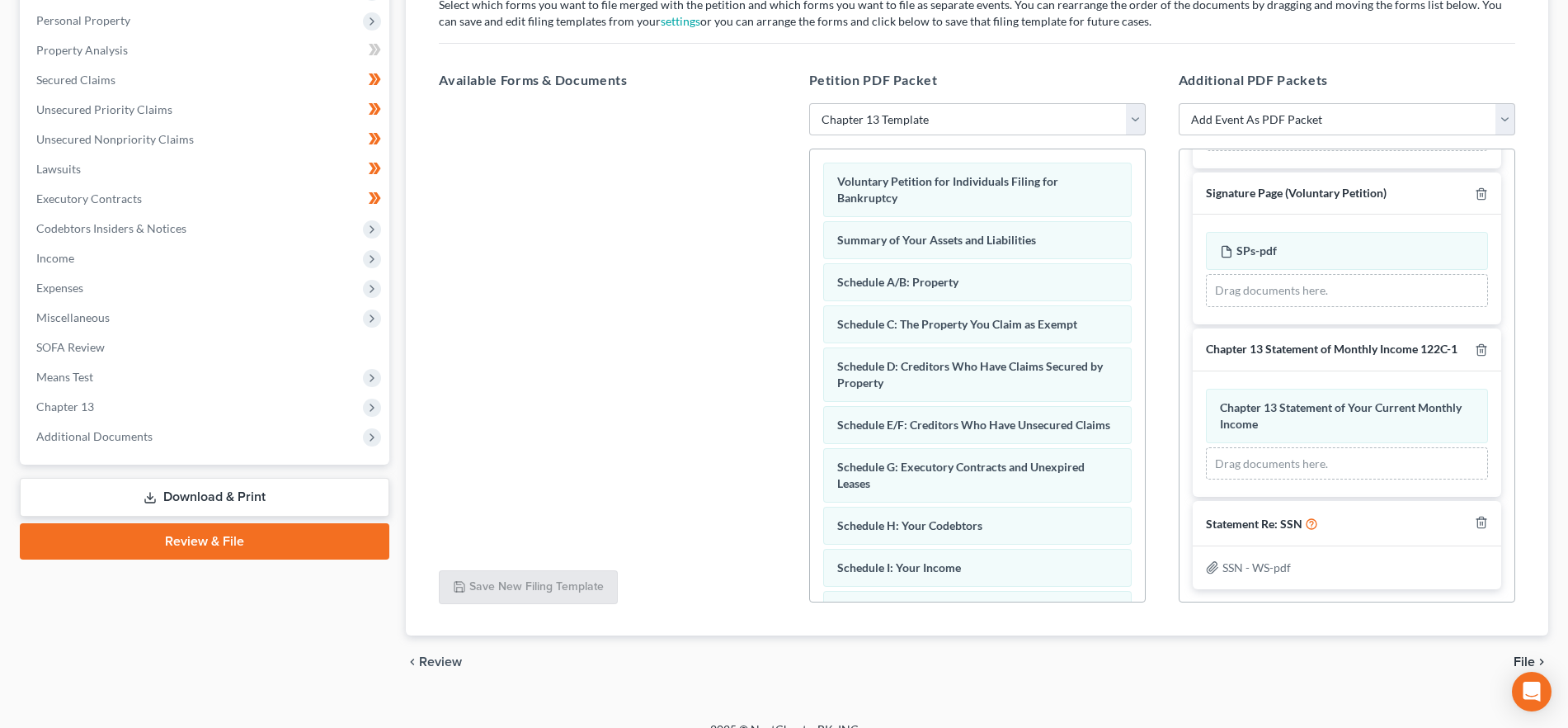
scroll to position [308, 0]
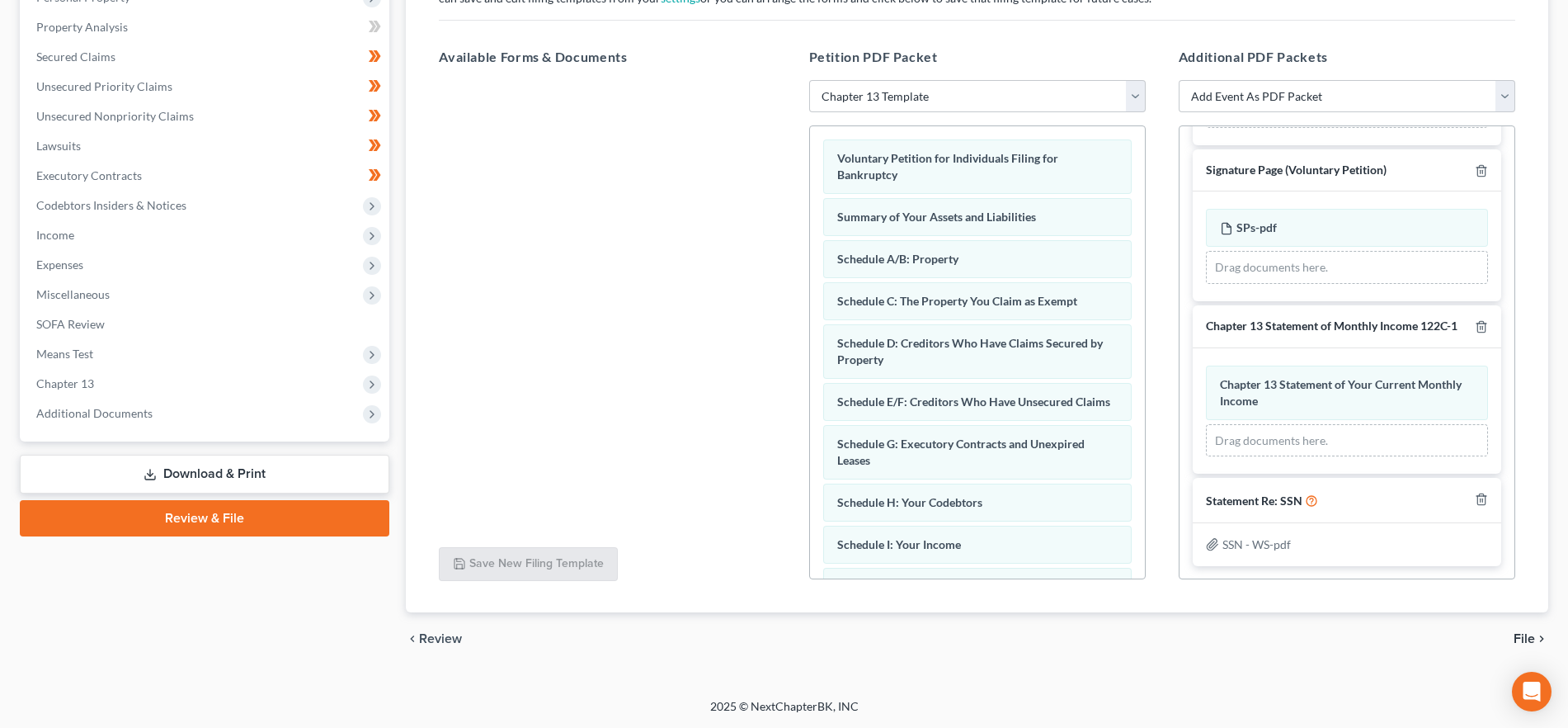
click at [1524, 632] on span "File" at bounding box center [1524, 638] width 22 height 14
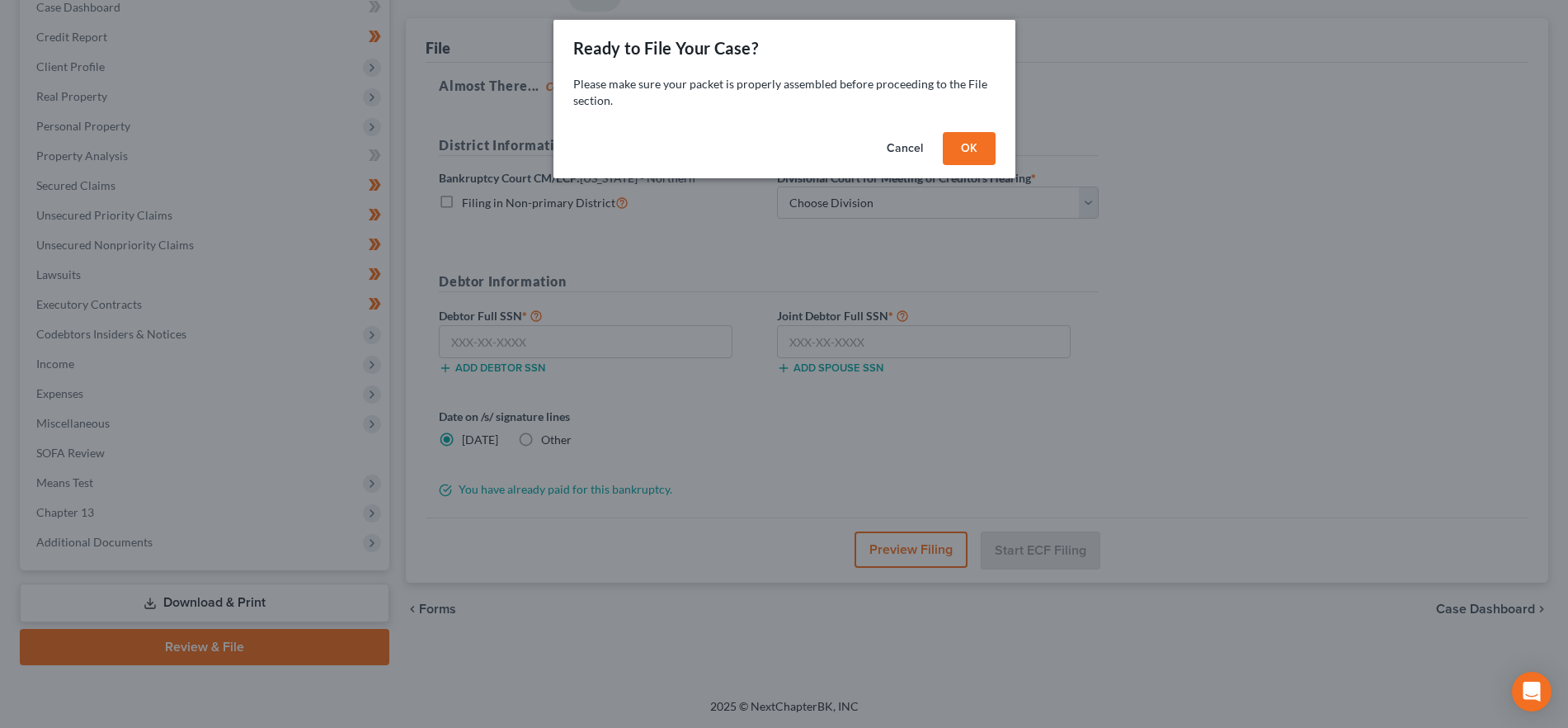
scroll to position [179, 0]
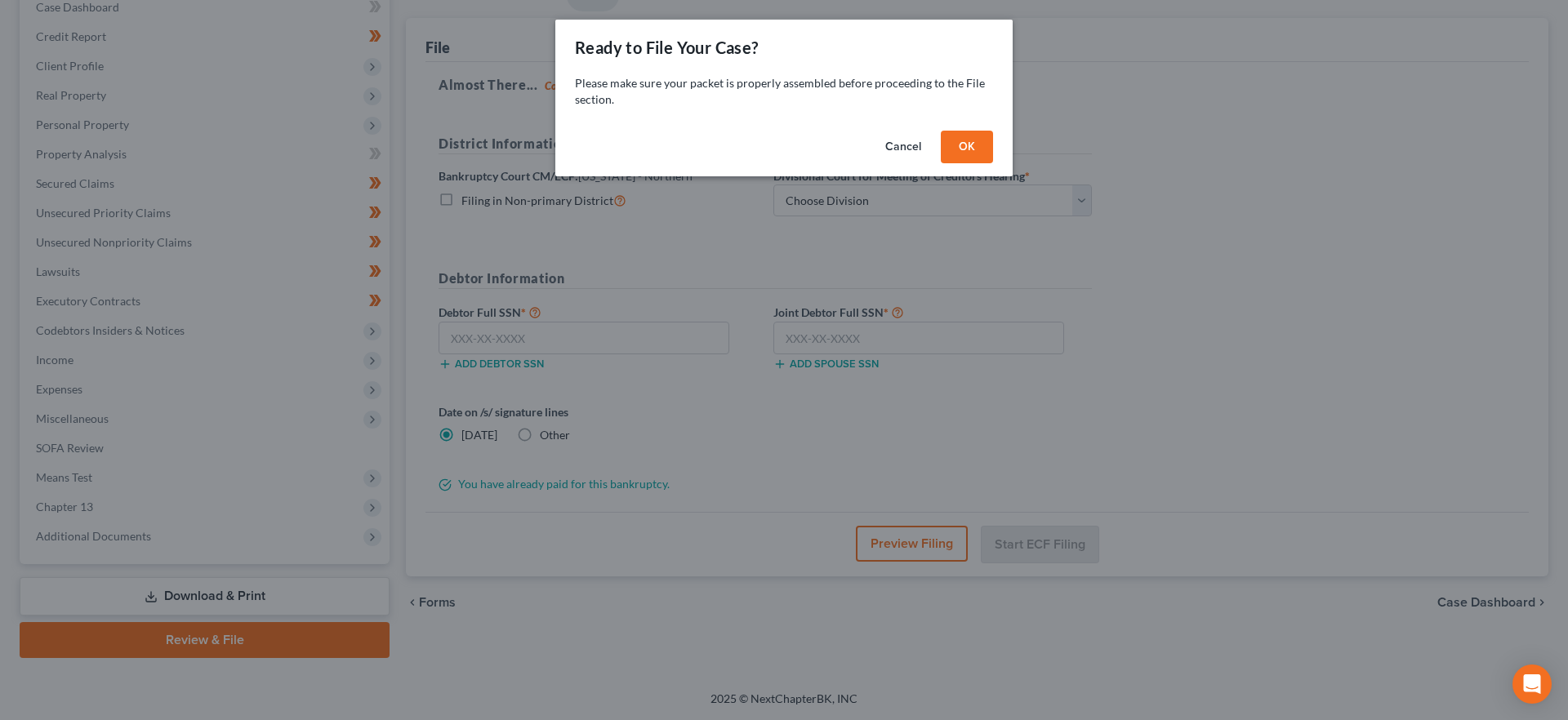
drag, startPoint x: 951, startPoint y: 146, endPoint x: 1555, endPoint y: 254, distance: 613.6
click at [962, 148] on button "OK" at bounding box center [966, 146] width 52 height 32
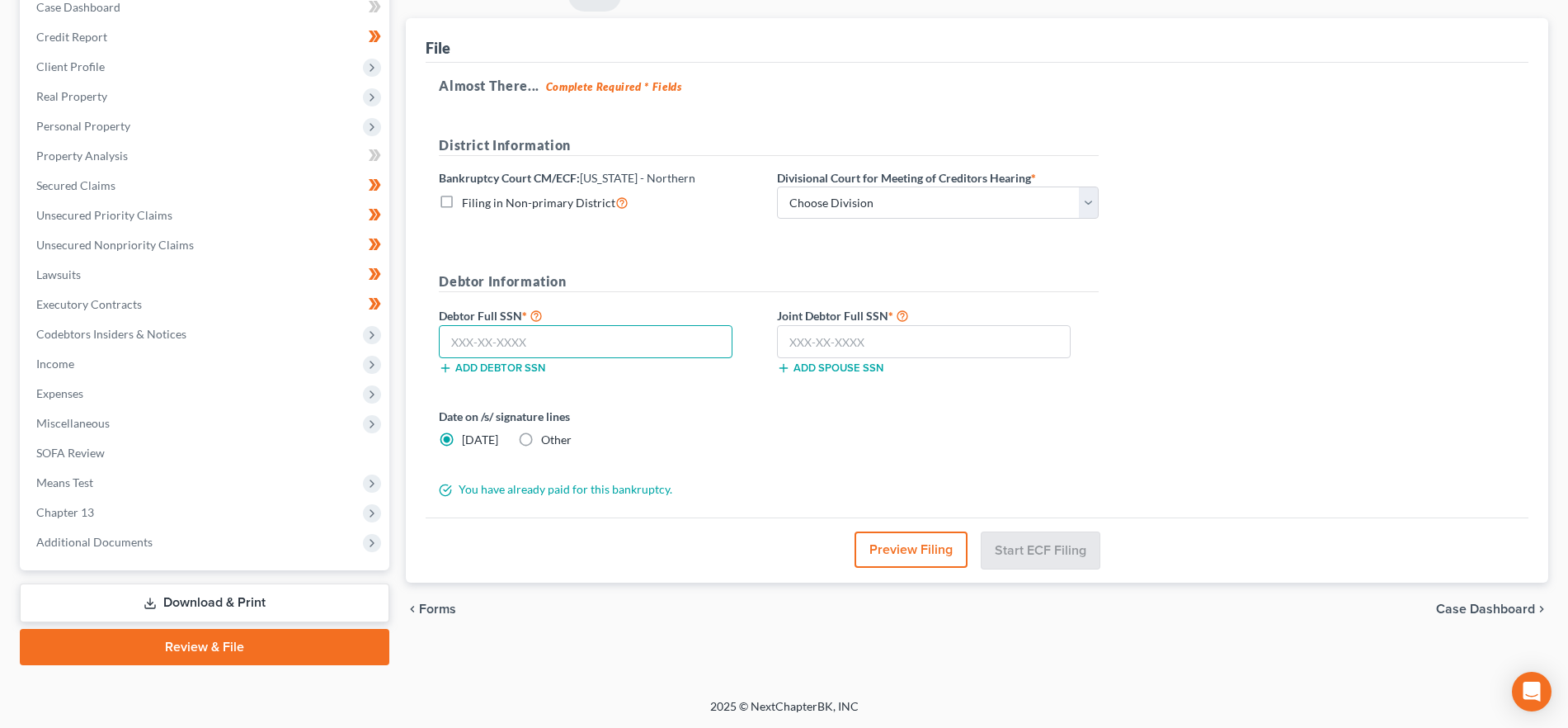
drag, startPoint x: 577, startPoint y: 347, endPoint x: 721, endPoint y: 354, distance: 144.2
click at [577, 347] on input "text" at bounding box center [586, 341] width 294 height 33
paste input "359-80-5320"
type input "359-80-5320"
drag, startPoint x: 830, startPoint y: 348, endPoint x: 943, endPoint y: 359, distance: 113.5
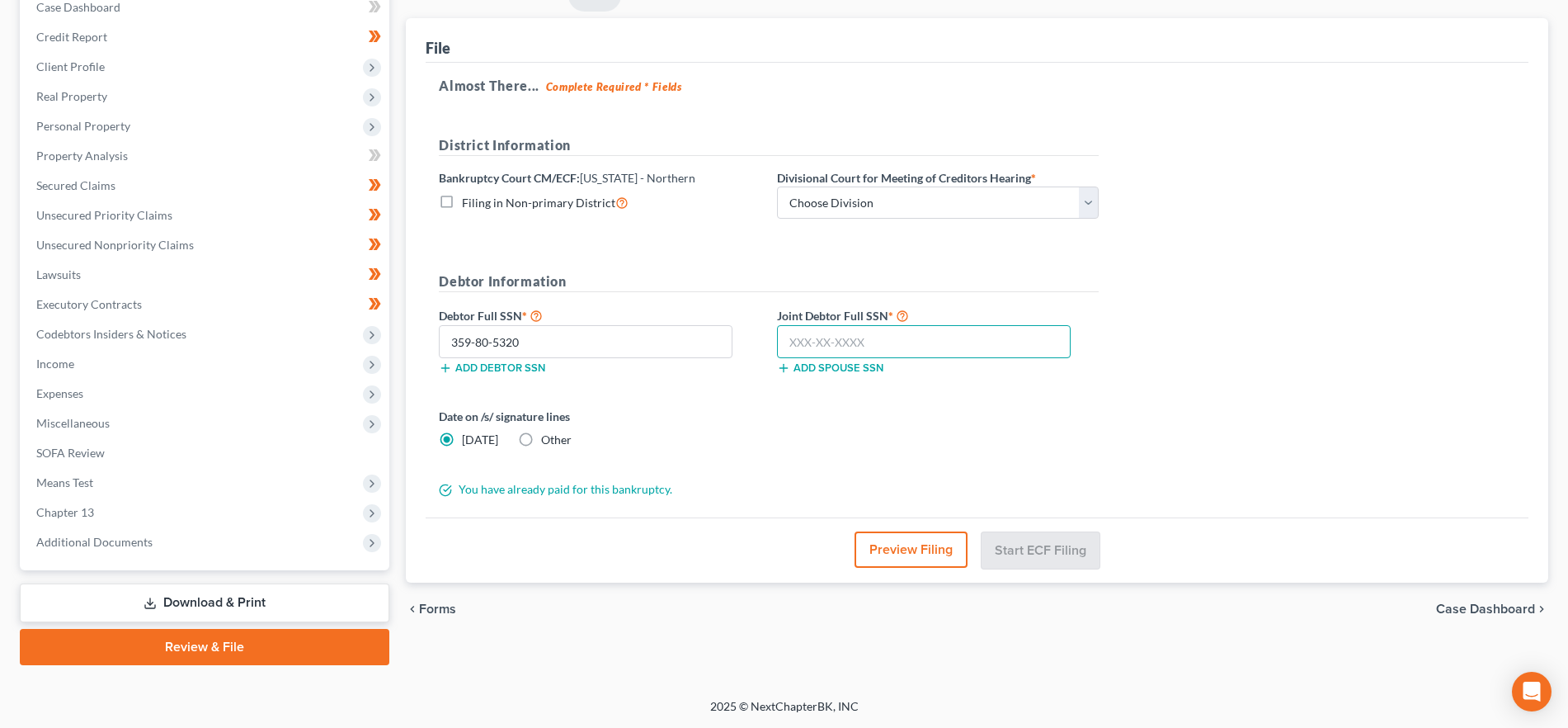
click at [830, 348] on input "text" at bounding box center [924, 341] width 294 height 33
paste input "357-72-3498"
type input "357-72-3498"
drag, startPoint x: 884, startPoint y: 204, endPoint x: 876, endPoint y: 215, distance: 13.6
click at [884, 204] on select "Choose Division [GEOGRAPHIC_DATA][PERSON_NAME][GEOGRAPHIC_DATA] [GEOGRAPHIC_DAT…" at bounding box center [937, 202] width 322 height 33
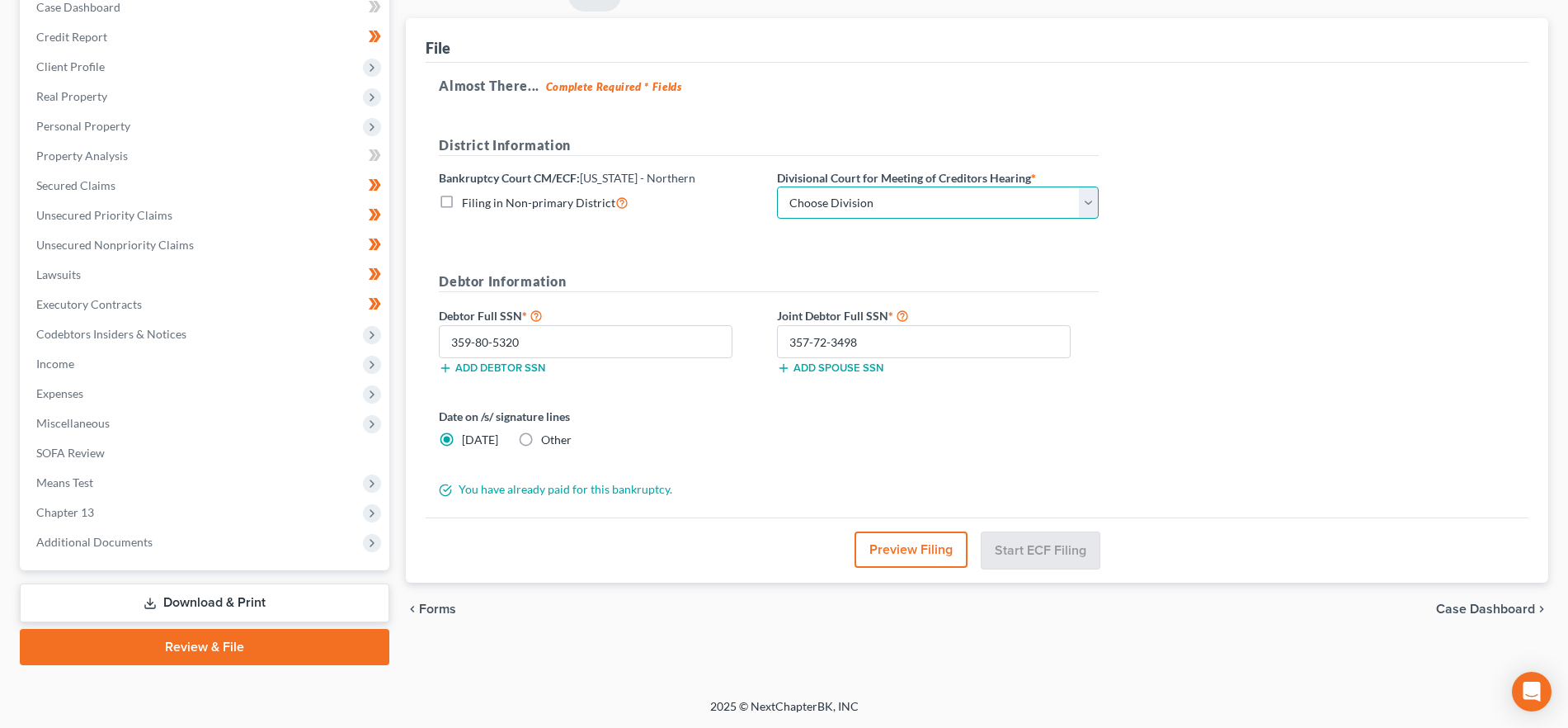
select select "1"
click at [777, 186] on select "Choose Division [GEOGRAPHIC_DATA][PERSON_NAME][GEOGRAPHIC_DATA] [GEOGRAPHIC_DAT…" at bounding box center [937, 202] width 322 height 33
drag, startPoint x: 1063, startPoint y: 550, endPoint x: 1135, endPoint y: 650, distance: 123.2
click at [1063, 550] on button "Start ECF Filing" at bounding box center [1041, 550] width 118 height 36
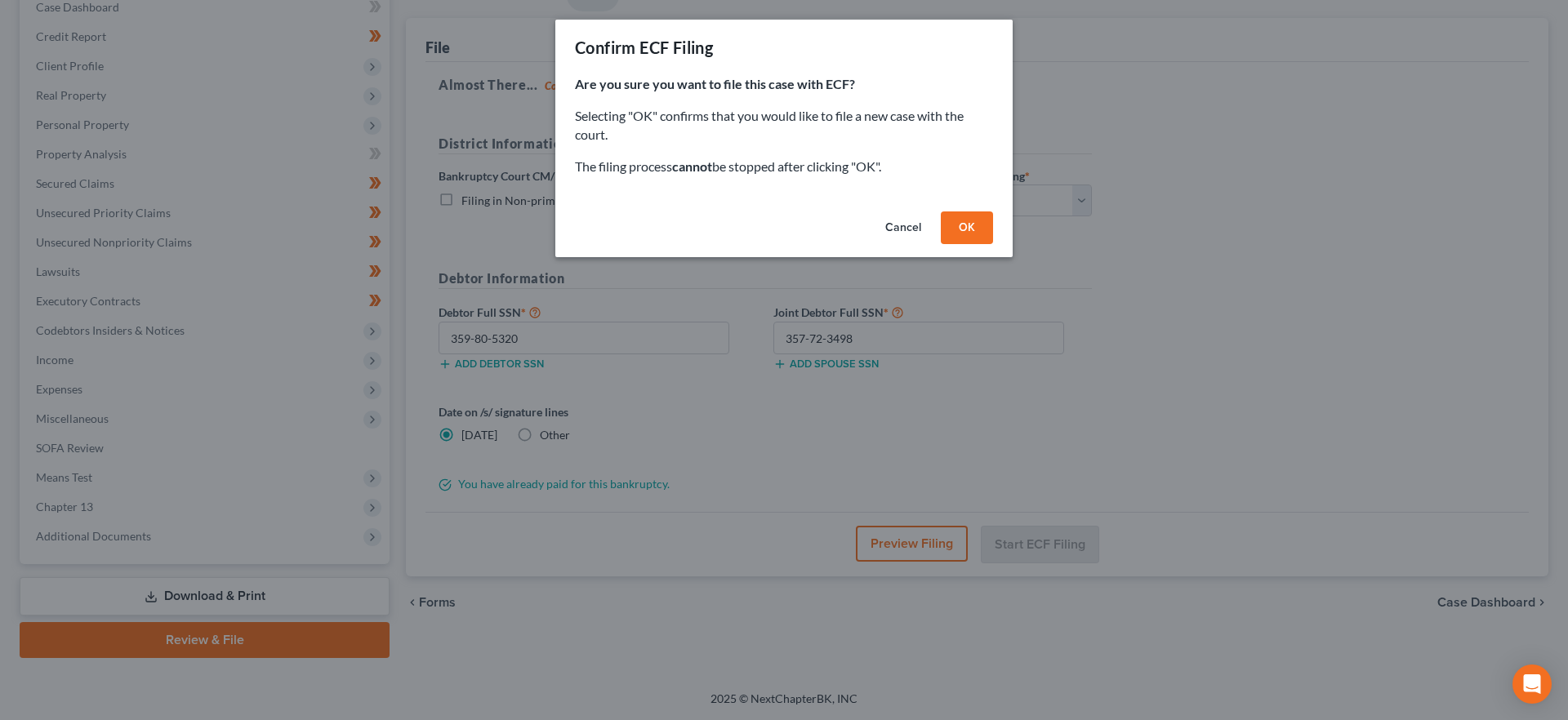
click at [975, 228] on button "OK" at bounding box center [966, 227] width 52 height 32
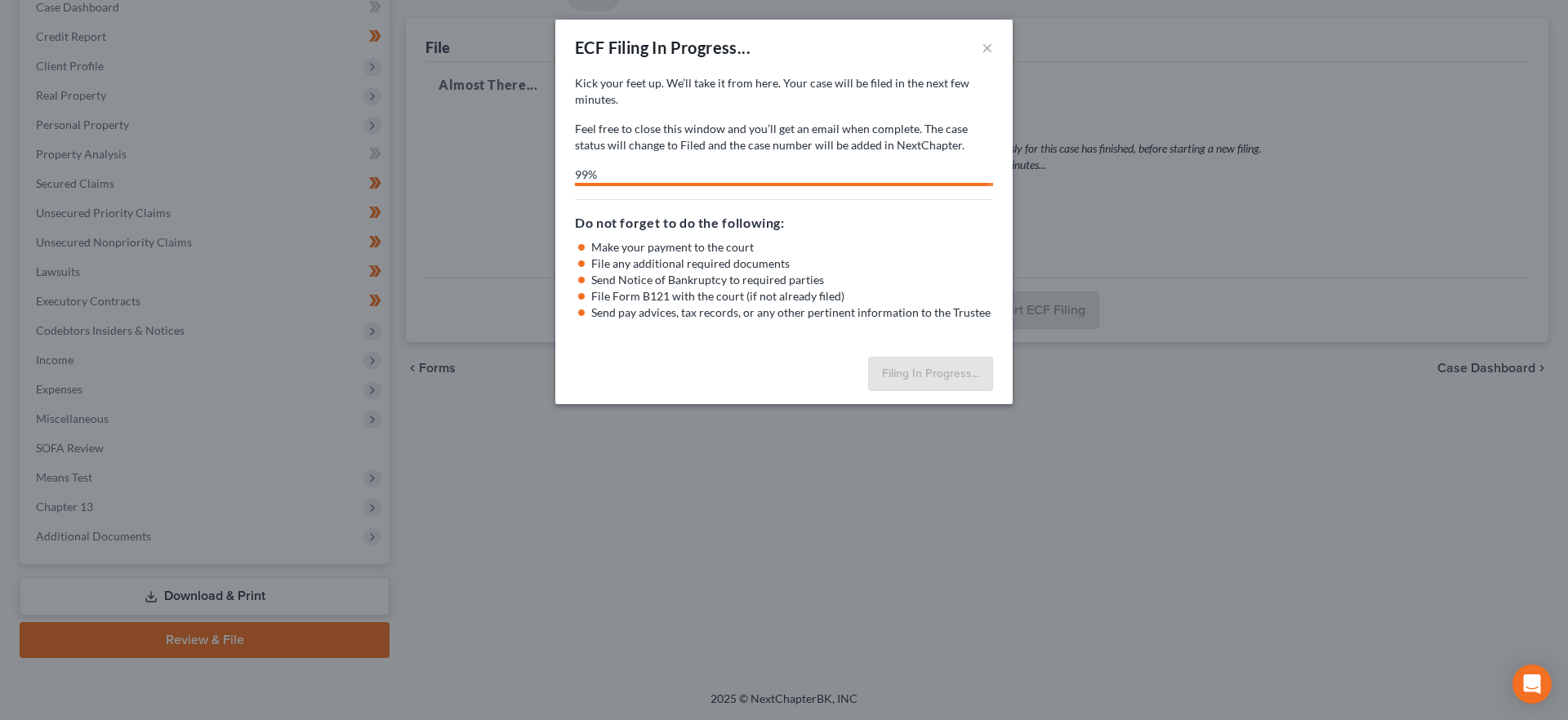
select select "1"
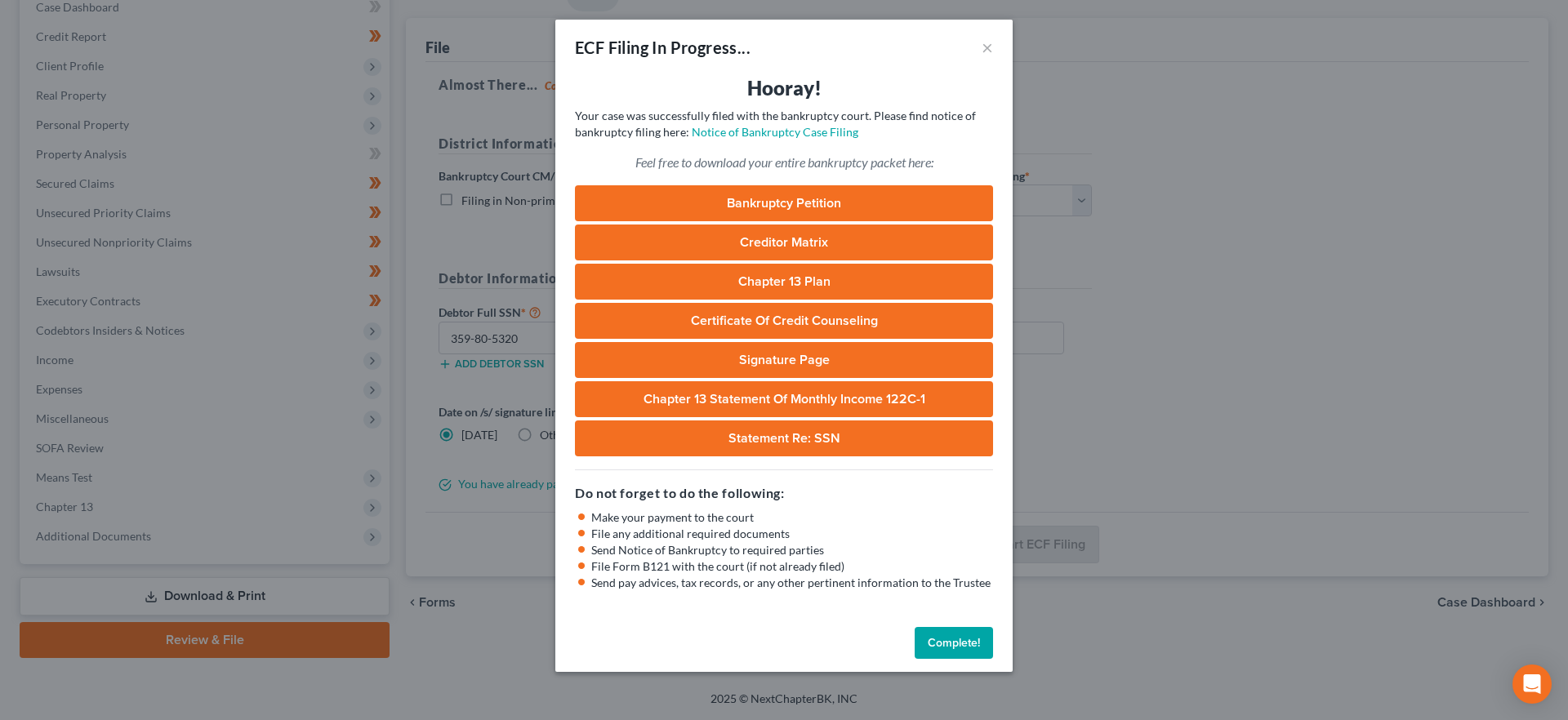
drag, startPoint x: 979, startPoint y: 643, endPoint x: 1107, endPoint y: 664, distance: 129.7
click at [979, 643] on button "Complete!" at bounding box center [953, 643] width 78 height 32
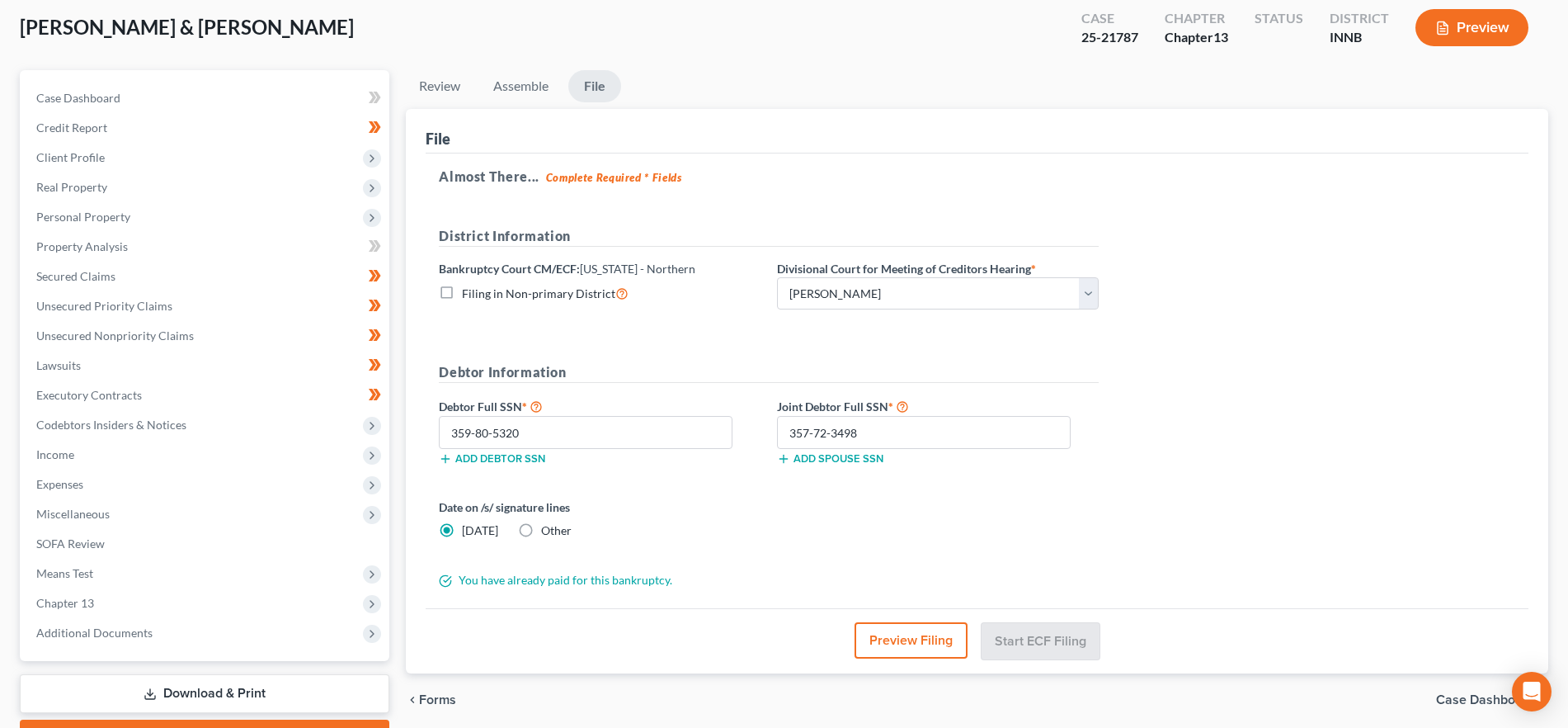
scroll to position [0, 0]
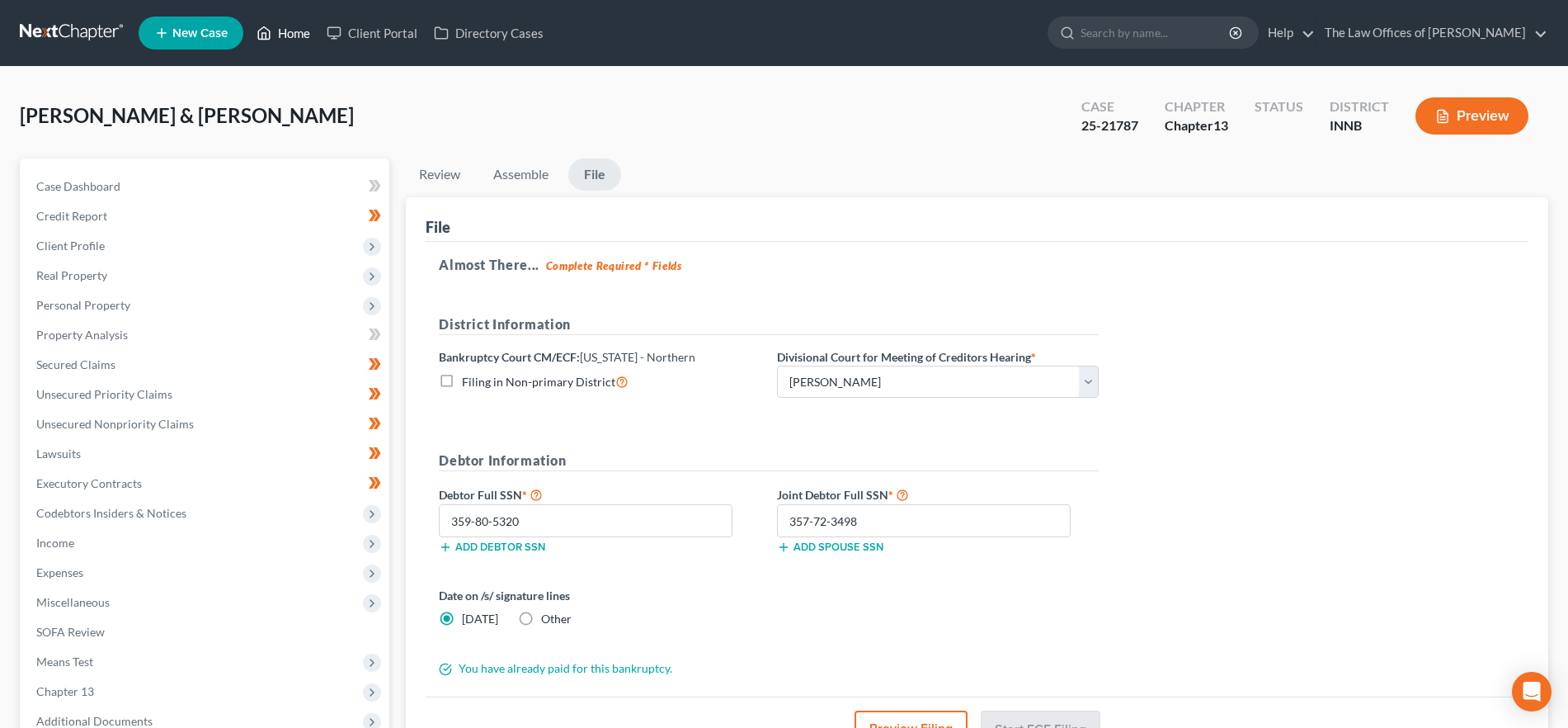
click at [277, 34] on link "Home" at bounding box center [283, 33] width 70 height 30
